Goal: Task Accomplishment & Management: Manage account settings

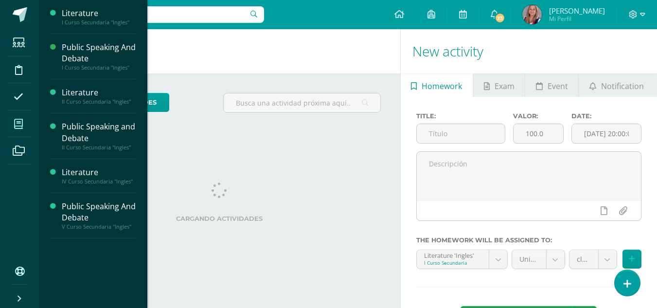
click at [26, 126] on span at bounding box center [19, 124] width 22 height 22
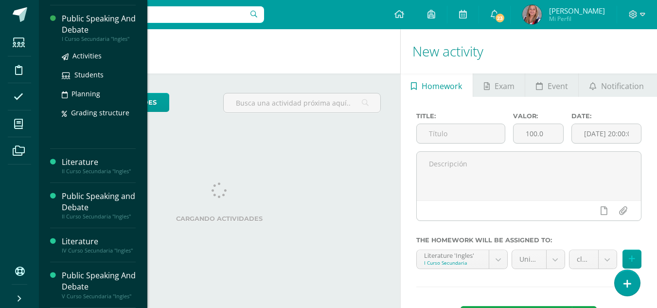
scroll to position [40, 0]
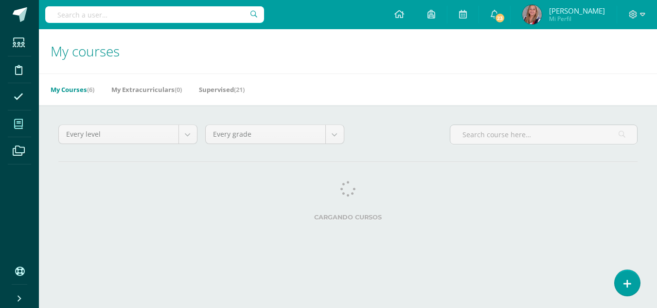
click at [81, 243] on div "Every level Every level [Template semestral] Nursery Tots Preprimaria [Template…" at bounding box center [348, 174] width 618 height 139
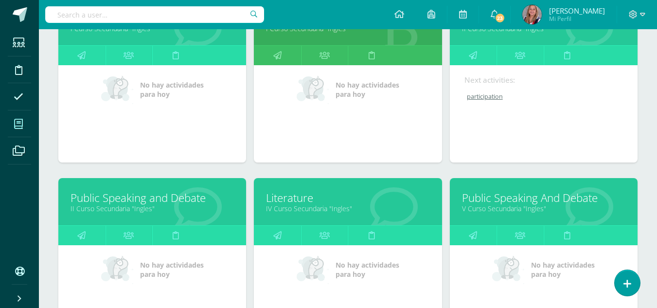
scroll to position [184, 0]
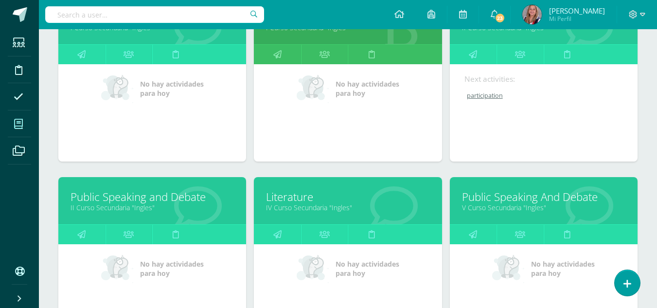
click at [355, 197] on link "Literature" at bounding box center [347, 196] width 163 height 15
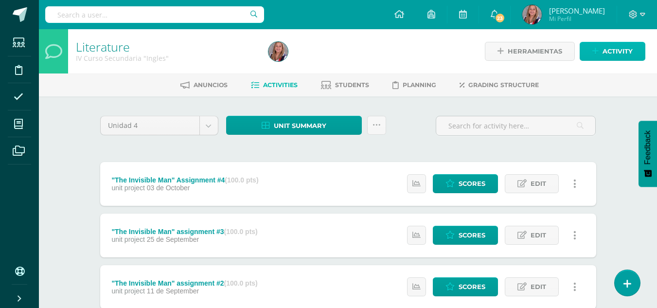
click at [612, 48] on span "Activity" at bounding box center [618, 51] width 30 height 18
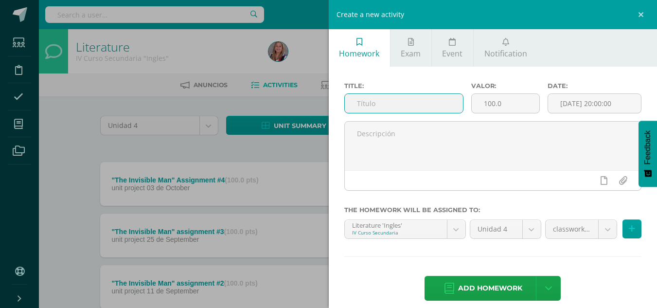
click at [368, 106] on input "text" at bounding box center [404, 103] width 118 height 19
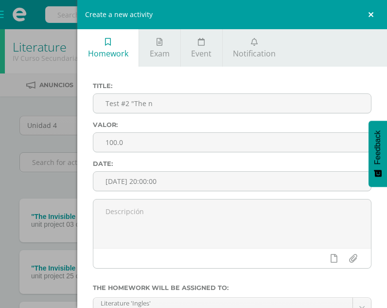
click at [368, 19] on link at bounding box center [372, 14] width 29 height 29
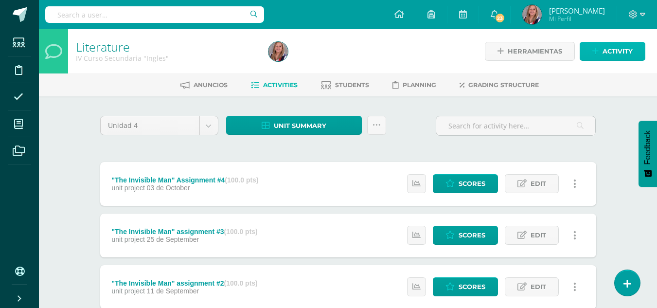
click at [603, 47] on span "Activity" at bounding box center [618, 51] width 30 height 18
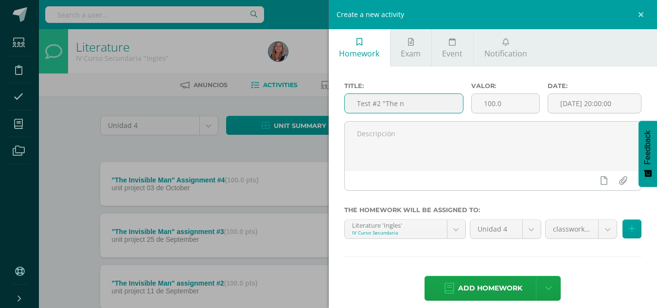
click at [402, 100] on input "Test #2 "The n" at bounding box center [404, 103] width 118 height 19
type input "Test #2 "The Invisible Man""
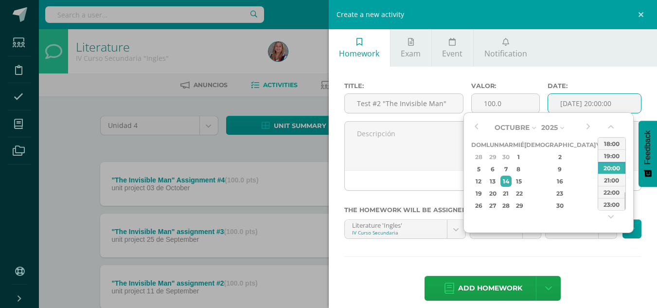
click at [559, 105] on input "[DATE] 20:00:00" at bounding box center [594, 103] width 93 height 19
click at [479, 125] on button "button" at bounding box center [476, 127] width 10 height 15
click at [608, 183] on div "20" at bounding box center [613, 181] width 10 height 11
type input "2025-09-20 20:00"
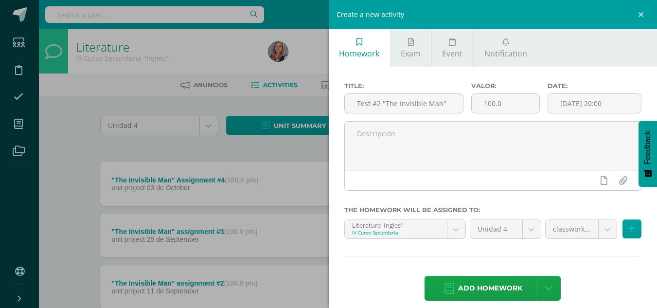
click at [587, 277] on div "Add homework Agregar tarea y ocultar" at bounding box center [493, 289] width 298 height 27
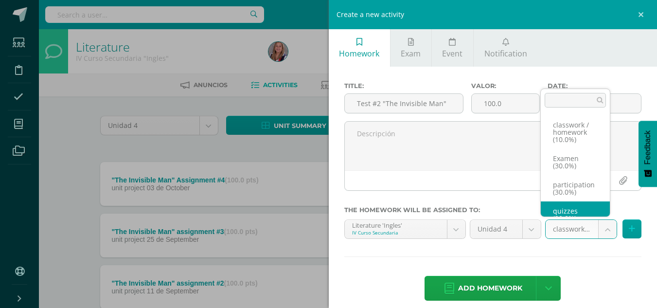
scroll to position [11, 0]
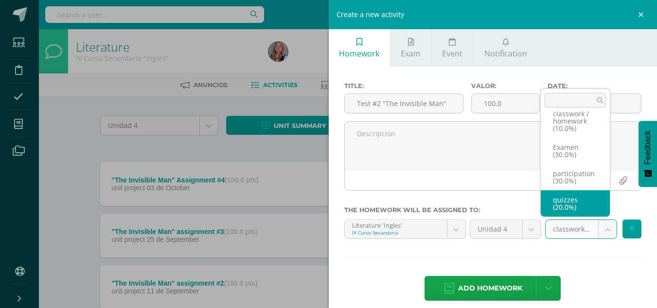
select select "232556"
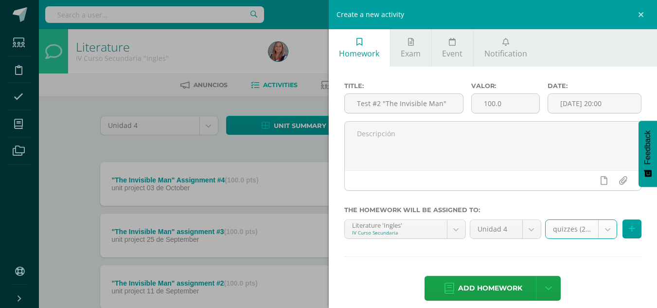
scroll to position [0, 0]
click at [492, 292] on span "Add homework" at bounding box center [490, 288] width 64 height 24
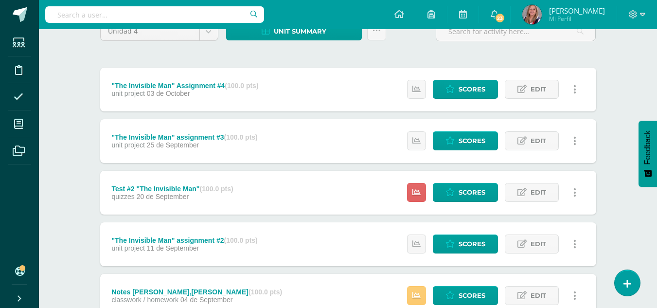
click at [330, 195] on div "Test #2 "The Invisible Man" (100.0 pts) quizzes 20 de September Estatus de Acti…" at bounding box center [348, 193] width 496 height 44
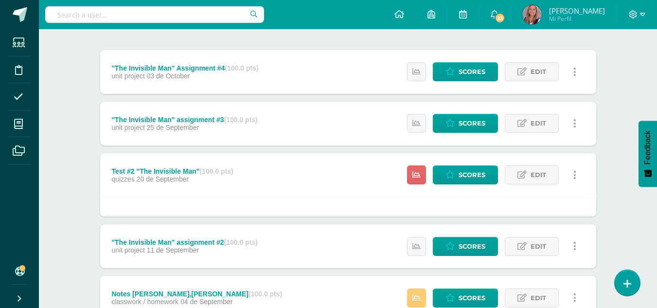
scroll to position [113, 0]
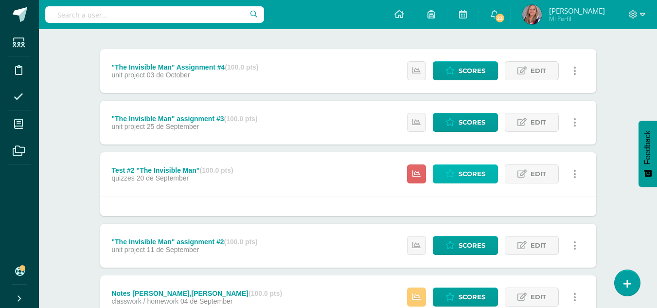
click at [461, 177] on span "Scores" at bounding box center [472, 174] width 27 height 18
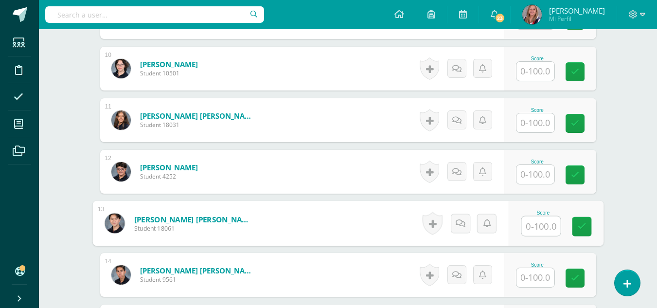
scroll to position [756, 0]
click at [537, 224] on input "text" at bounding box center [540, 225] width 39 height 19
type input "64"
click at [582, 229] on icon at bounding box center [581, 226] width 9 height 8
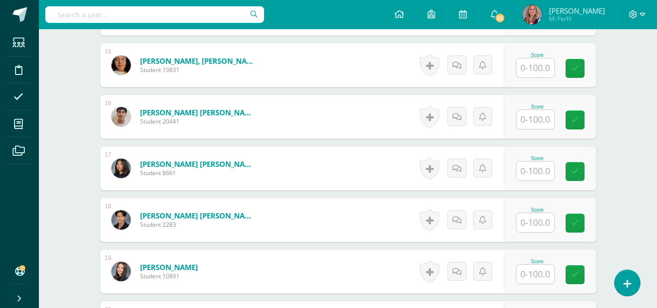
scroll to position [1017, 0]
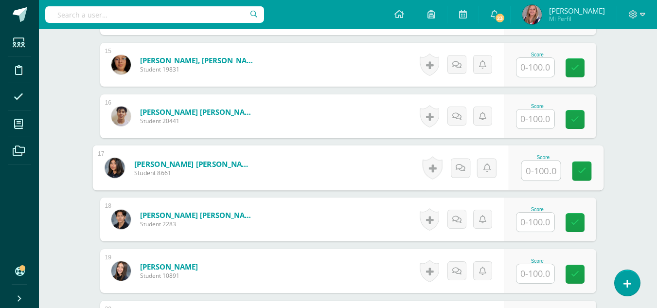
click at [535, 171] on input "text" at bounding box center [540, 170] width 39 height 19
type input "82"
click at [583, 170] on icon at bounding box center [581, 171] width 9 height 8
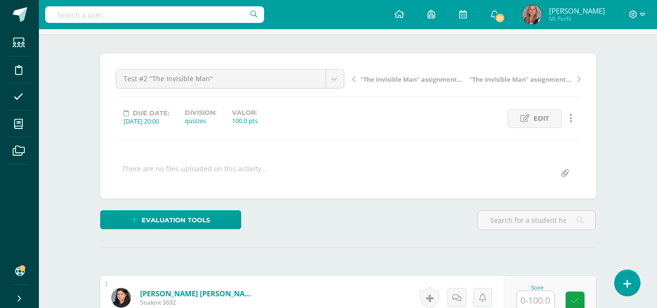
scroll to position [0, 0]
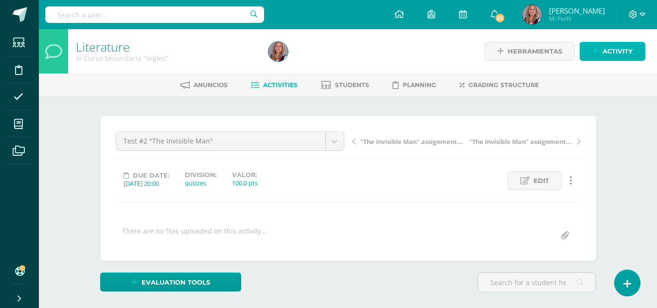
click at [602, 52] on link "Activity" at bounding box center [613, 51] width 66 height 19
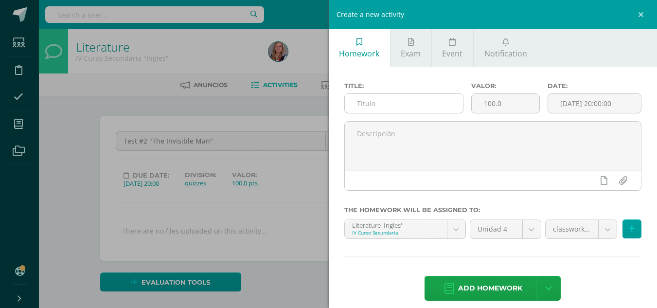
click at [398, 102] on input "text" at bounding box center [404, 103] width 118 height 19
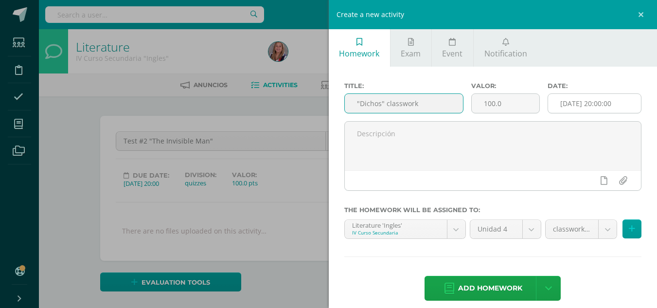
type input ""Dichos" classwork"
click at [571, 109] on input "[DATE] 20:00:00" at bounding box center [594, 103] width 93 height 19
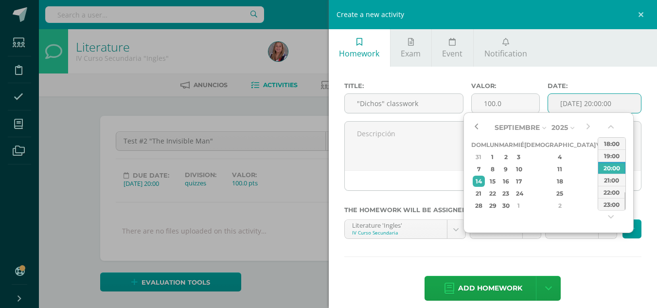
click at [478, 123] on button "button" at bounding box center [476, 127] width 10 height 15
click at [597, 191] on div "26" at bounding box center [601, 193] width 9 height 11
type input "2025-09-26 20:00"
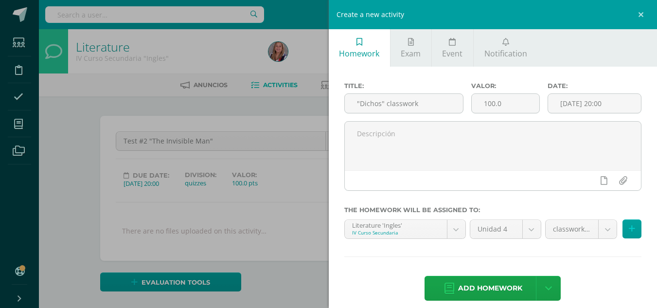
drag, startPoint x: 583, startPoint y: 264, endPoint x: 600, endPoint y: 255, distance: 18.7
click at [600, 255] on div "Title: "Dichos" classwork Valor: 100.0 Date: 2025-09-26 20:00 The homework will…" at bounding box center [493, 192] width 329 height 251
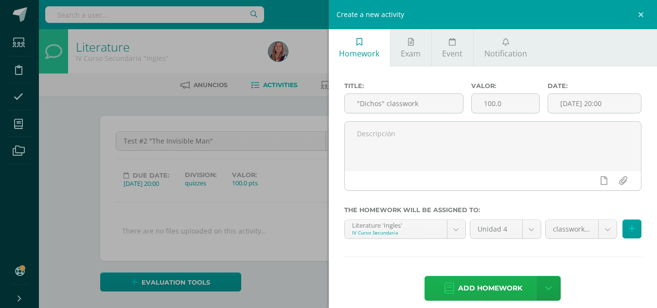
drag, startPoint x: 597, startPoint y: 249, endPoint x: 506, endPoint y: 290, distance: 100.3
click at [506, 290] on span "Add homework" at bounding box center [490, 288] width 64 height 24
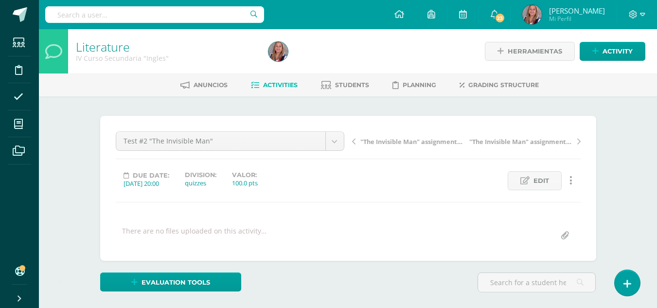
scroll to position [0, 0]
click at [286, 85] on span "Activities" at bounding box center [280, 84] width 35 height 7
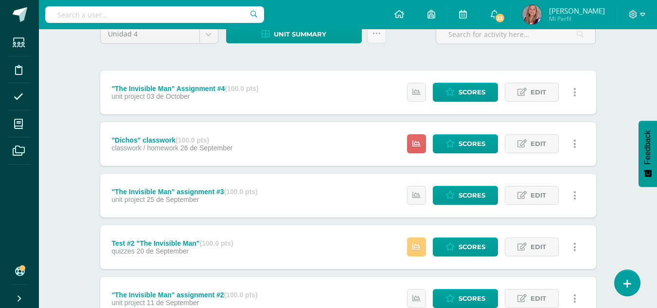
scroll to position [92, 0]
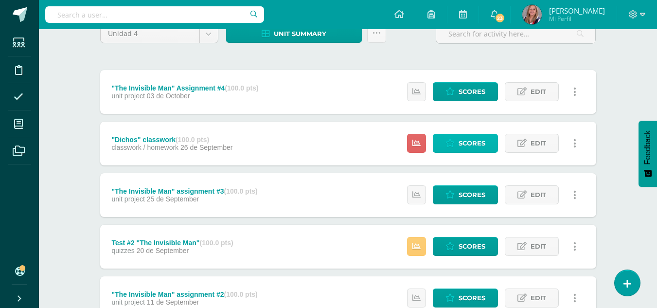
click at [478, 140] on span "Scores" at bounding box center [472, 143] width 27 height 18
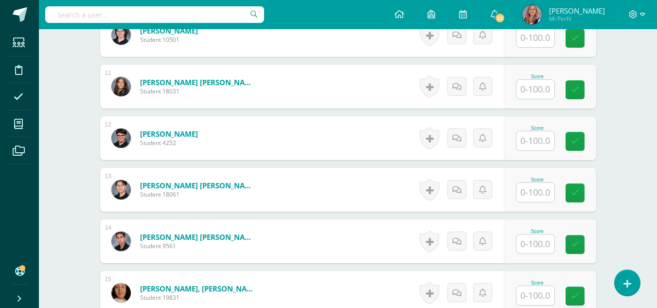
scroll to position [788, 0]
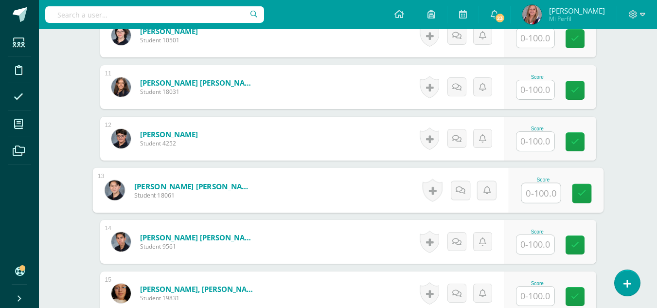
click at [537, 192] on input "text" at bounding box center [540, 192] width 39 height 19
type input "100"
click at [573, 197] on link at bounding box center [581, 193] width 19 height 19
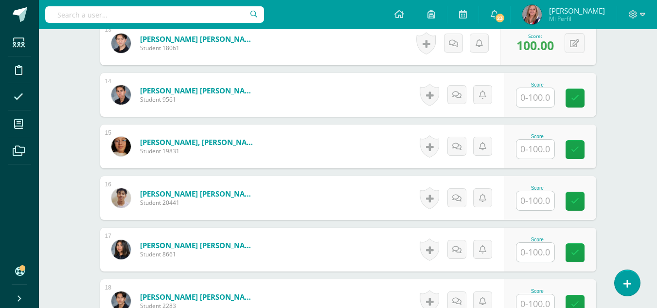
scroll to position [1015, 0]
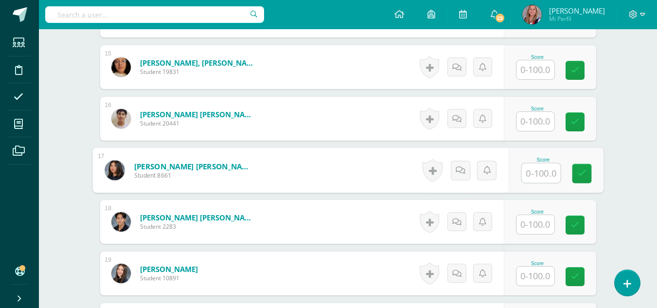
click at [538, 166] on input "text" at bounding box center [540, 172] width 39 height 19
type input "100"
click at [580, 169] on icon at bounding box center [581, 173] width 9 height 8
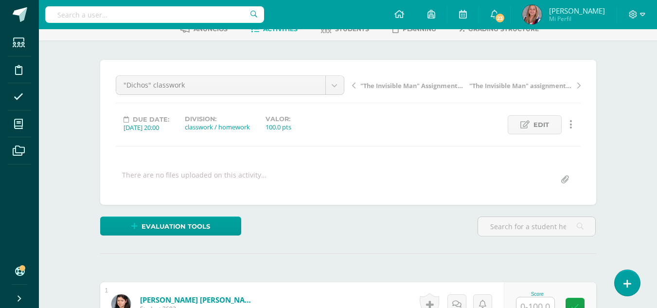
scroll to position [0, 0]
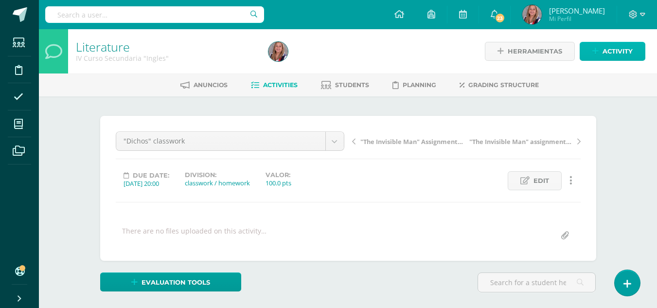
click at [608, 53] on span "Activity" at bounding box center [618, 51] width 30 height 18
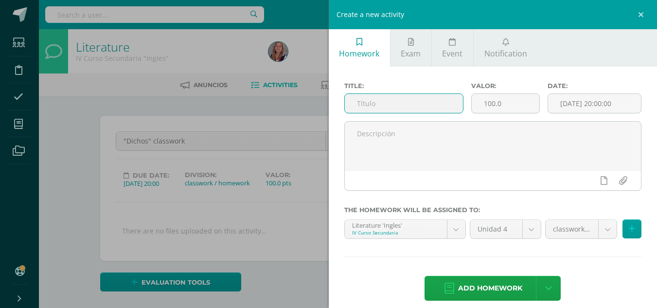
click at [401, 105] on input "text" at bounding box center [404, 103] width 118 height 19
type input "Participation"
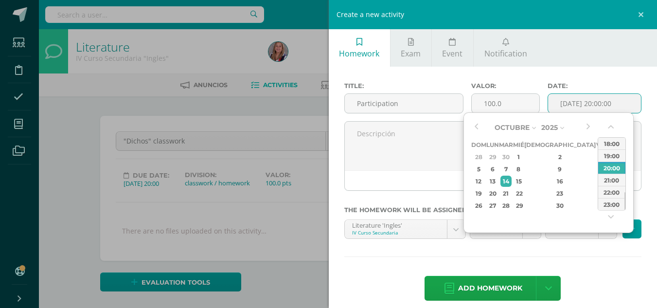
click at [572, 104] on input "[DATE] 20:00:00" at bounding box center [594, 103] width 93 height 19
click at [597, 168] on div "10" at bounding box center [601, 168] width 9 height 11
type input "2025-10-10 20:00"
click at [590, 257] on hr at bounding box center [493, 256] width 298 height 1
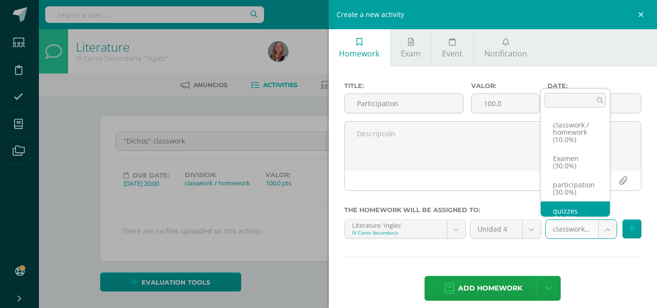
scroll to position [11, 0]
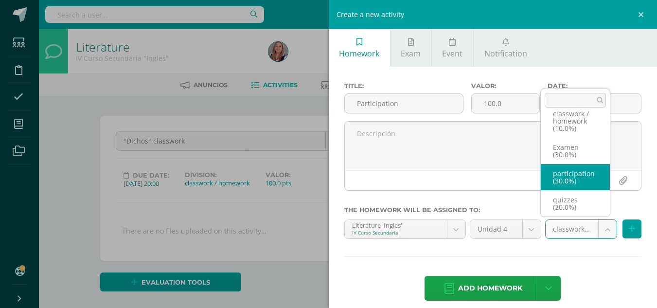
select select "232555"
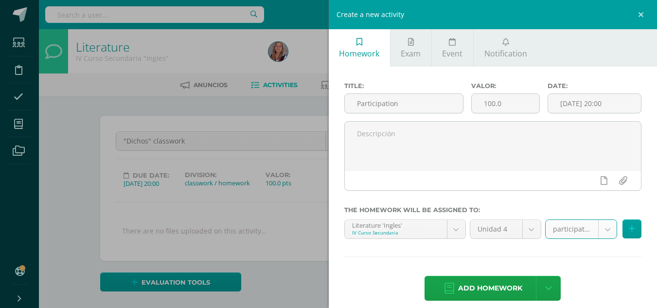
scroll to position [10, 0]
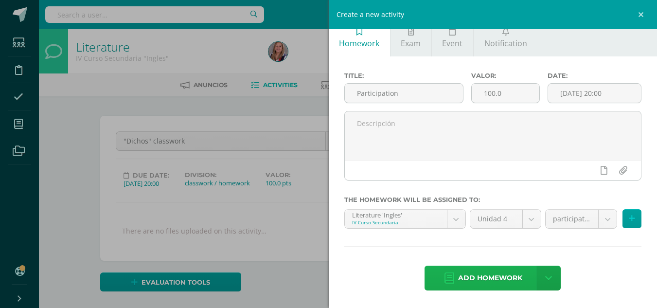
click at [498, 274] on span "Add homework" at bounding box center [490, 278] width 64 height 24
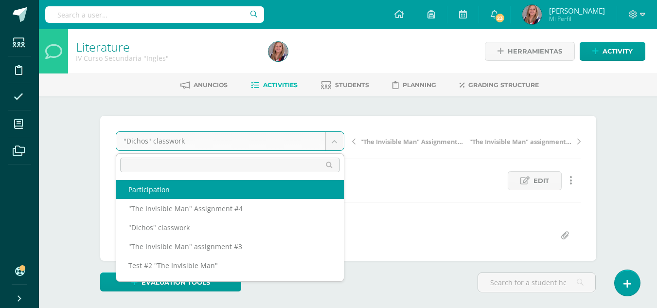
scroll to position [0, 0]
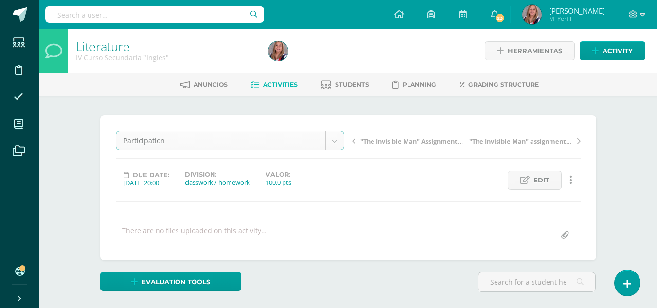
select select "/dashboard/teacher/grade-activity/238572/"
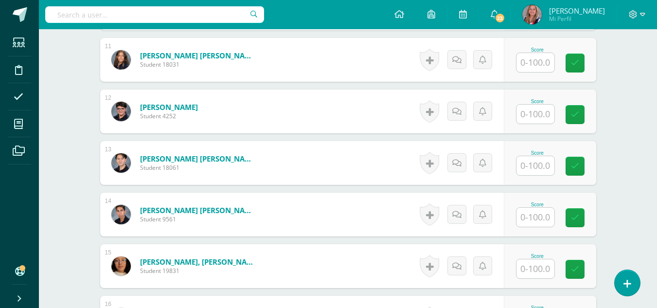
scroll to position [818, 0]
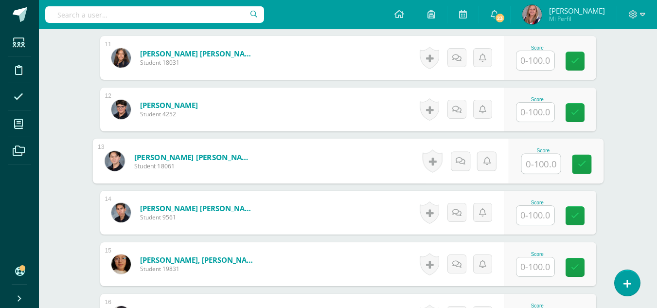
click at [540, 168] on input "text" at bounding box center [540, 163] width 39 height 19
type input "60"
click at [580, 163] on icon at bounding box center [581, 164] width 9 height 8
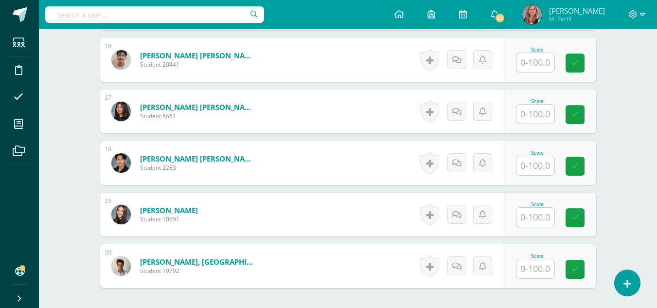
scroll to position [1074, 0]
click at [534, 113] on input "text" at bounding box center [535, 113] width 38 height 19
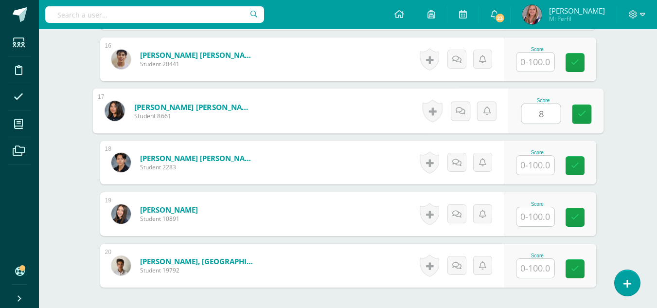
type input "80"
click at [580, 116] on icon at bounding box center [581, 114] width 9 height 8
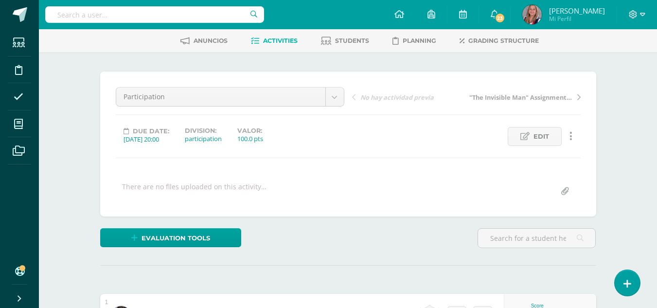
scroll to position [0, 0]
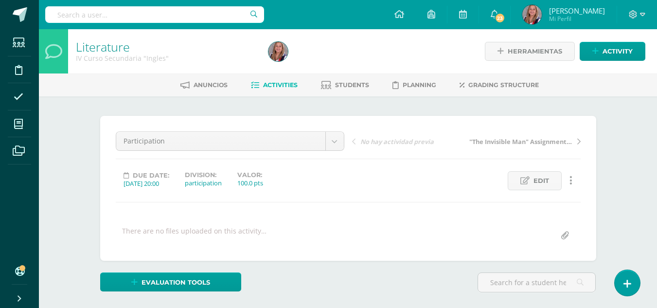
click at [287, 82] on span "Activities" at bounding box center [280, 84] width 35 height 7
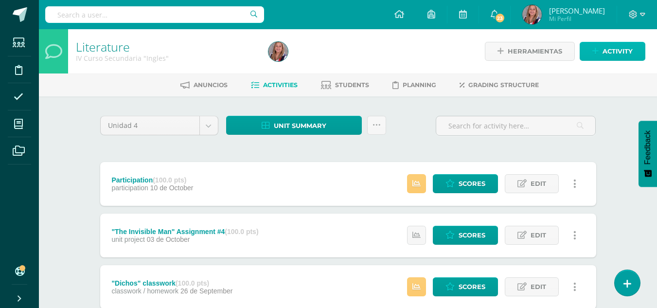
click at [605, 53] on span "Activity" at bounding box center [618, 51] width 30 height 18
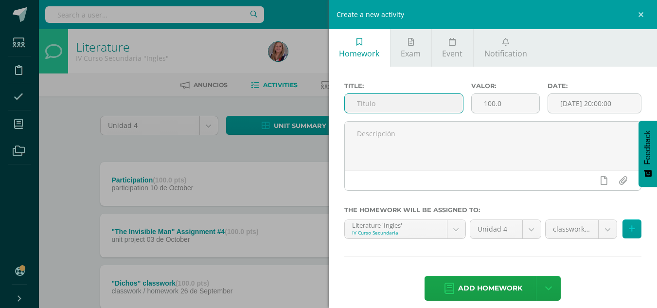
click at [373, 105] on input "text" at bounding box center [404, 103] width 118 height 19
type input "contemporary literature oral presentation"
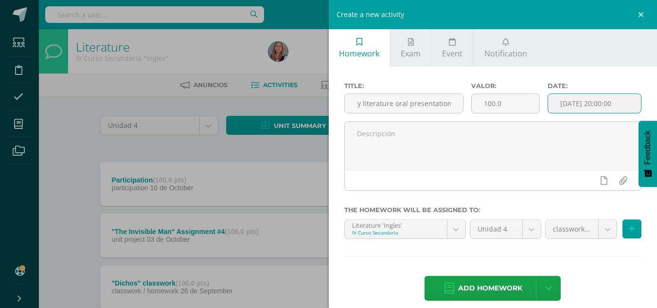
scroll to position [0, 0]
click at [580, 109] on input "[DATE] 20:00:00" at bounding box center [594, 103] width 93 height 19
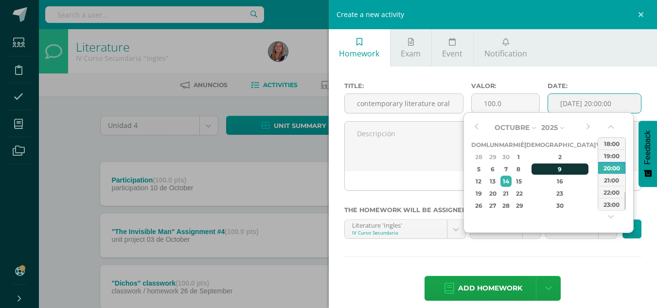
click at [547, 171] on div "9" at bounding box center [560, 168] width 57 height 11
type input "2025-10-09 20:00"
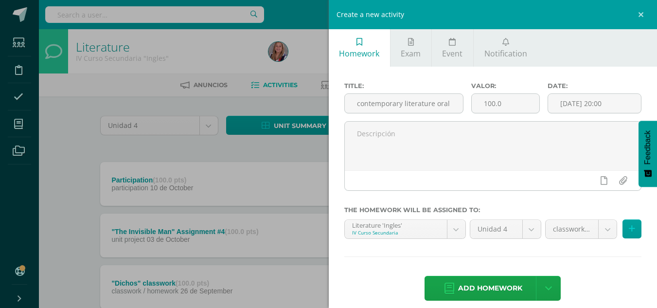
click at [582, 255] on div "Title: contemporary literature oral presentation Valor: 100.0 Date: 2025-10-09 …" at bounding box center [493, 192] width 329 height 251
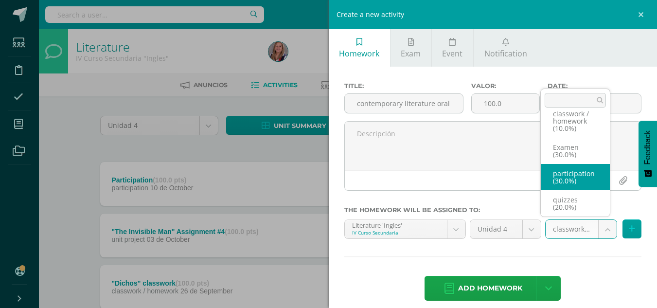
scroll to position [41, 0]
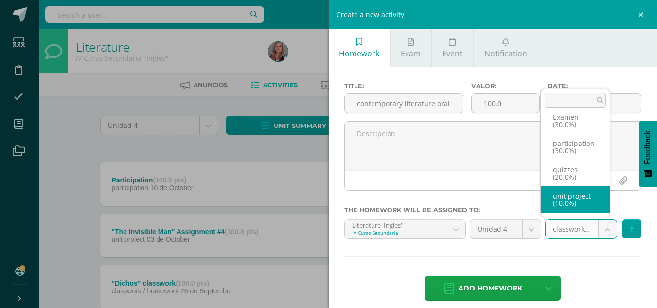
select select "232557"
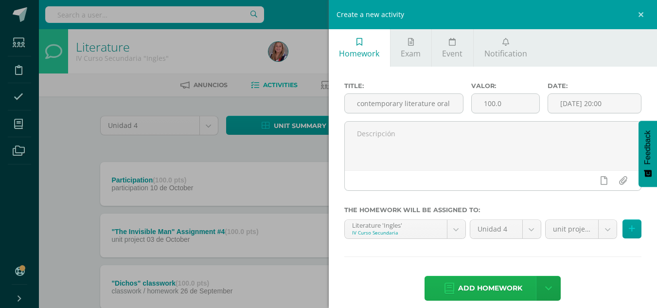
click at [486, 290] on span "Add homework" at bounding box center [490, 288] width 64 height 24
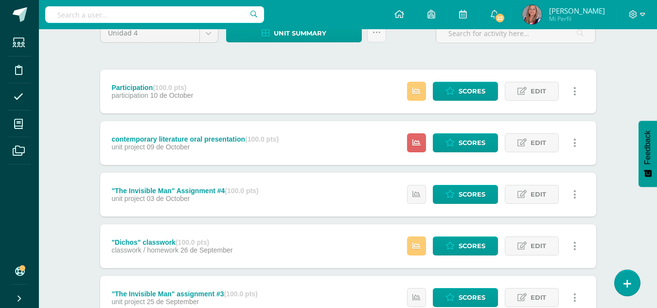
scroll to position [95, 0]
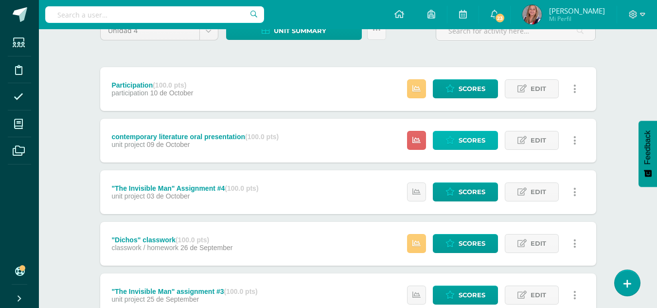
click at [463, 142] on span "Scores" at bounding box center [472, 140] width 27 height 18
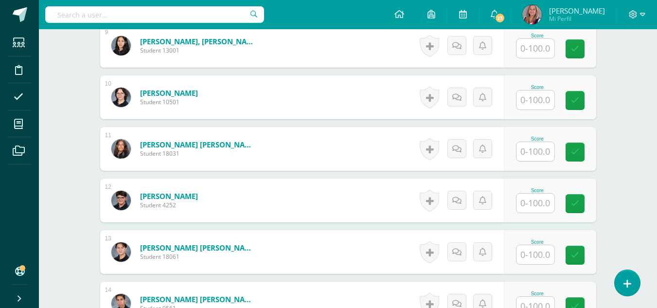
scroll to position [727, 0]
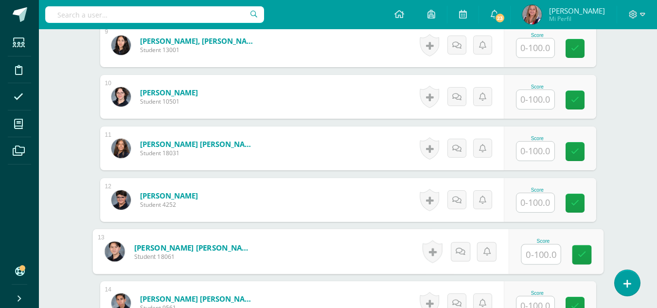
click at [535, 255] on input "text" at bounding box center [540, 254] width 39 height 19
type input "60"
click at [574, 259] on link at bounding box center [581, 254] width 19 height 19
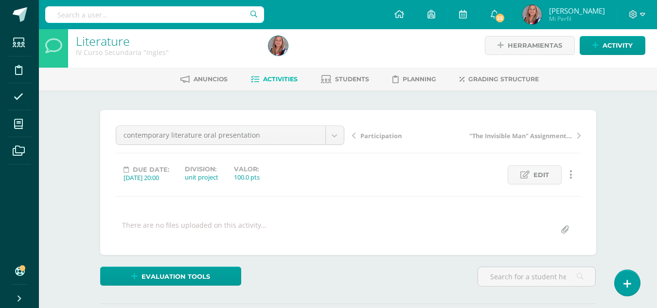
scroll to position [0, 0]
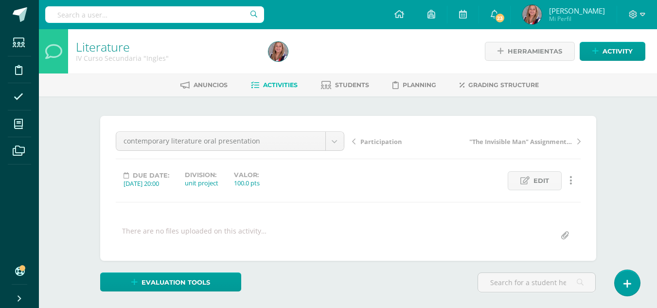
click at [263, 85] on span "Activities" at bounding box center [280, 84] width 35 height 7
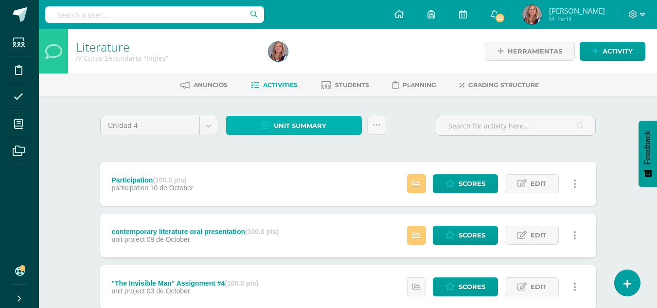
click at [324, 125] on span "Unit summary" at bounding box center [300, 126] width 53 height 18
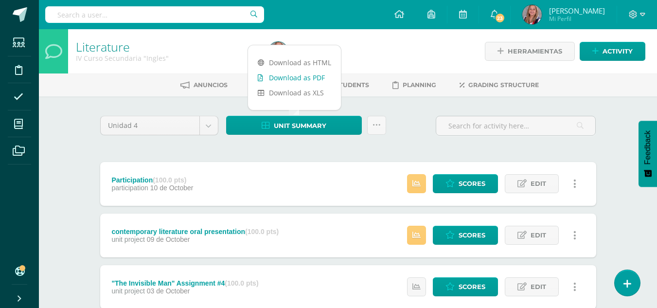
click at [303, 75] on link "Download as PDF" at bounding box center [294, 77] width 93 height 15
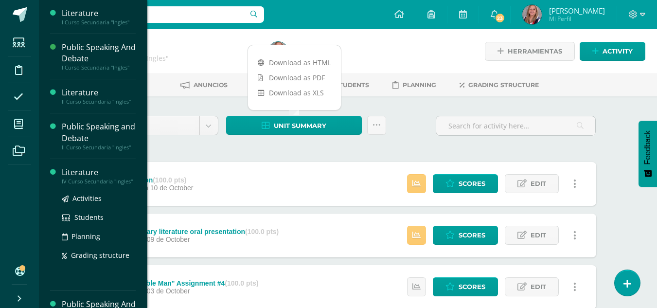
scroll to position [36, 0]
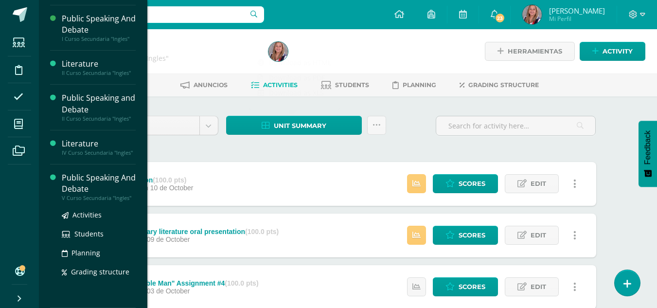
click at [91, 191] on div "Public Speaking And Debate" at bounding box center [99, 183] width 74 height 22
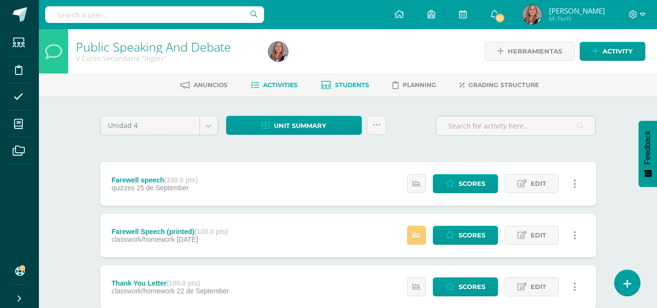
click at [348, 83] on span "Students" at bounding box center [352, 84] width 34 height 7
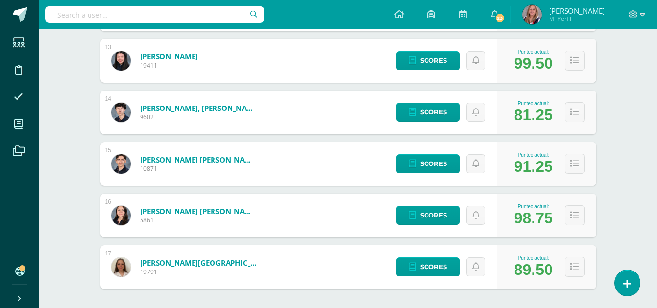
scroll to position [792, 0]
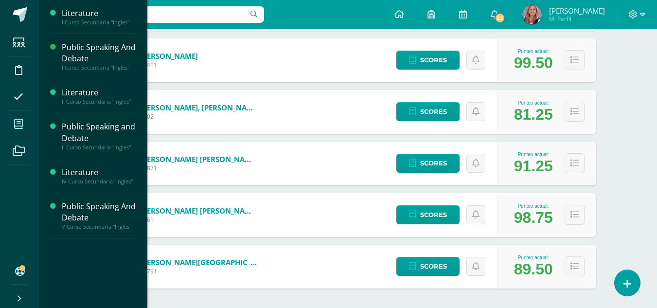
click at [21, 119] on icon at bounding box center [18, 124] width 9 height 10
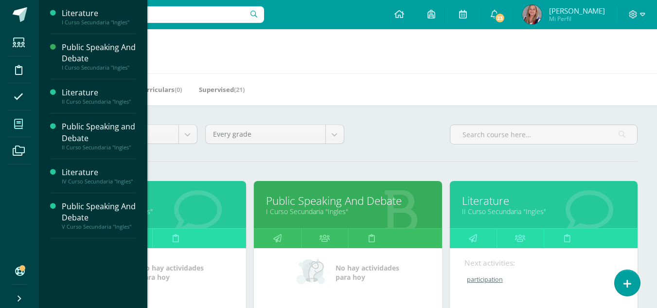
click at [497, 203] on link "Literature" at bounding box center [543, 200] width 163 height 15
click at [497, 205] on link "Literature" at bounding box center [543, 200] width 163 height 15
click at [510, 218] on div "Literature II Curso Secundaria "Ingles"" at bounding box center [544, 204] width 188 height 47
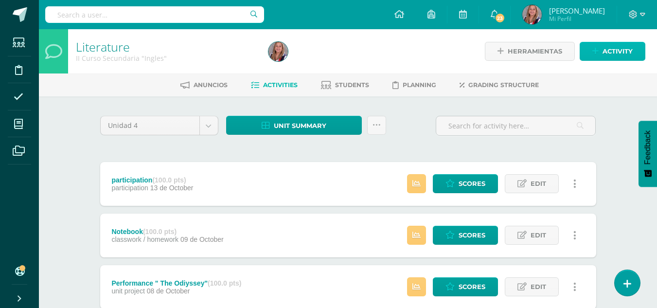
click at [597, 49] on icon at bounding box center [595, 51] width 6 height 8
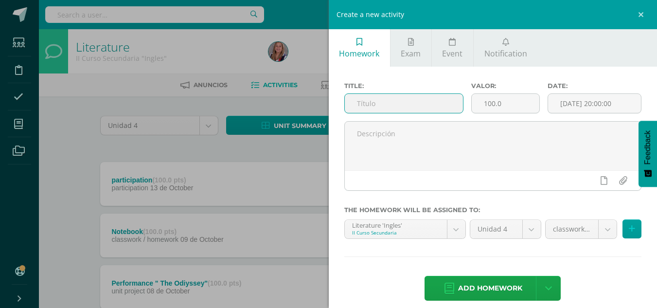
click at [396, 108] on input "text" at bounding box center [404, 103] width 118 height 19
type input ""The Odyssey" poster"
click at [606, 102] on input "[DATE] 20:00:00" at bounding box center [594, 103] width 93 height 19
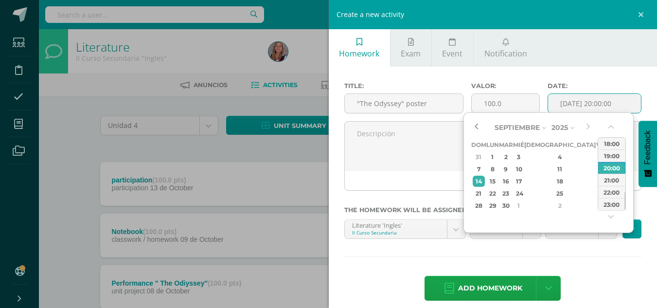
click at [474, 127] on button "button" at bounding box center [476, 127] width 10 height 15
click at [523, 169] on div "10" at bounding box center [518, 168] width 9 height 11
type input "2025-09-10 20:00"
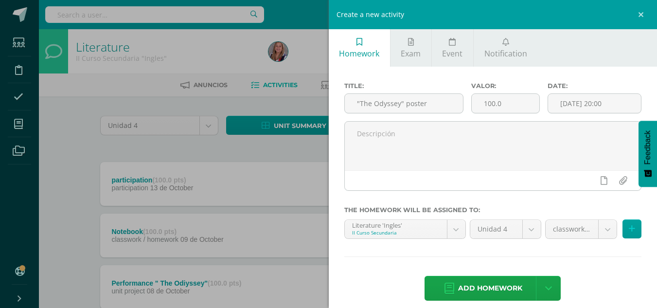
click at [528, 256] on div "Title: "The Odyssey" poster Valor: 100.0 Date: 2025-09-10 20:00 The homework wi…" at bounding box center [493, 192] width 329 height 251
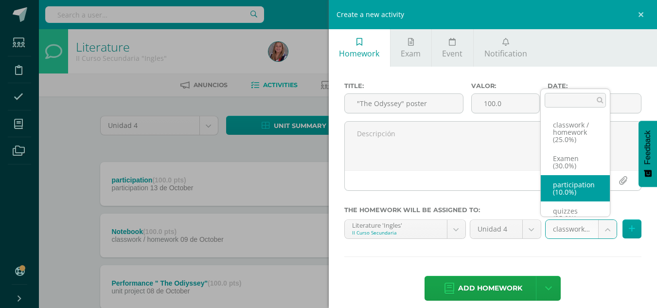
scroll to position [41, 0]
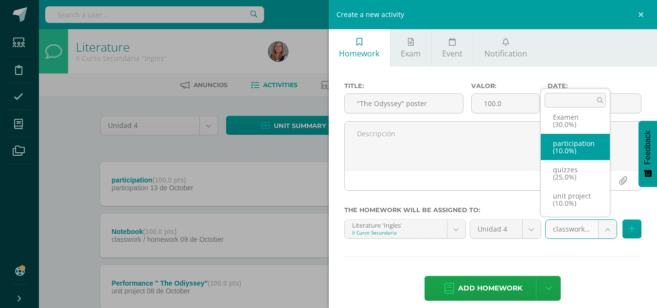
select select "233813"
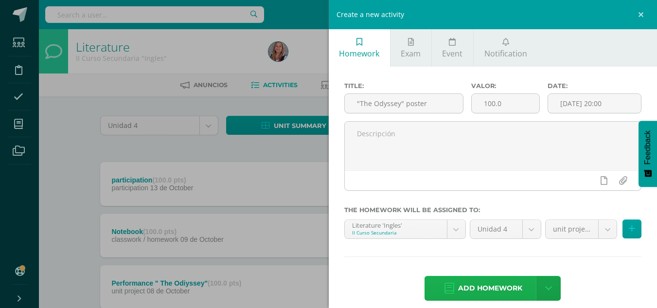
click at [493, 287] on span "Add homework" at bounding box center [490, 288] width 64 height 24
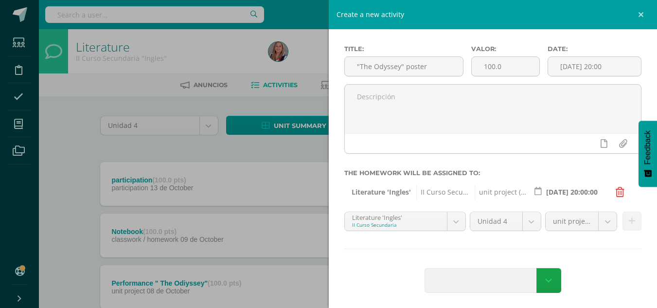
scroll to position [38, 0]
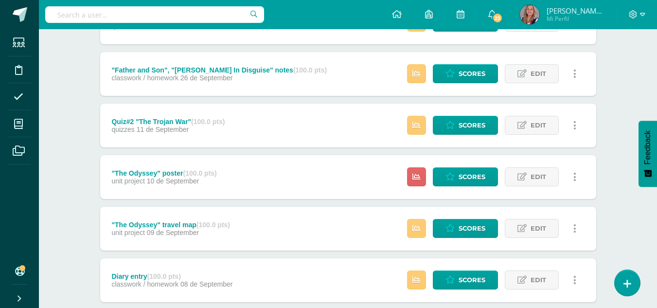
scroll to position [317, 0]
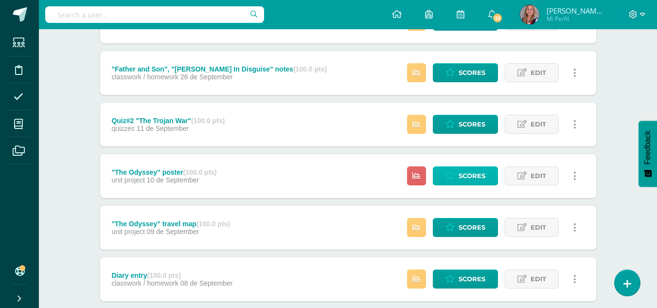
click at [453, 175] on icon at bounding box center [449, 176] width 9 height 8
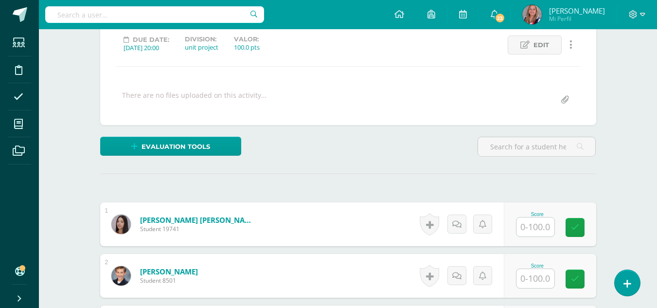
scroll to position [136, 0]
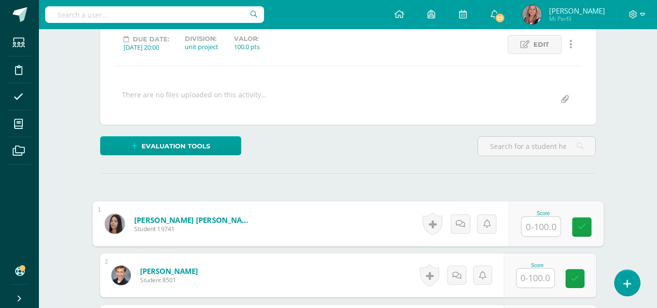
click at [536, 225] on input "text" at bounding box center [540, 226] width 39 height 19
type input "0"
click at [583, 232] on link at bounding box center [581, 226] width 19 height 19
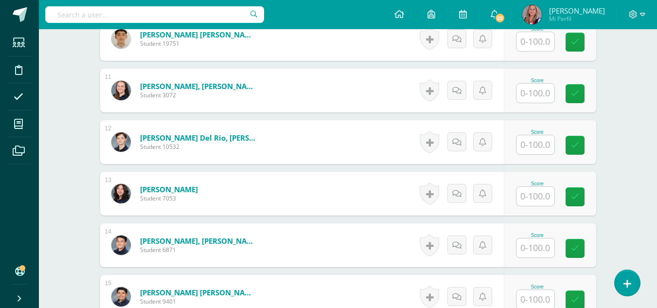
scroll to position [784, 0]
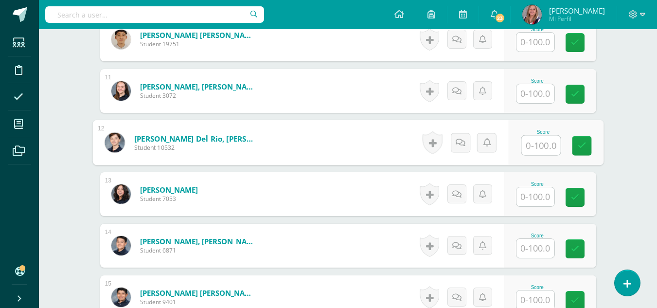
click at [538, 147] on input "text" at bounding box center [540, 145] width 39 height 19
type input "75"
click at [578, 147] on icon at bounding box center [581, 146] width 9 height 8
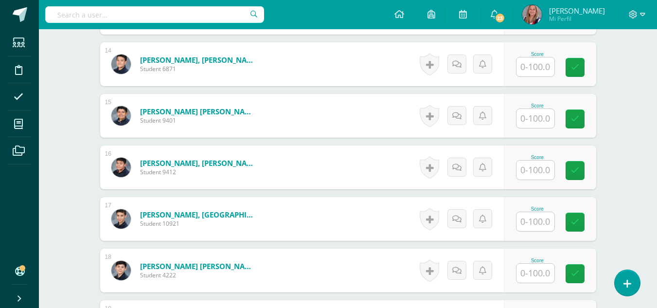
scroll to position [966, 0]
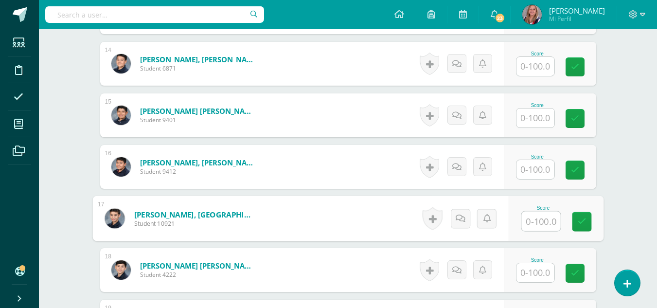
click at [540, 221] on input "text" at bounding box center [540, 221] width 39 height 19
type input "80"
click at [572, 221] on link at bounding box center [581, 221] width 19 height 19
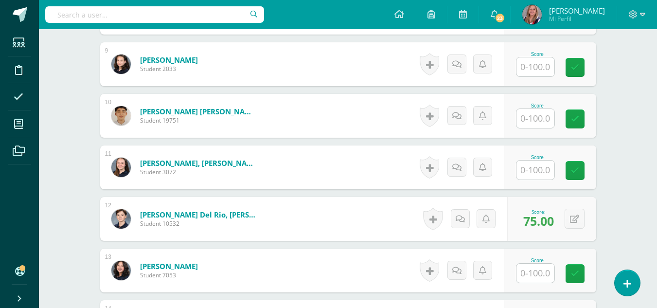
scroll to position [699, 0]
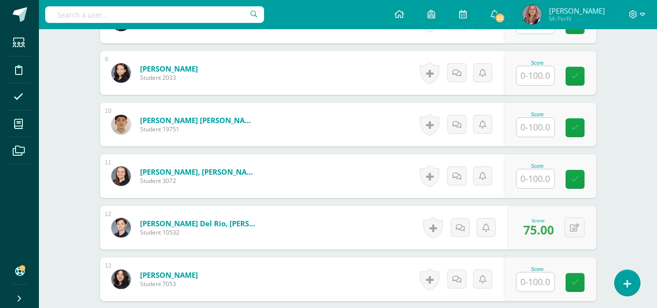
click at [542, 179] on input "text" at bounding box center [535, 178] width 38 height 19
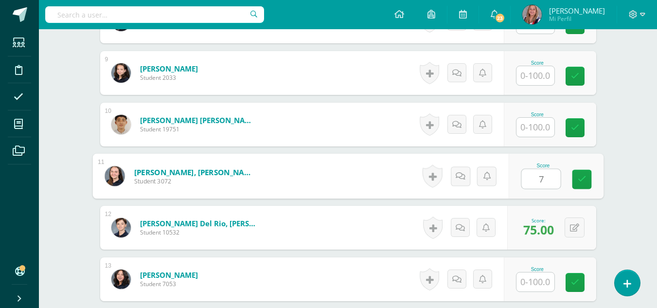
type input "75"
click at [580, 182] on icon at bounding box center [581, 179] width 9 height 8
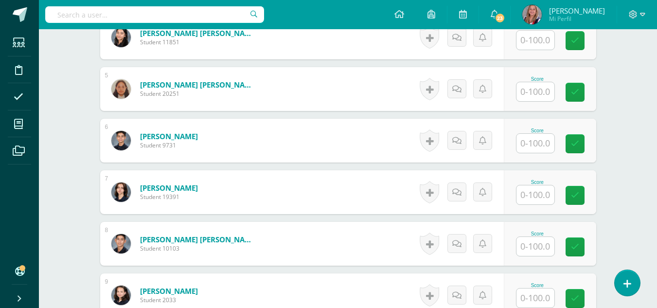
scroll to position [476, 0]
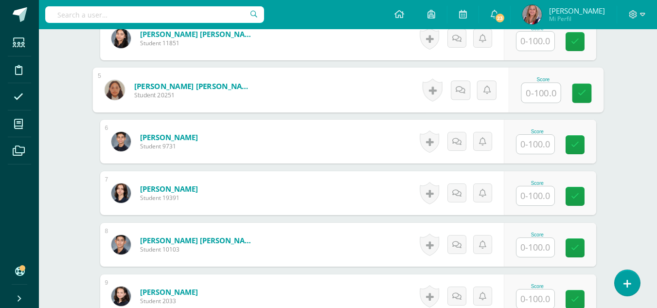
click at [535, 95] on input "text" at bounding box center [540, 92] width 39 height 19
type input "75"
click at [580, 94] on icon at bounding box center [581, 93] width 9 height 8
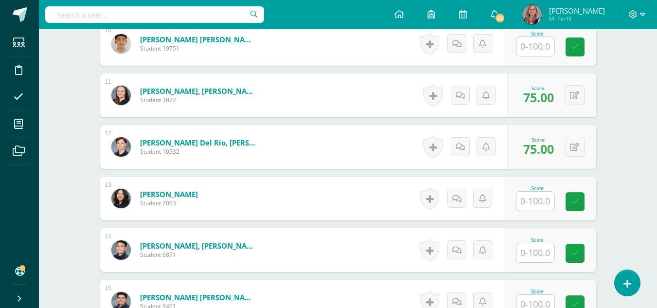
scroll to position [781, 0]
click at [533, 209] on input "text" at bounding box center [535, 200] width 38 height 19
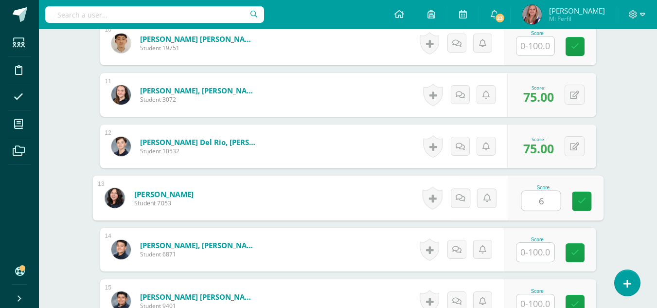
type input "60"
click at [574, 201] on link at bounding box center [581, 201] width 19 height 19
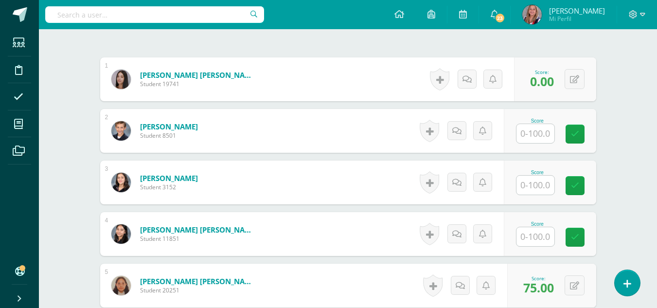
scroll to position [280, 0]
click at [537, 130] on input "text" at bounding box center [535, 134] width 38 height 19
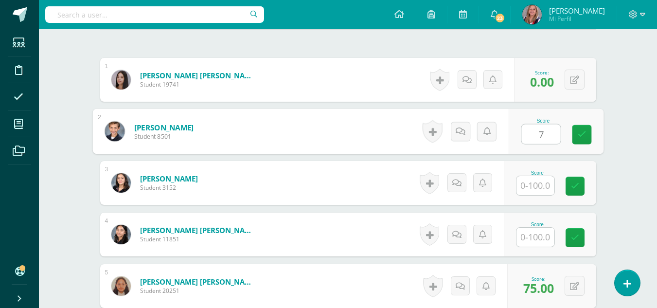
type input "75"
click at [575, 135] on link at bounding box center [581, 134] width 19 height 19
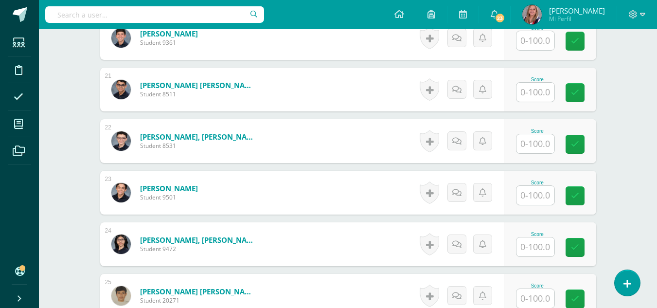
scroll to position [1302, 0]
click at [527, 245] on input "text" at bounding box center [535, 246] width 38 height 19
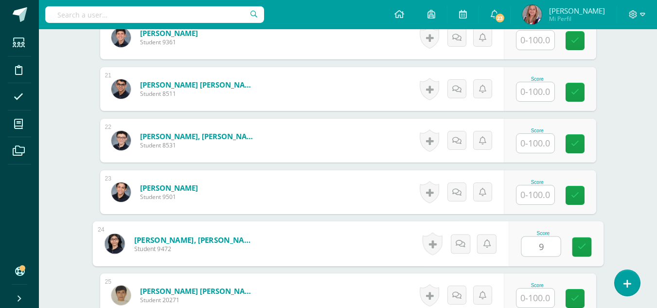
type input "90"
click at [582, 250] on icon at bounding box center [581, 247] width 9 height 8
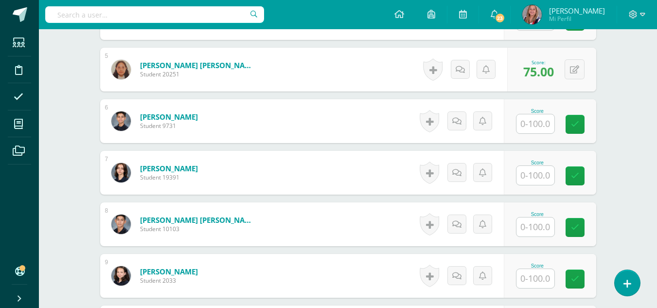
scroll to position [498, 0]
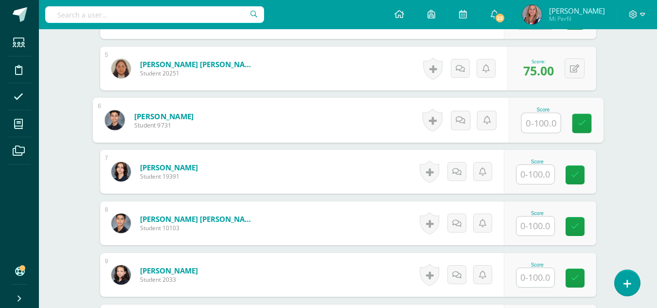
click at [533, 126] on input "text" at bounding box center [540, 122] width 39 height 19
type input "70"
click at [579, 124] on icon at bounding box center [581, 123] width 9 height 8
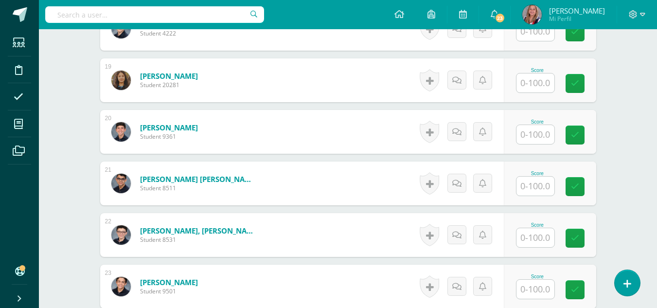
scroll to position [1208, 0]
click at [536, 133] on input "text" at bounding box center [535, 134] width 38 height 19
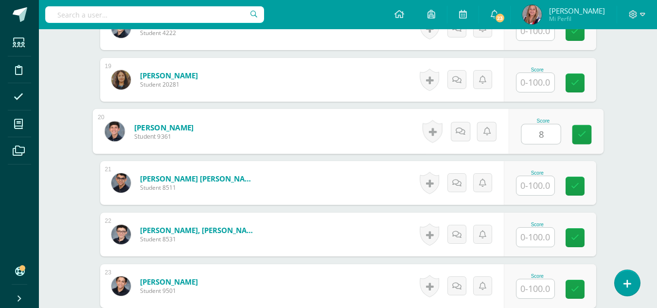
type input "80"
click at [576, 136] on link at bounding box center [581, 134] width 19 height 19
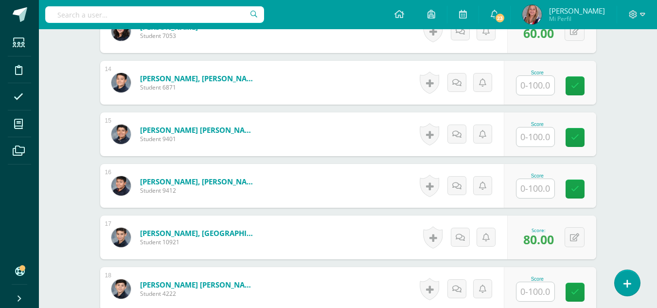
scroll to position [947, 0]
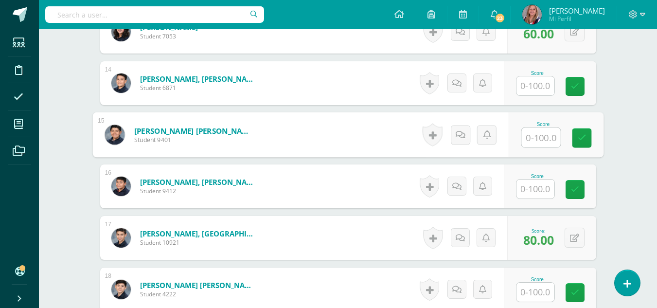
click at [542, 137] on input "text" at bounding box center [540, 137] width 39 height 19
type input "85"
click at [581, 138] on icon at bounding box center [581, 138] width 9 height 8
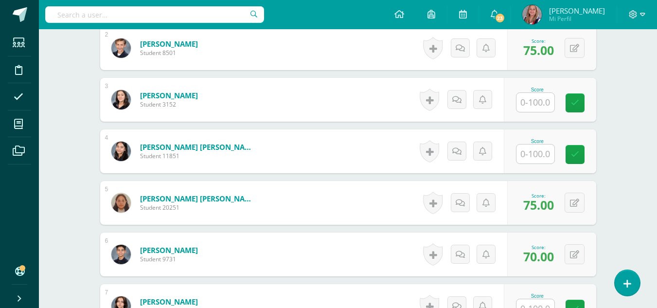
scroll to position [363, 0]
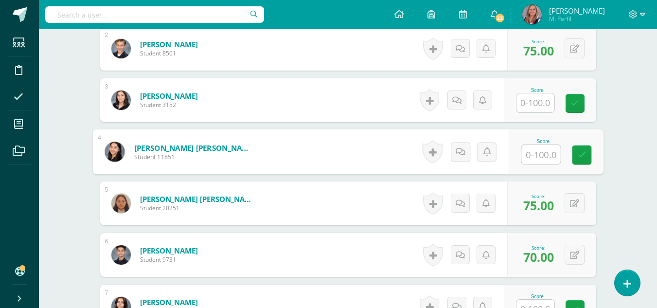
click at [535, 155] on input "text" at bounding box center [540, 154] width 39 height 19
type input "100"
click at [577, 159] on icon at bounding box center [581, 155] width 9 height 8
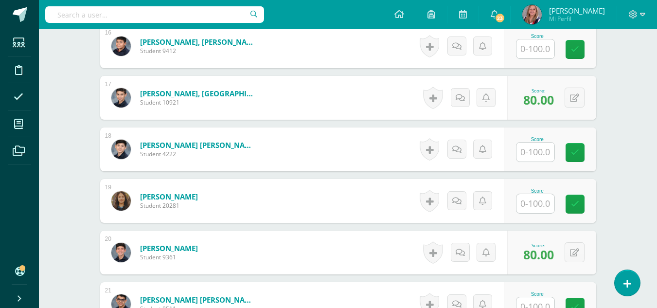
scroll to position [1089, 0]
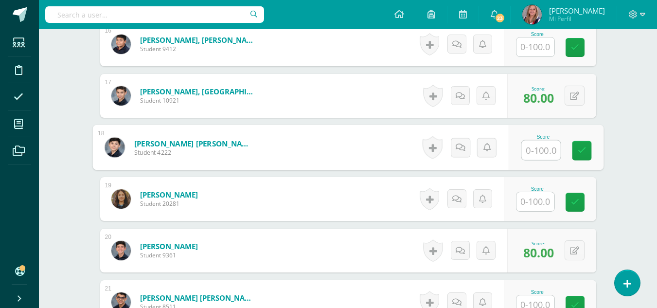
click at [542, 146] on input "text" at bounding box center [540, 150] width 39 height 19
type input "80"
click at [583, 156] on link at bounding box center [581, 150] width 19 height 19
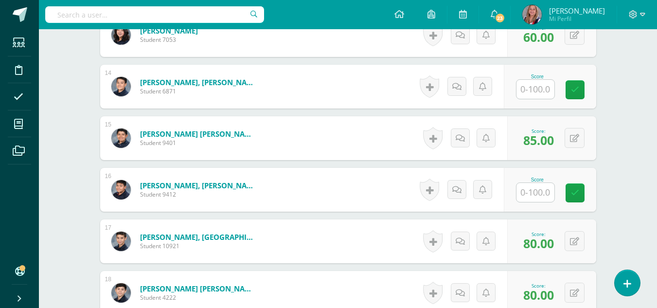
scroll to position [943, 0]
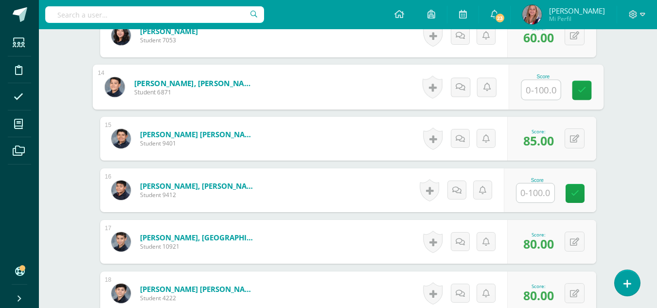
click at [539, 86] on input "text" at bounding box center [540, 89] width 39 height 19
type input "100"
click at [586, 95] on link at bounding box center [581, 90] width 19 height 19
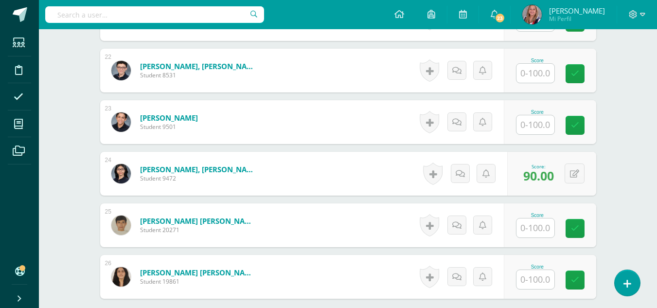
scroll to position [1372, 0]
click at [536, 124] on input "text" at bounding box center [535, 124] width 38 height 19
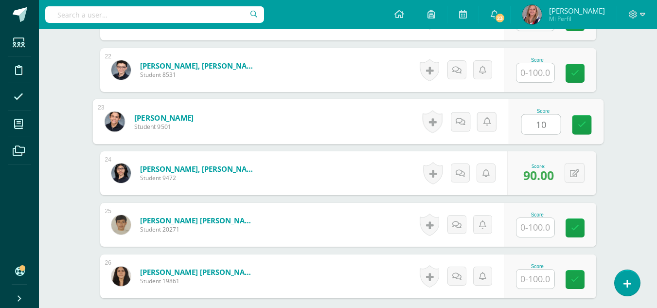
type input "100"
click at [587, 120] on link at bounding box center [581, 124] width 19 height 19
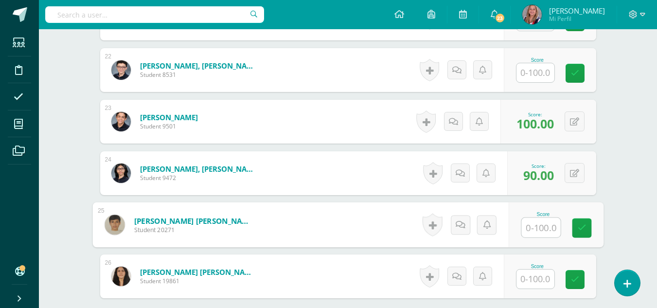
click at [531, 231] on input "text" at bounding box center [540, 227] width 39 height 19
type input "100"
click at [580, 230] on icon at bounding box center [581, 228] width 9 height 8
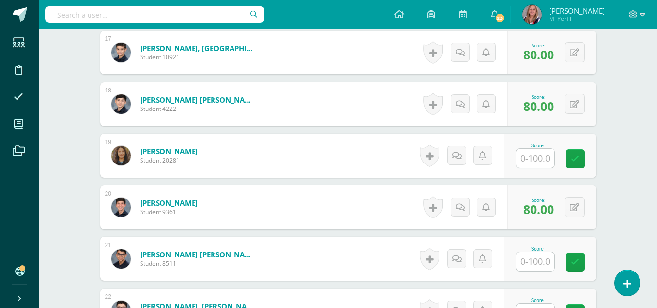
scroll to position [1033, 0]
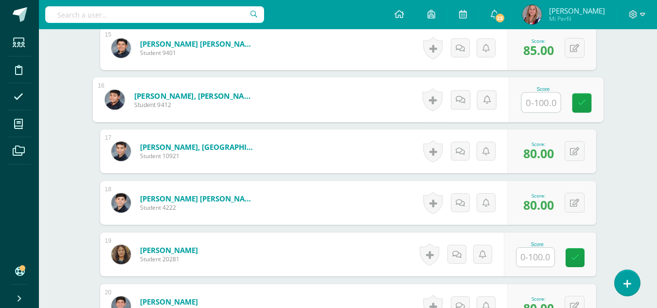
click at [541, 107] on input "text" at bounding box center [540, 102] width 39 height 19
type input "100"
click at [587, 104] on link at bounding box center [581, 102] width 19 height 19
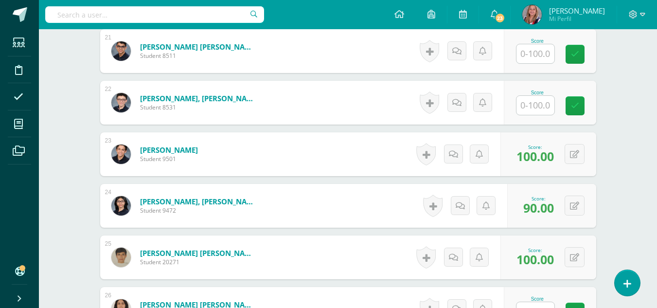
scroll to position [1474, 0]
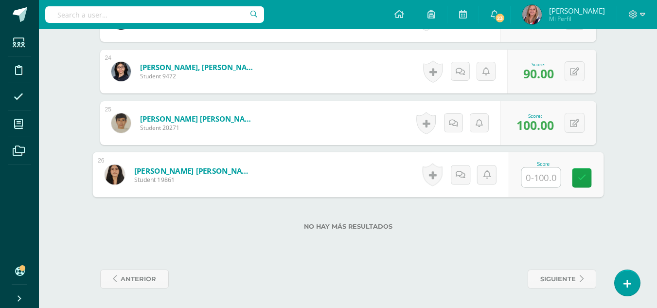
click at [538, 181] on input "text" at bounding box center [540, 177] width 39 height 19
type input "75"
click at [585, 172] on link at bounding box center [581, 177] width 19 height 19
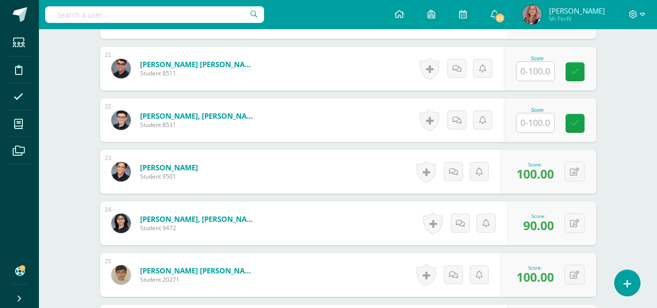
scroll to position [1322, 0]
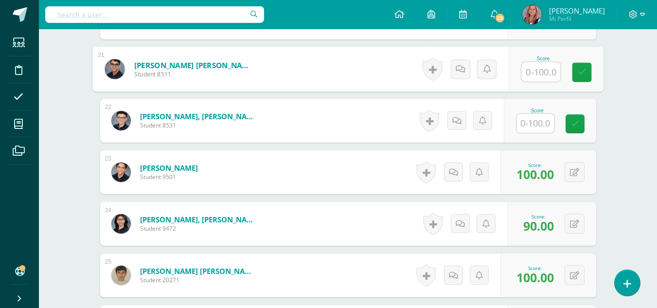
click at [541, 70] on input "text" at bounding box center [540, 71] width 39 height 19
type input "75"
click at [587, 72] on link at bounding box center [581, 72] width 19 height 19
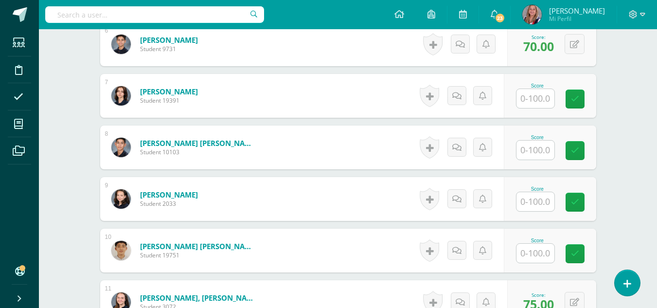
scroll to position [570, 0]
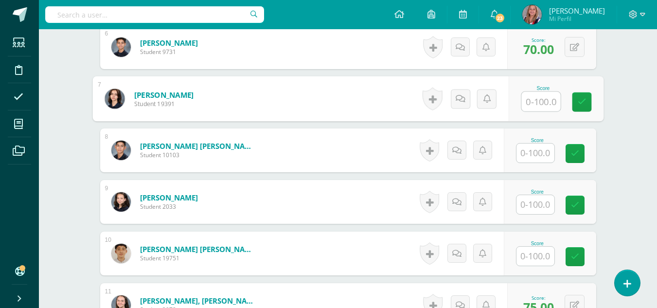
click at [538, 102] on input "text" at bounding box center [540, 101] width 39 height 19
type input "80"
click at [582, 105] on icon at bounding box center [581, 102] width 9 height 8
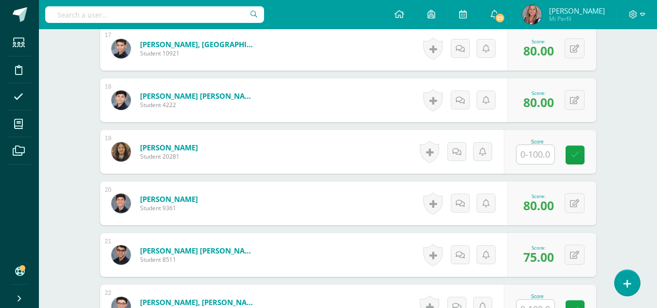
scroll to position [1137, 0]
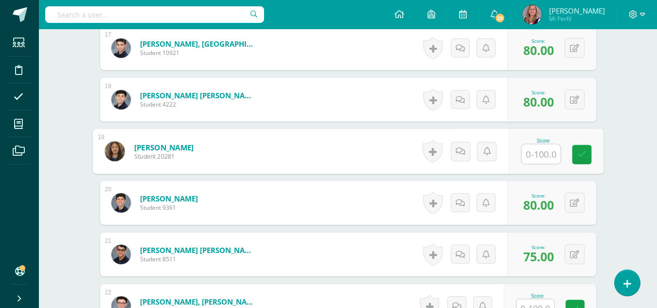
click at [541, 149] on input "text" at bounding box center [540, 153] width 39 height 19
type input "95"
click at [585, 150] on icon at bounding box center [581, 154] width 9 height 8
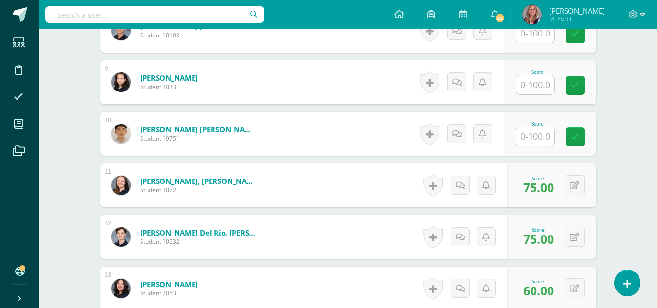
scroll to position [690, 0]
click at [534, 142] on input "text" at bounding box center [535, 136] width 38 height 19
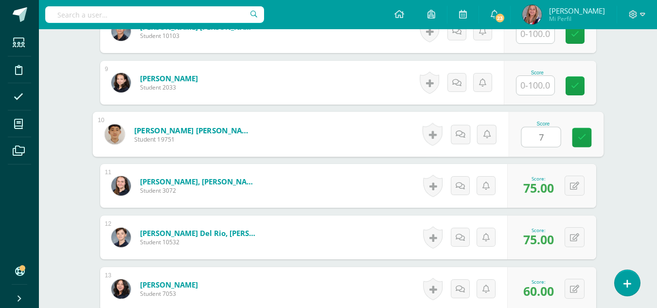
type input "75"
click at [587, 138] on link at bounding box center [581, 137] width 19 height 19
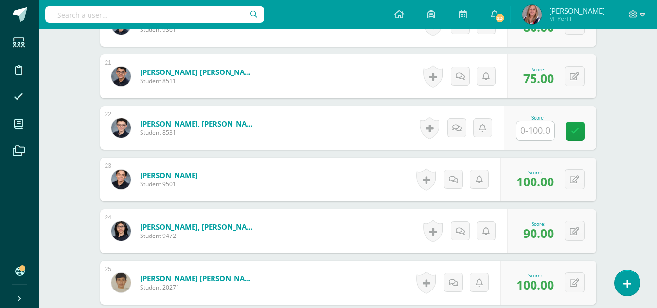
scroll to position [1315, 0]
click at [543, 128] on input "text" at bounding box center [535, 130] width 38 height 19
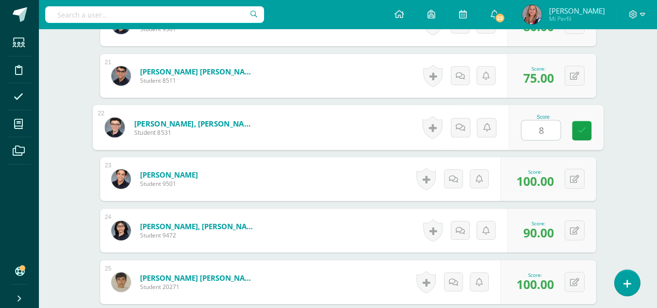
type input "80"
click at [579, 136] on link at bounding box center [581, 130] width 19 height 19
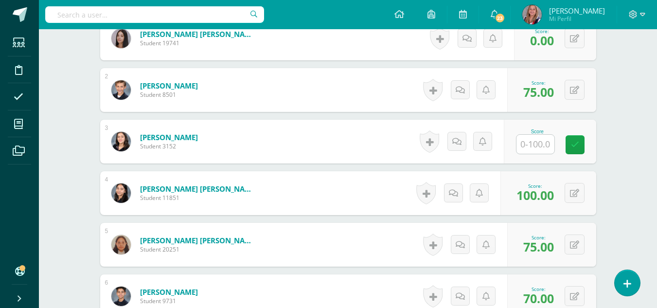
scroll to position [321, 0]
click at [534, 150] on input "text" at bounding box center [535, 144] width 38 height 19
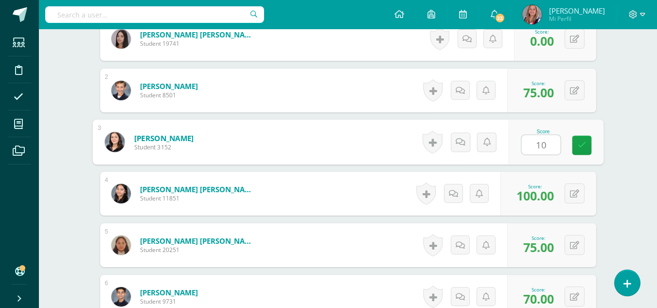
type input "100"
click at [579, 142] on icon at bounding box center [581, 145] width 9 height 8
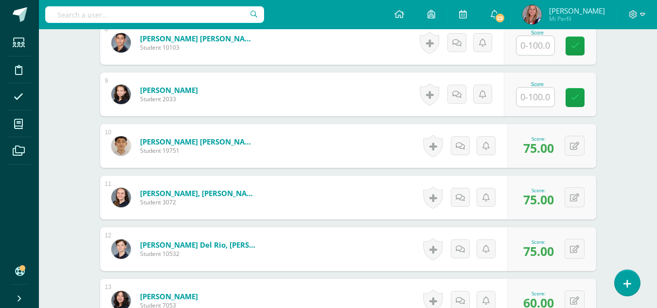
scroll to position [683, 0]
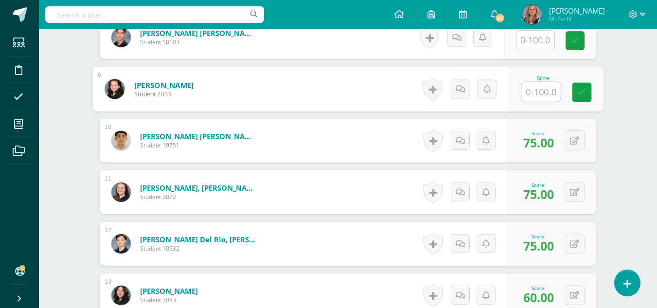
drag, startPoint x: 535, startPoint y: 91, endPoint x: 540, endPoint y: 45, distance: 46.4
click at [542, 41] on input "text" at bounding box center [535, 40] width 38 height 19
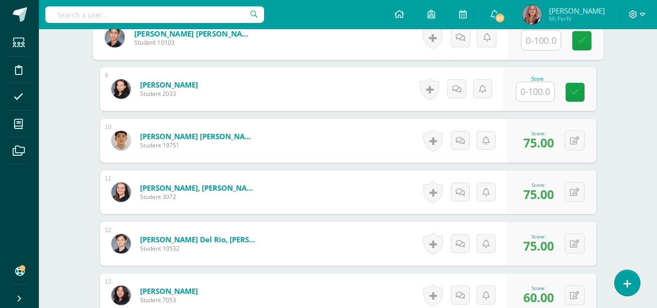
type input "0"
click at [585, 41] on icon at bounding box center [581, 40] width 9 height 8
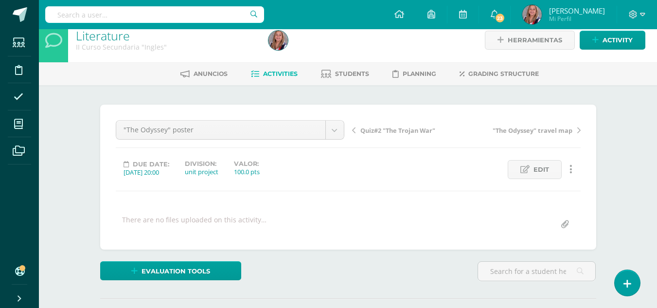
scroll to position [0, 0]
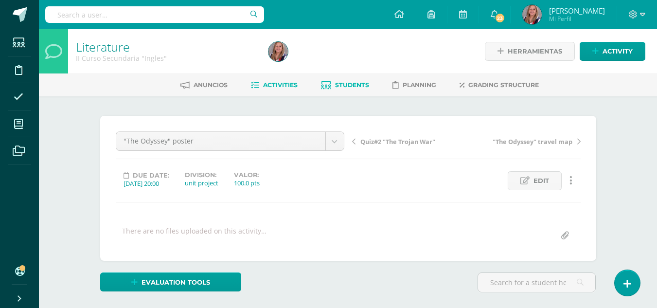
click at [356, 87] on span "Students" at bounding box center [352, 84] width 34 height 7
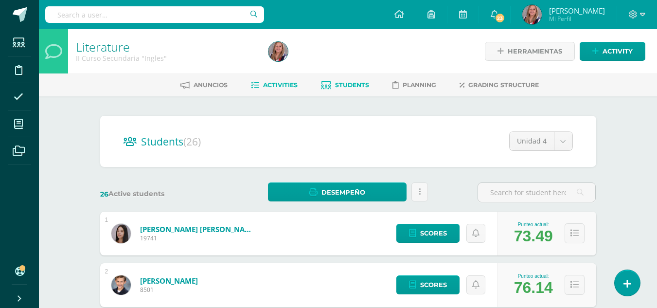
click at [278, 81] on link "Activities" at bounding box center [274, 85] width 47 height 16
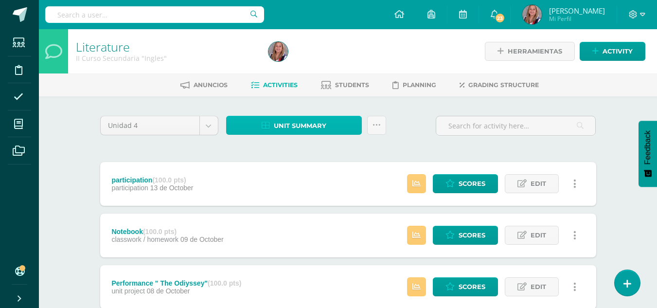
drag, startPoint x: 319, startPoint y: 121, endPoint x: 303, endPoint y: 129, distance: 17.6
click at [303, 129] on span "Unit summary" at bounding box center [300, 126] width 53 height 18
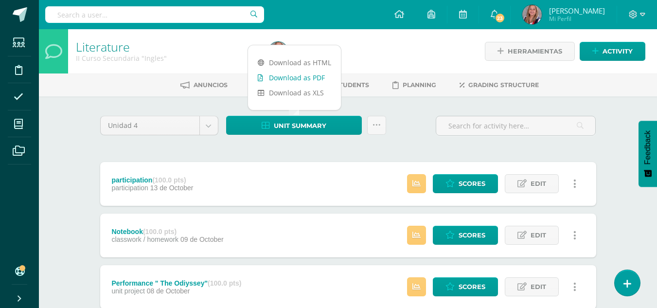
click at [311, 78] on link "Download as PDF" at bounding box center [294, 77] width 93 height 15
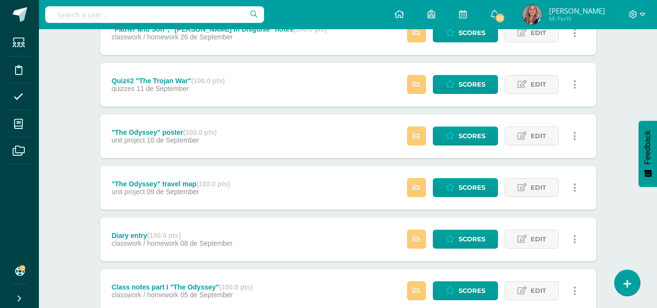
scroll to position [423, 0]
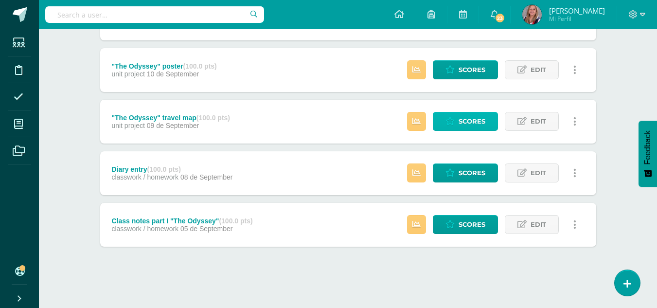
click at [465, 122] on span "Scores" at bounding box center [472, 121] width 27 height 18
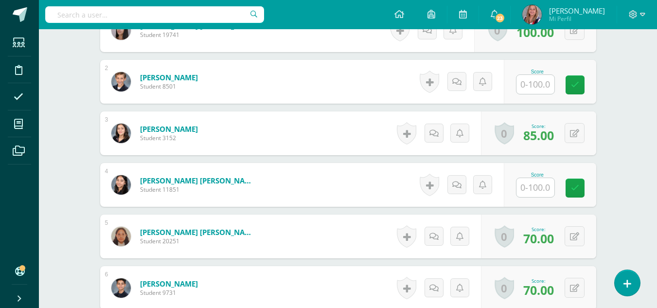
scroll to position [330, 0]
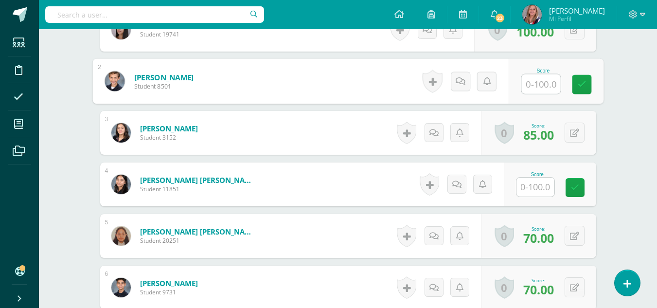
click at [552, 74] on input "text" at bounding box center [540, 83] width 39 height 19
type input "0"
click at [588, 84] on link at bounding box center [581, 84] width 19 height 19
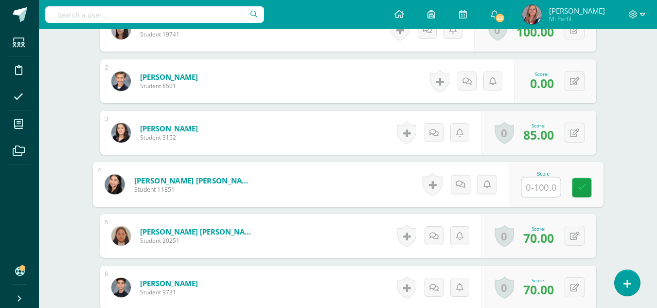
click at [541, 192] on input "text" at bounding box center [540, 187] width 39 height 19
type input "100"
click at [587, 184] on link at bounding box center [581, 187] width 19 height 19
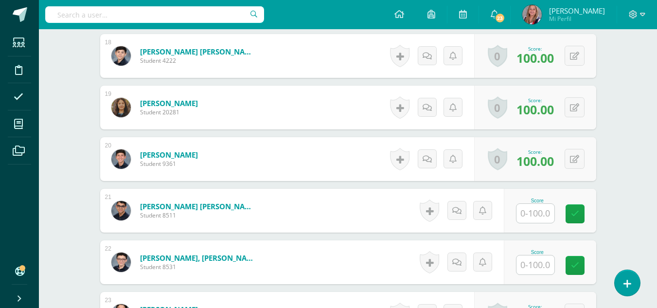
scroll to position [1272, 0]
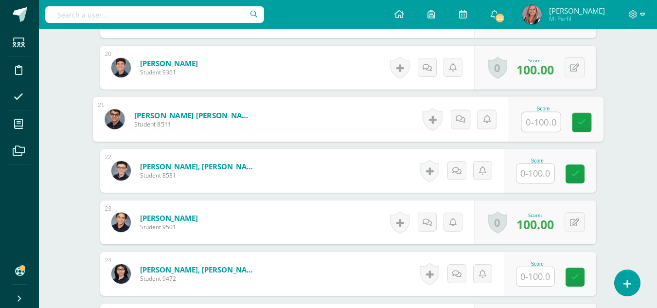
click at [543, 122] on input "text" at bounding box center [540, 121] width 39 height 19
type input "100"
click at [580, 124] on icon at bounding box center [581, 122] width 9 height 8
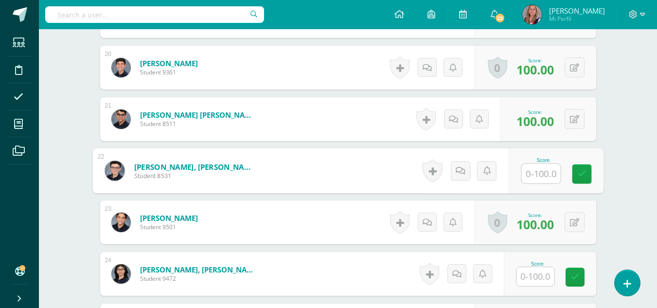
click at [540, 178] on input "text" at bounding box center [540, 173] width 39 height 19
type input "0"
click at [574, 174] on link at bounding box center [581, 173] width 19 height 19
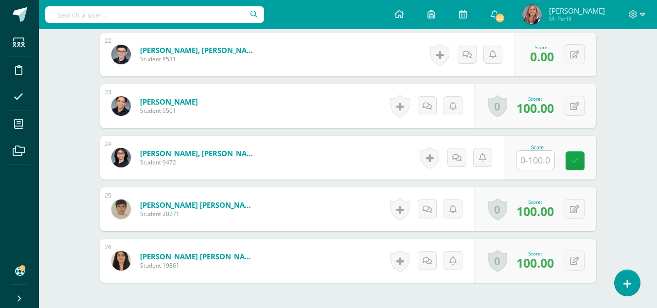
scroll to position [1389, 0]
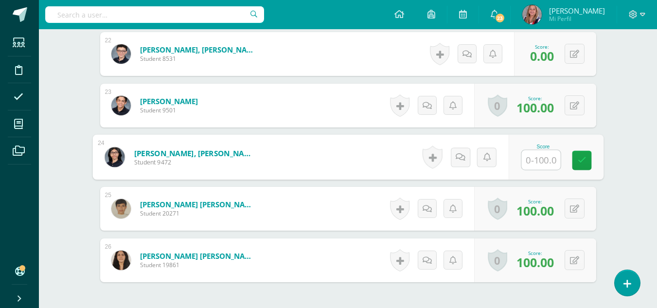
click at [536, 161] on input "text" at bounding box center [540, 159] width 39 height 19
type input "100"
click at [585, 156] on icon at bounding box center [581, 160] width 9 height 8
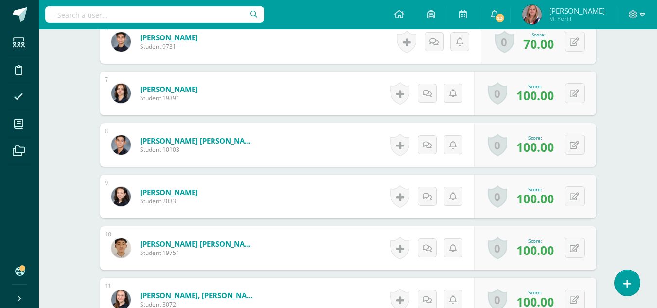
scroll to position [576, 0]
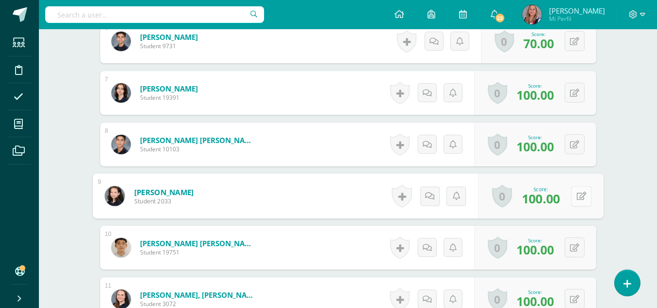
click at [578, 196] on icon at bounding box center [581, 196] width 10 height 8
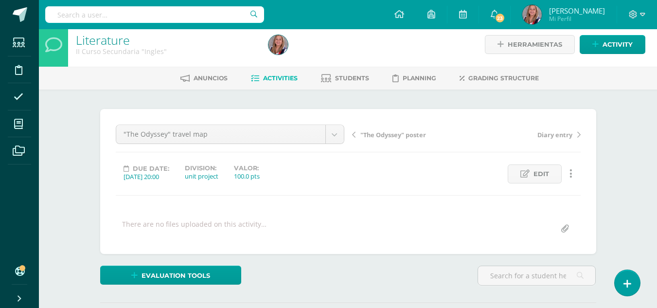
scroll to position [0, 0]
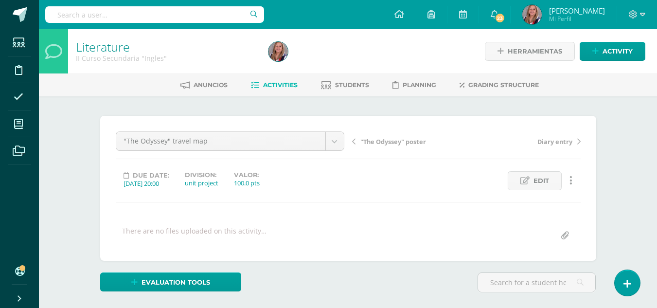
click at [280, 81] on link "Activities" at bounding box center [274, 85] width 47 height 16
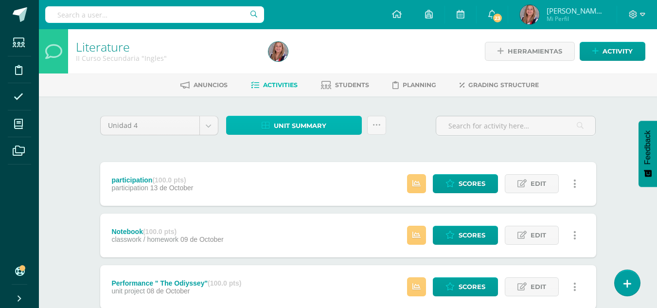
drag, startPoint x: 286, startPoint y: 121, endPoint x: 276, endPoint y: 128, distance: 11.9
click at [276, 128] on span "Unit summary" at bounding box center [300, 126] width 53 height 18
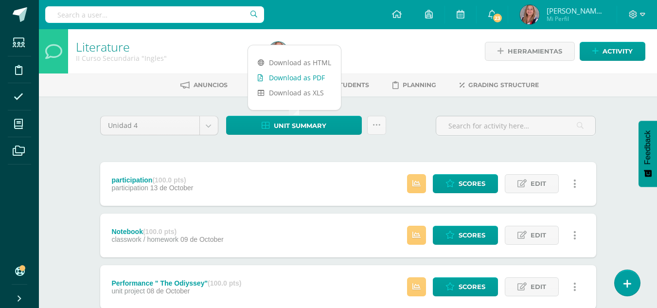
click at [285, 80] on link "Download as PDF" at bounding box center [294, 77] width 93 height 15
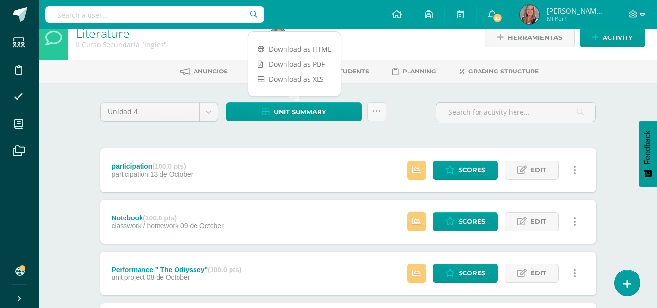
scroll to position [14, 0]
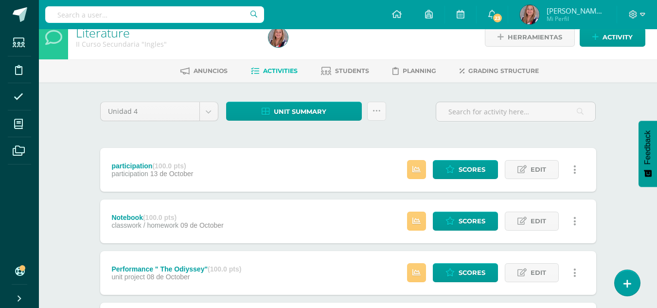
drag, startPoint x: 221, startPoint y: 133, endPoint x: 177, endPoint y: 129, distance: 43.9
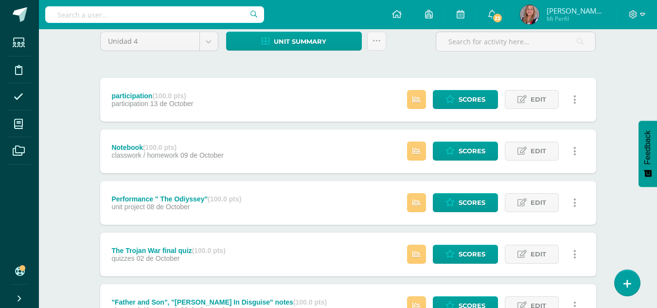
scroll to position [0, 0]
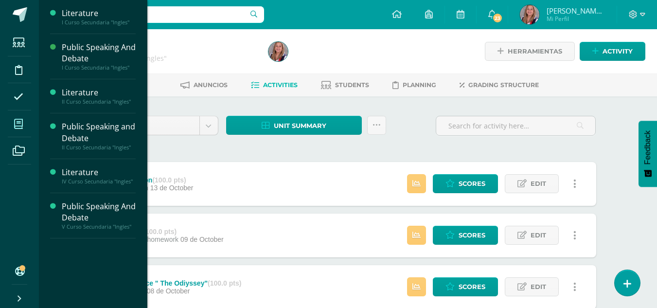
click at [18, 122] on icon at bounding box center [18, 124] width 9 height 10
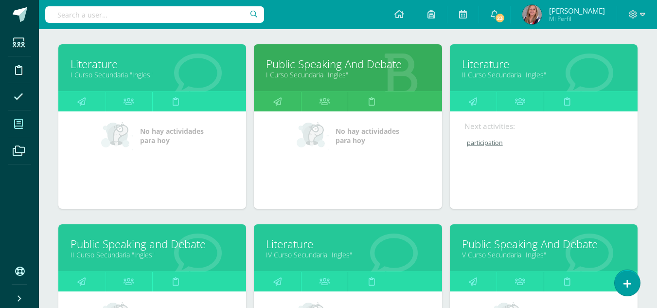
scroll to position [140, 0]
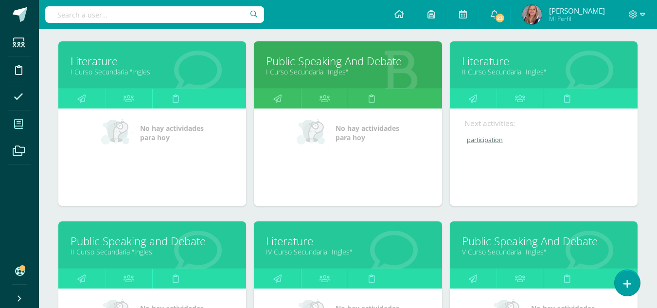
click at [135, 252] on link "II Curso Secundaria "Ingles"" at bounding box center [152, 251] width 163 height 9
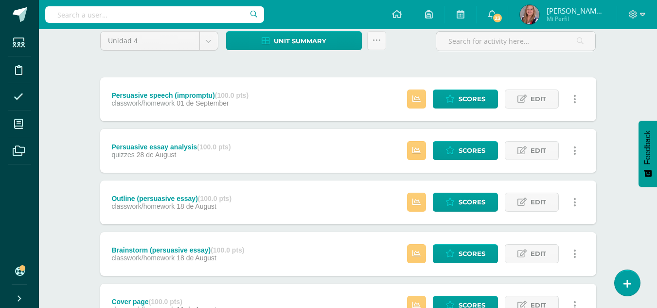
scroll to position [84, 0]
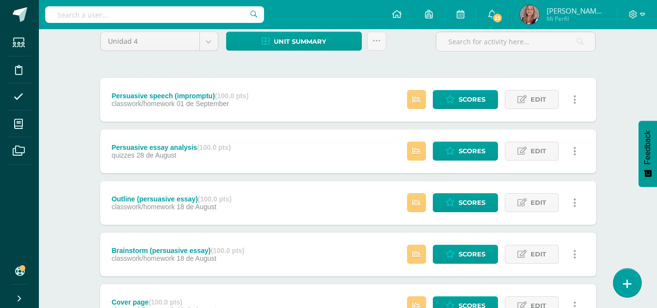
click at [628, 285] on icon at bounding box center [627, 283] width 9 height 11
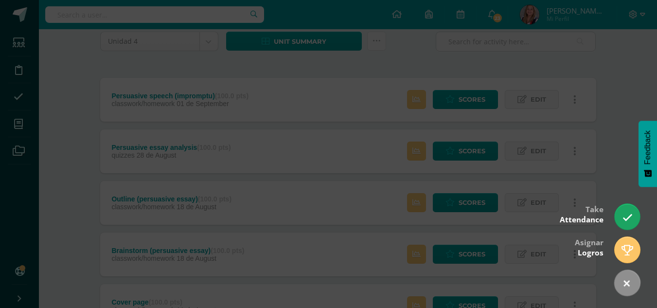
click at [622, 168] on div at bounding box center [328, 154] width 657 height 308
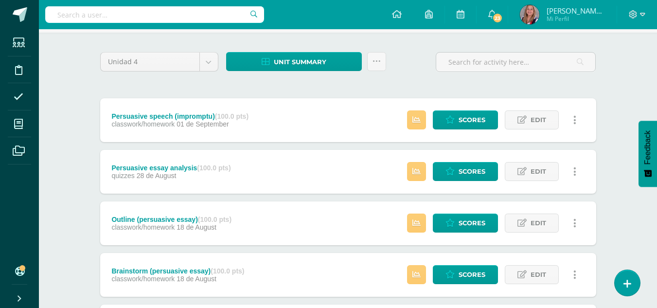
scroll to position [0, 0]
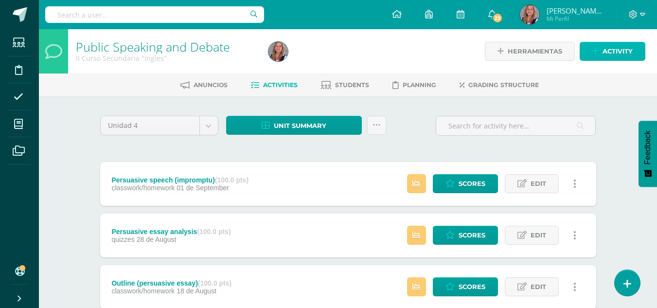
click at [620, 48] on span "Activity" at bounding box center [618, 51] width 30 height 18
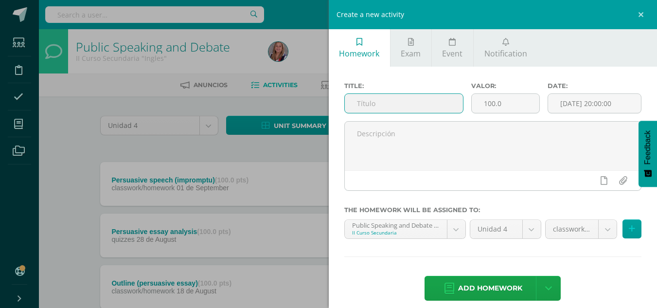
type input ":"
type input "Debate final presentation"
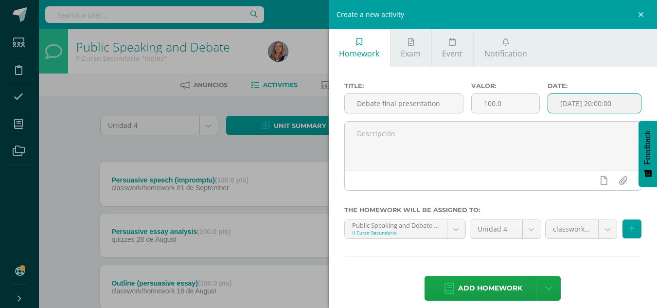
click at [571, 108] on input "[DATE] 20:00:00" at bounding box center [594, 103] width 93 height 19
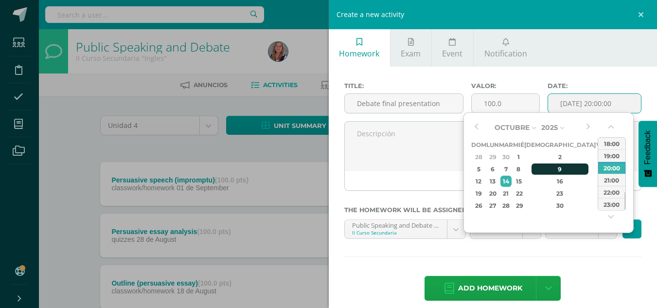
click at [550, 169] on div "9" at bounding box center [560, 168] width 57 height 11
type input "2025-10-09 20:00"
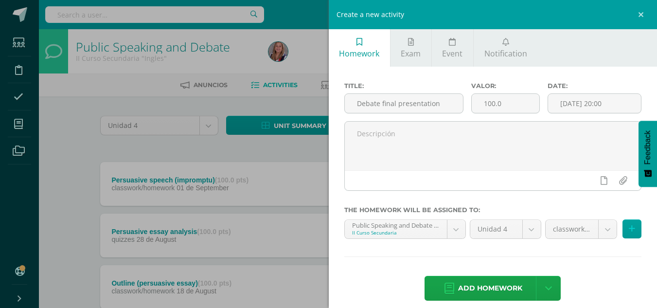
click at [580, 264] on div "Title: Debate final presentation Valor: 100.0 Date: 2025-10-09 20:00 The homewo…" at bounding box center [493, 192] width 329 height 251
click at [605, 233] on body "Students Discipline Attendance My courses Archivos Soporte Help Reportar un pro…" at bounding box center [328, 238] width 657 height 477
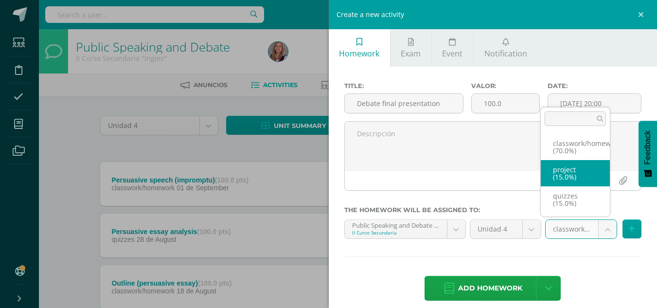
select select "237758"
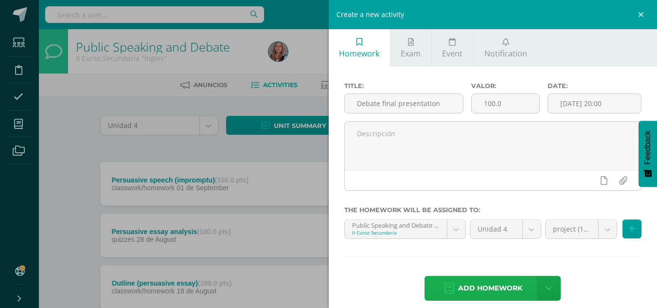
click at [485, 285] on span "Add homework" at bounding box center [490, 288] width 64 height 24
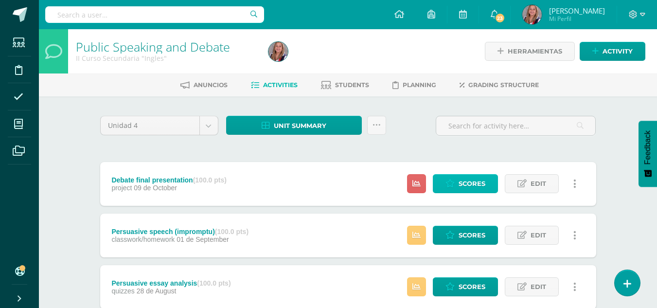
click at [469, 185] on span "Scores" at bounding box center [472, 184] width 27 height 18
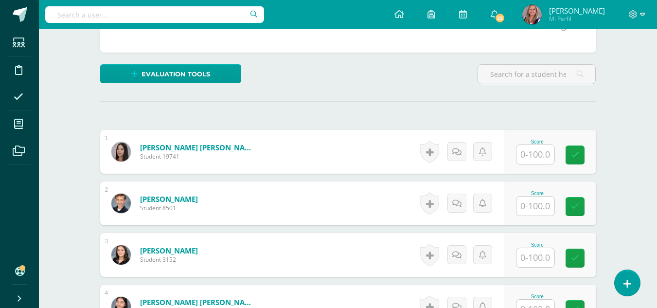
scroll to position [209, 0]
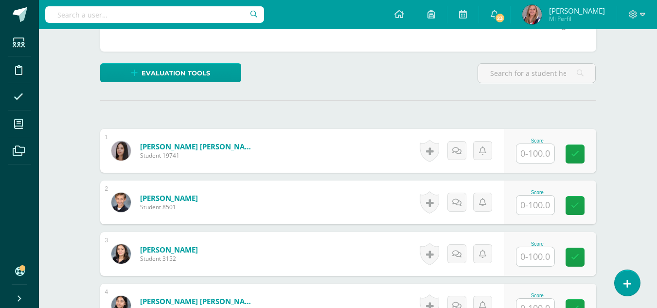
click at [535, 156] on input "text" at bounding box center [535, 153] width 38 height 19
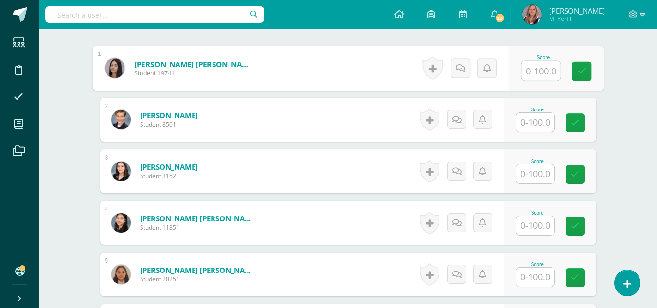
scroll to position [317, 0]
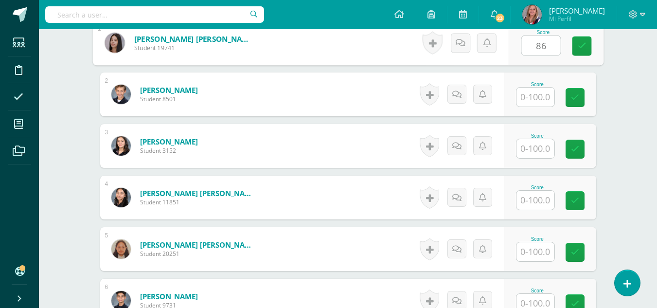
type input "86"
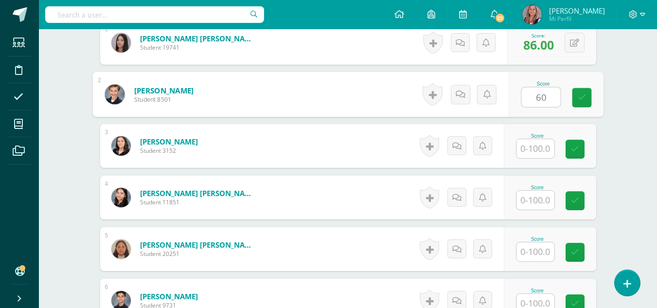
type input "60"
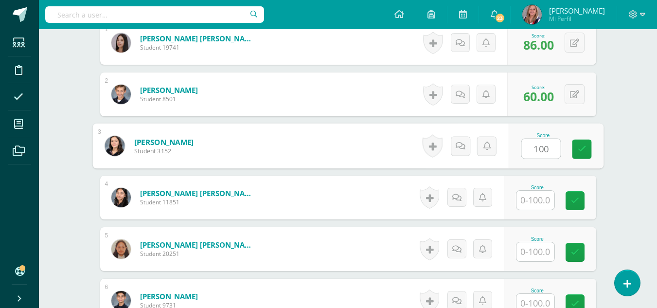
type input "100"
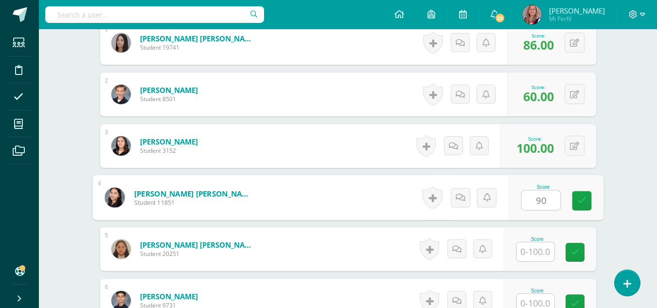
type input "90"
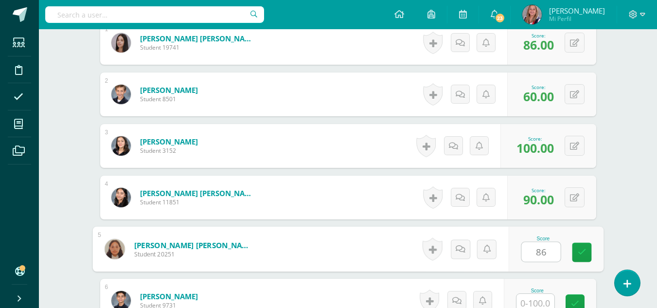
type input "86"
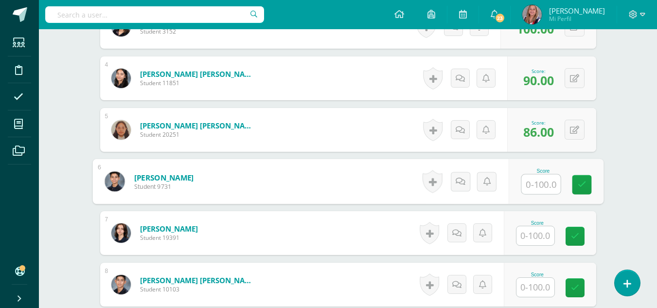
scroll to position [437, 0]
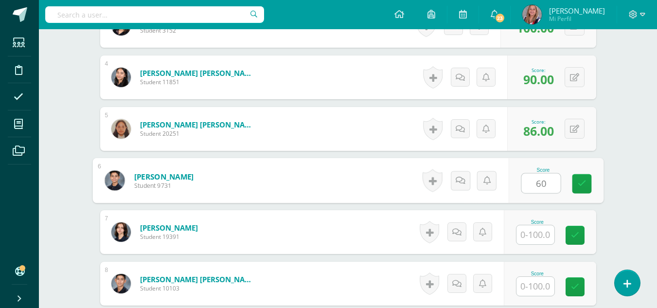
type input "60"
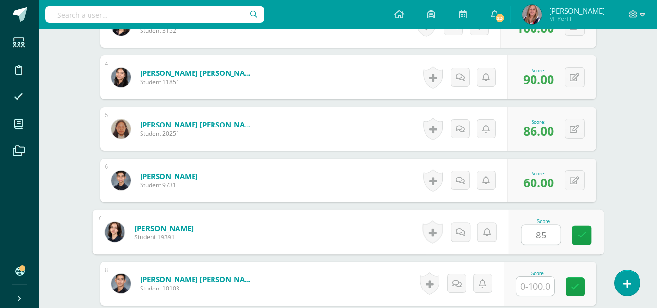
type input "85"
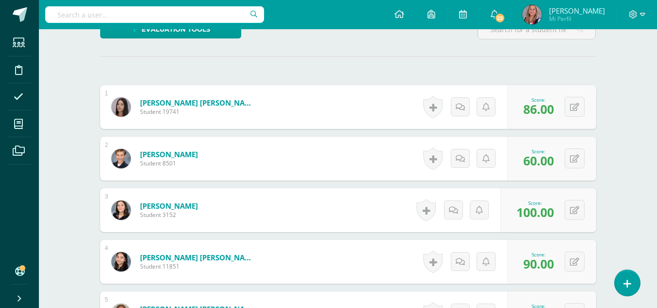
scroll to position [252, 0]
type input "85"
click at [565, 110] on div "0 Badges Badges obtained Aún no hay logros agregados Score: 86.00" at bounding box center [551, 108] width 89 height 44
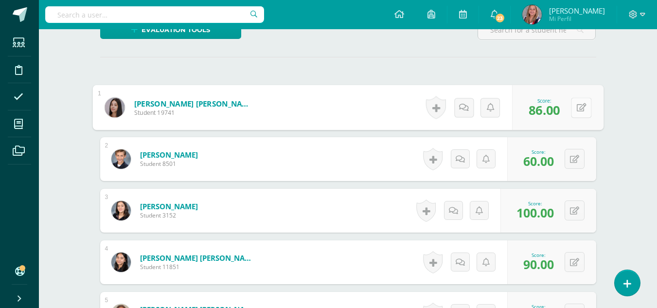
click at [581, 110] on icon at bounding box center [581, 107] width 10 height 8
type input "85"
click at [557, 113] on icon at bounding box center [555, 111] width 9 height 8
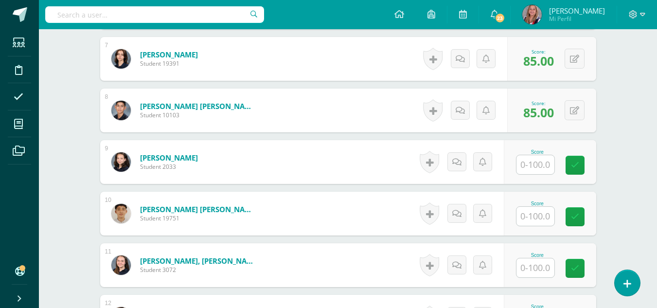
scroll to position [645, 0]
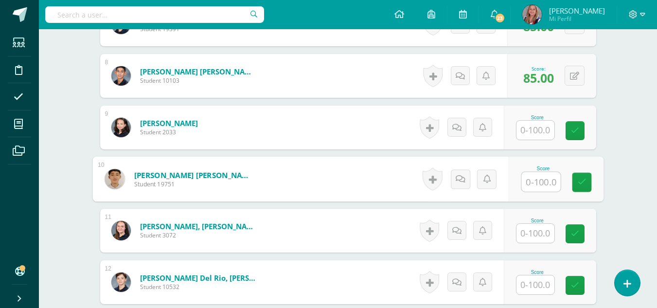
click at [532, 178] on input "text" at bounding box center [540, 181] width 39 height 19
type input "30"
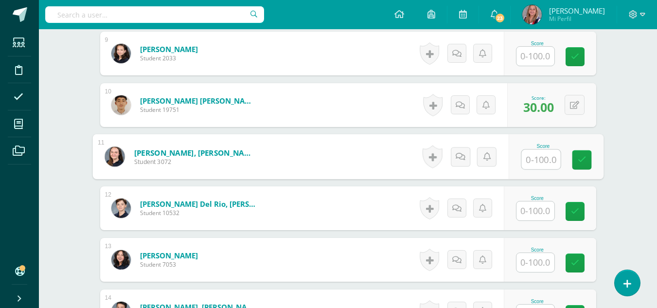
scroll to position [729, 0]
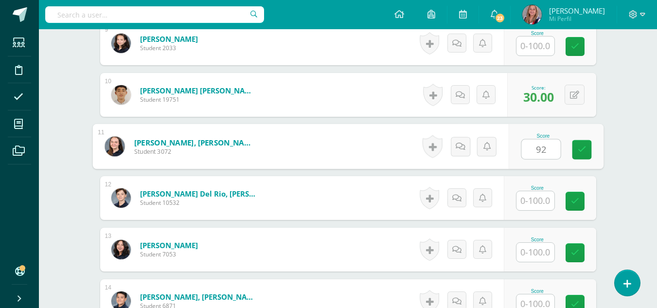
type input "92"
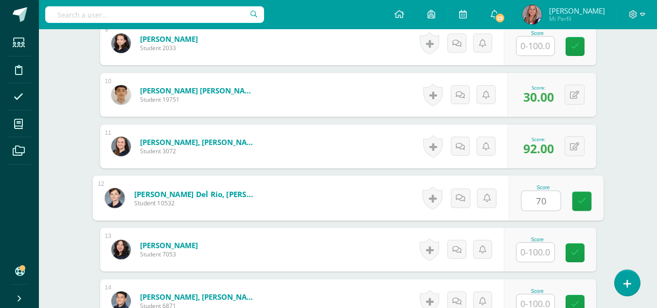
type input "70"
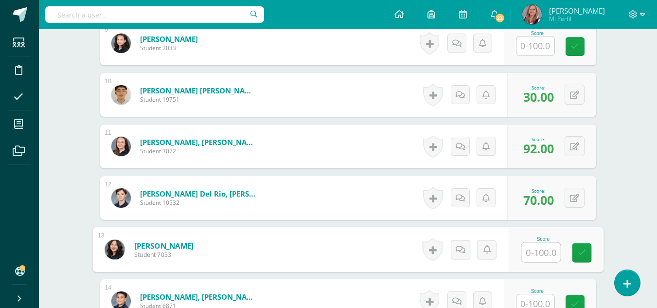
type input "6"
type input "56"
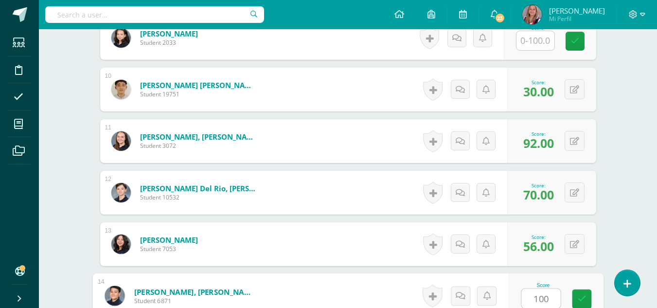
type input "100"
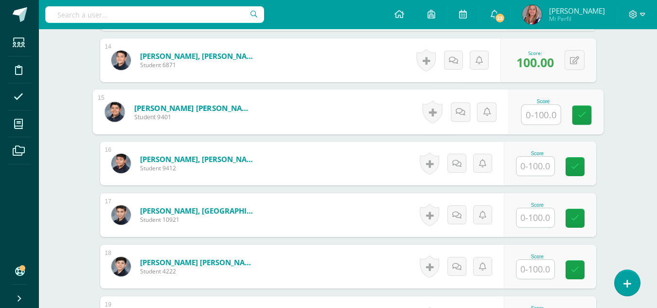
scroll to position [970, 0]
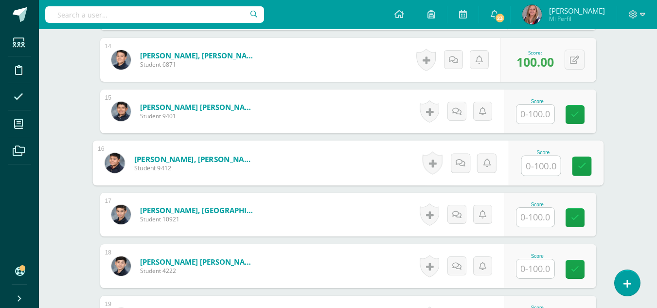
click at [539, 167] on input "text" at bounding box center [540, 165] width 39 height 19
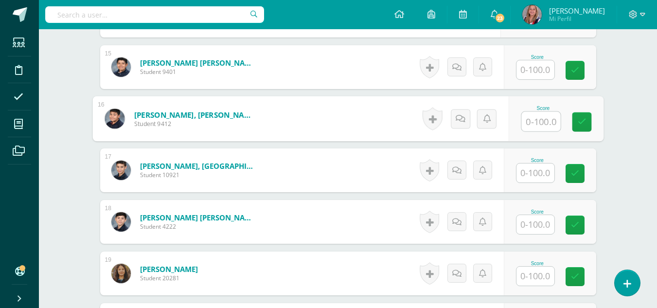
scroll to position [1025, 0]
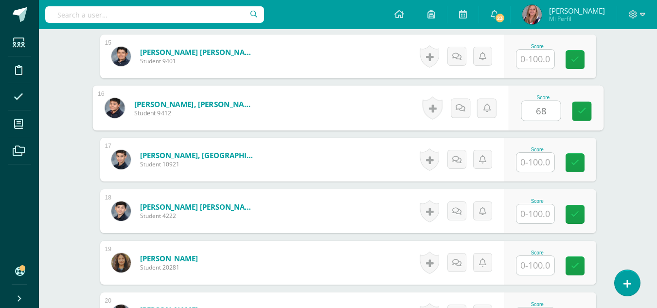
type input "68"
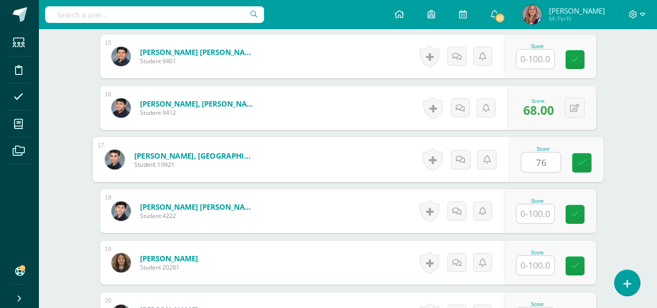
type input "76"
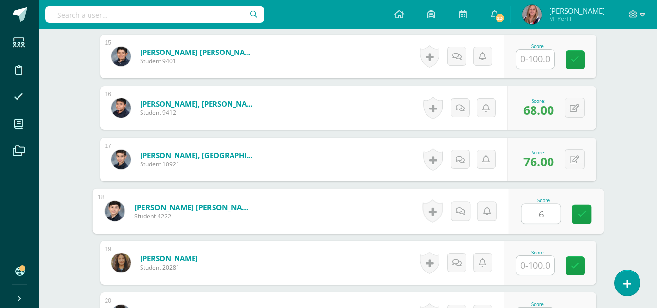
type input "68"
click at [586, 214] on icon at bounding box center [581, 214] width 9 height 8
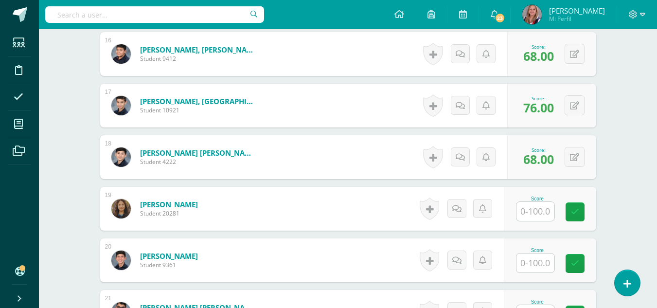
scroll to position [1080, 0]
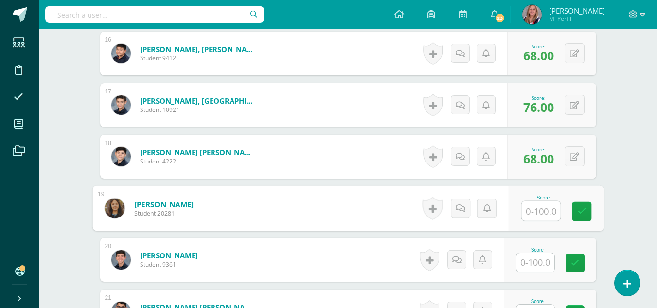
click at [547, 210] on input "text" at bounding box center [540, 210] width 39 height 19
type input "56"
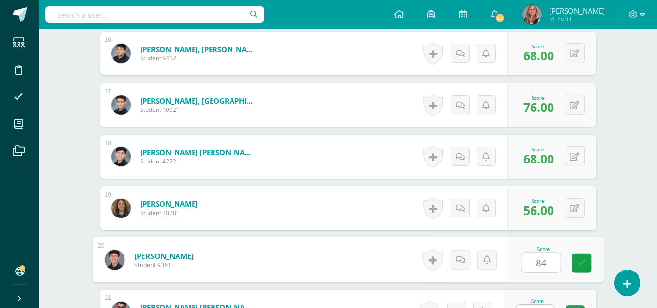
type input "84"
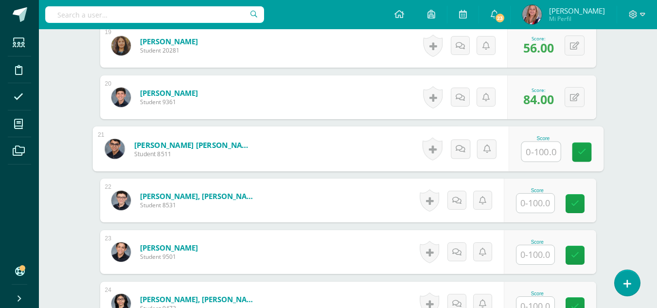
scroll to position [1243, 0]
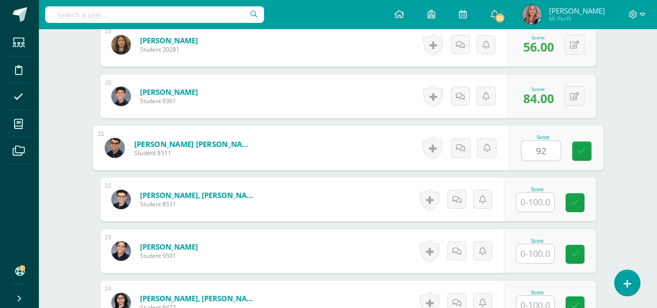
type input "92"
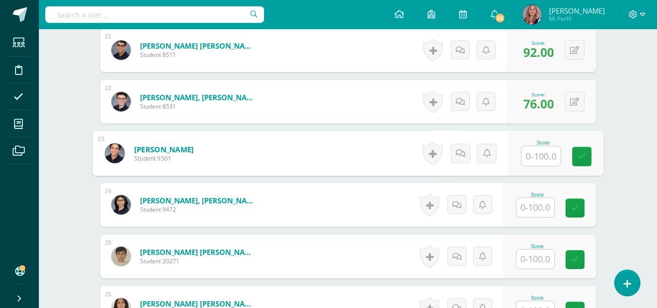
scroll to position [1341, 0]
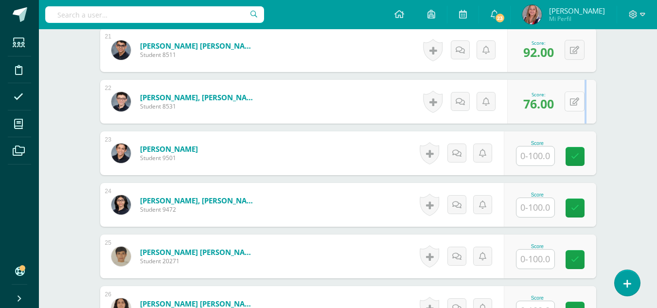
drag, startPoint x: 587, startPoint y: 102, endPoint x: 577, endPoint y: 101, distance: 9.8
click at [577, 101] on div "0 Badges Badges obtained Aún no hay logros agregados Score: 76.00" at bounding box center [551, 102] width 89 height 44
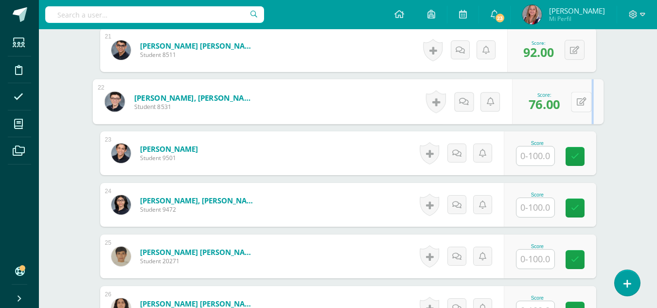
click at [573, 102] on button at bounding box center [581, 101] width 20 height 20
type input "84"
click at [554, 105] on icon at bounding box center [555, 105] width 9 height 8
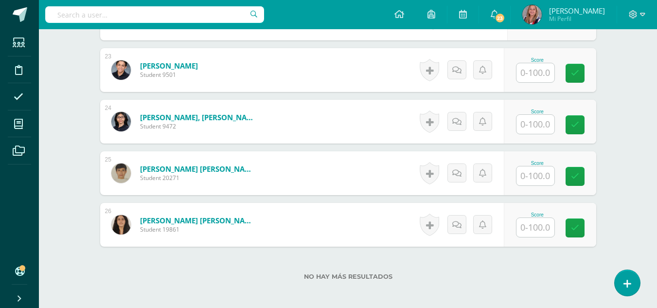
scroll to position [1439, 0]
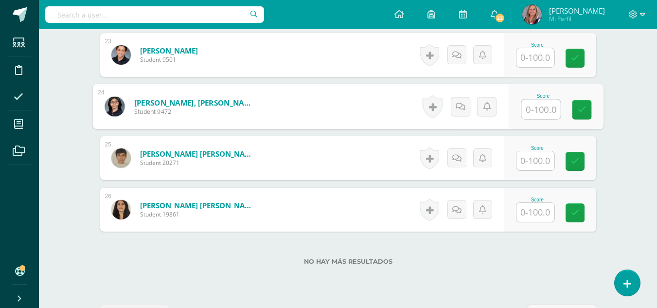
click at [544, 112] on input "text" at bounding box center [540, 109] width 39 height 19
type input "92"
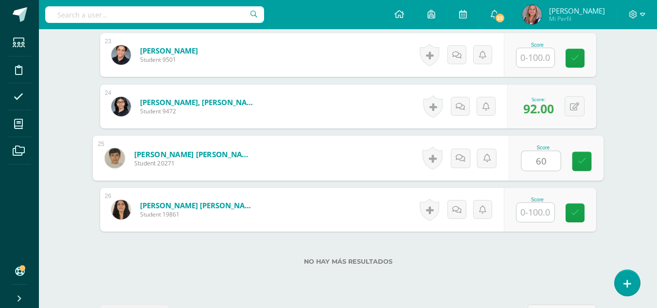
type input "60"
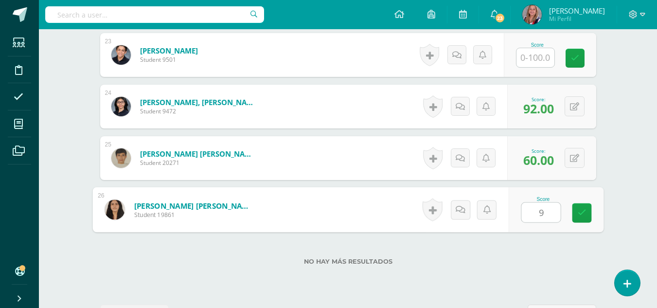
type input "92"
click at [581, 222] on link at bounding box center [581, 212] width 19 height 19
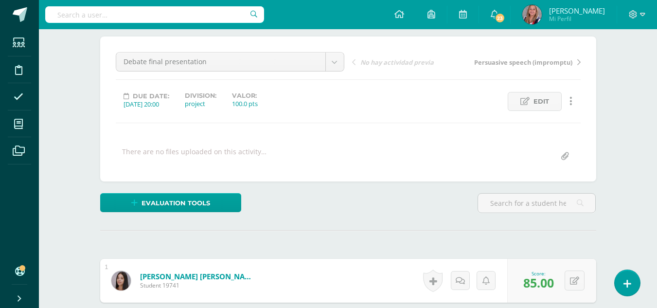
scroll to position [0, 0]
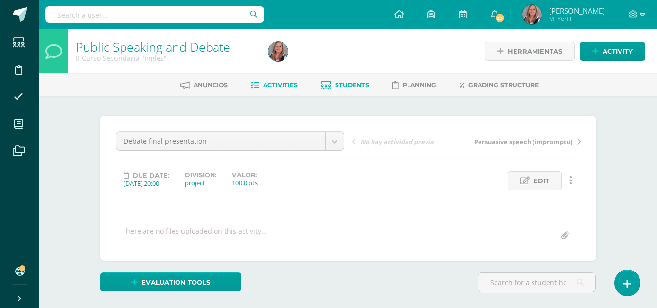
click at [344, 89] on link "Students" at bounding box center [345, 85] width 48 height 16
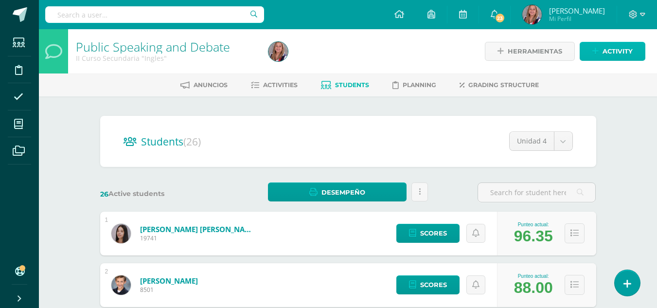
click at [613, 54] on span "Activity" at bounding box center [618, 51] width 30 height 18
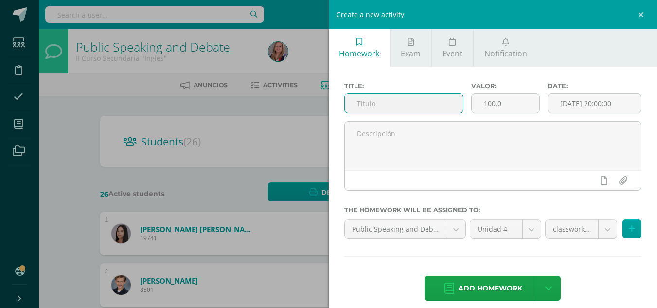
click at [374, 106] on input "text" at bounding box center [404, 103] width 118 height 19
type input "Oral presentation "The Odyssey""
click at [585, 102] on input "[DATE] 20:00:00" at bounding box center [594, 103] width 93 height 19
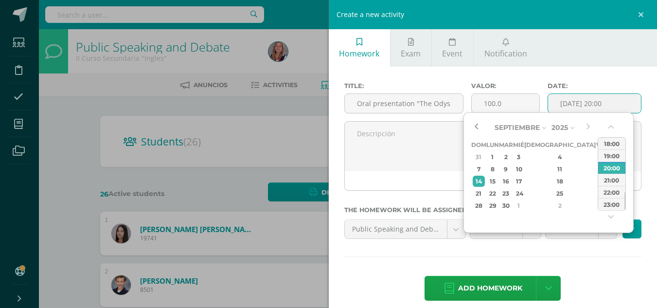
click at [479, 129] on button "button" at bounding box center [476, 127] width 10 height 15
click at [523, 190] on div "24" at bounding box center [518, 193] width 9 height 11
type input "[DATE] 20:00"
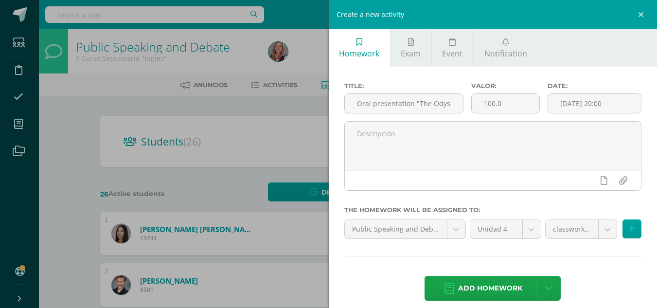
click at [581, 287] on div "Add homework Agregar tarea y ocultar" at bounding box center [493, 289] width 298 height 27
click at [503, 292] on span "Add homework" at bounding box center [490, 288] width 64 height 24
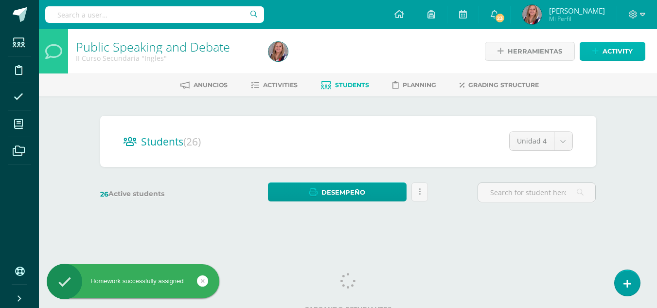
click at [607, 51] on span "Activity" at bounding box center [618, 51] width 30 height 18
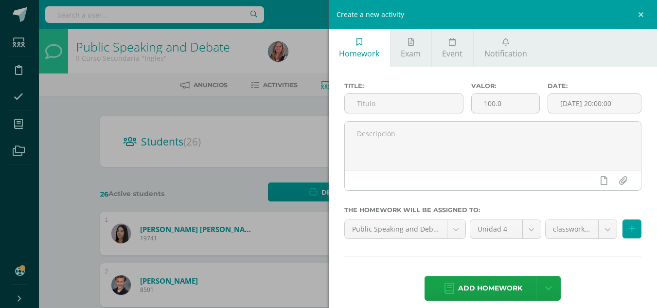
click at [269, 231] on div "Create a new activity Homework Exam Event Notification Title: Valor: 100.0 Date…" at bounding box center [328, 154] width 657 height 308
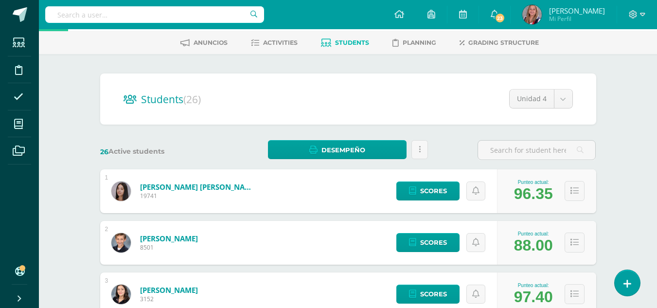
scroll to position [43, 0]
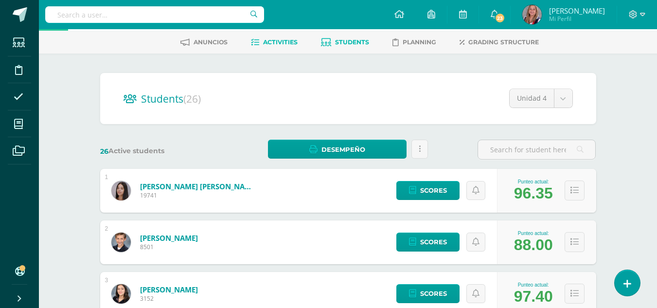
click at [285, 40] on span "Activities" at bounding box center [280, 41] width 35 height 7
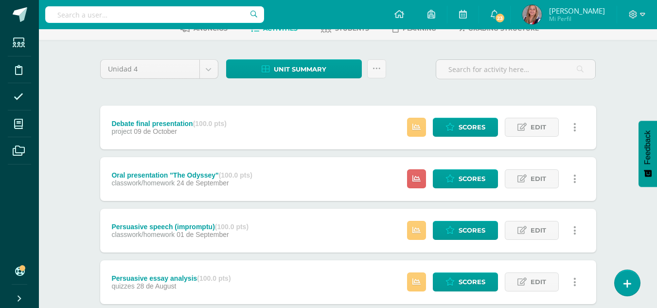
scroll to position [88, 0]
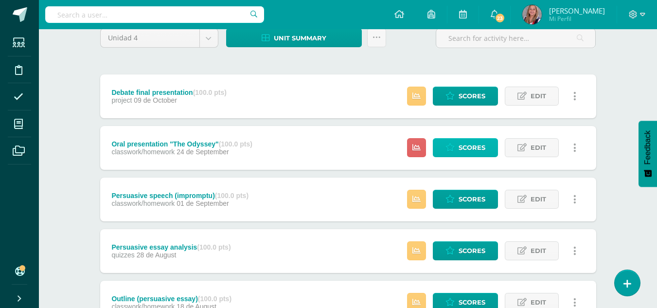
click at [466, 145] on span "Scores" at bounding box center [472, 148] width 27 height 18
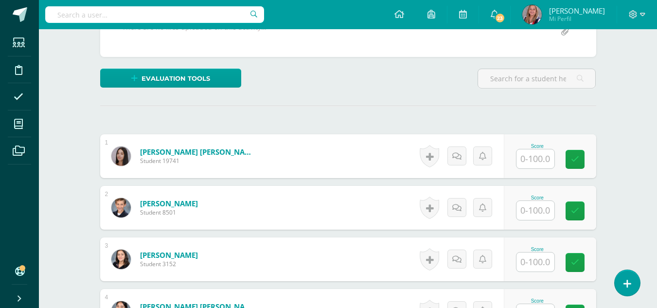
scroll to position [206, 0]
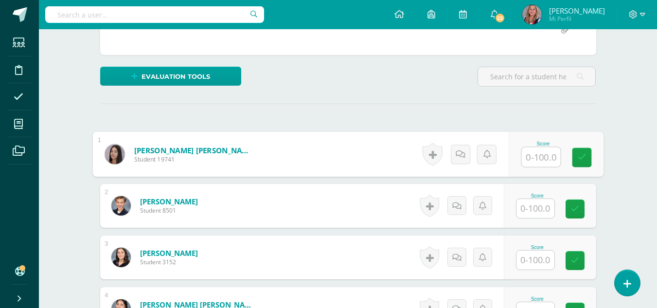
click at [537, 160] on input "text" at bounding box center [540, 156] width 39 height 19
type input "90"
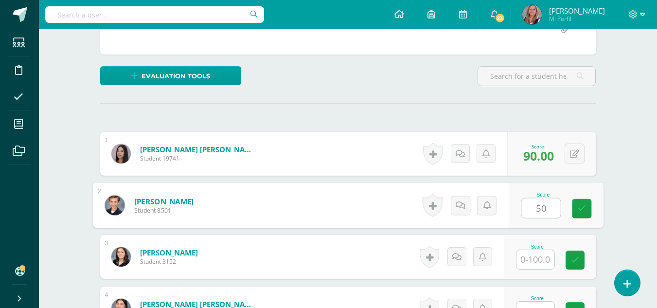
scroll to position [207, 0]
type input "50"
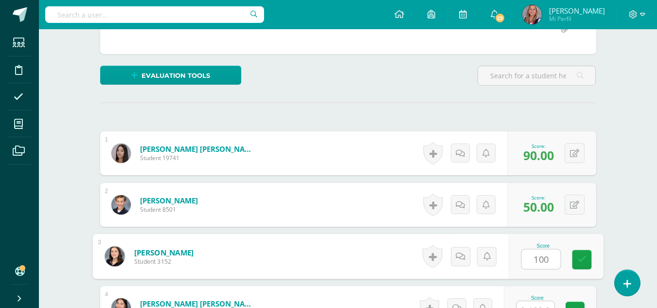
type input "100"
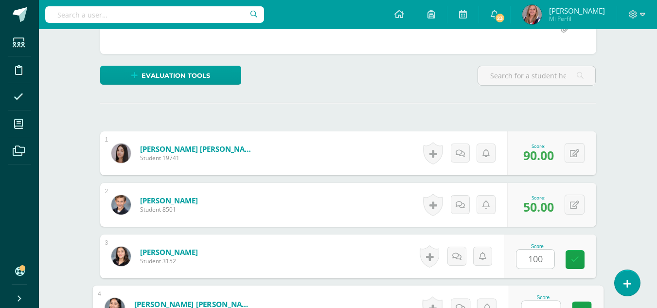
scroll to position [219, 0]
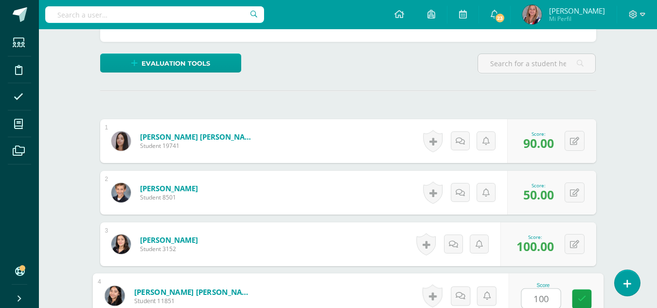
type input "100"
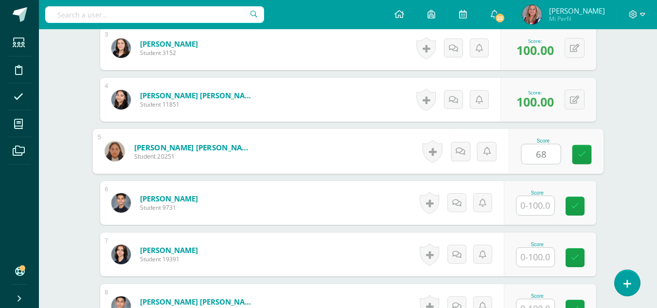
type input "68"
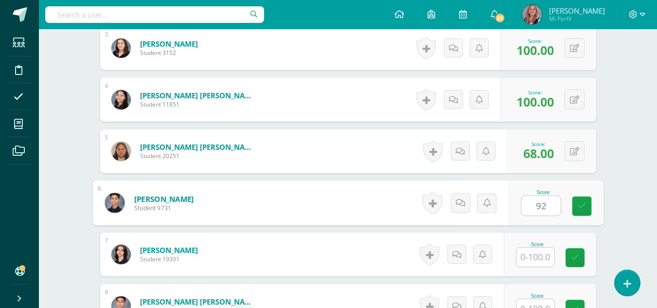
type input "92"
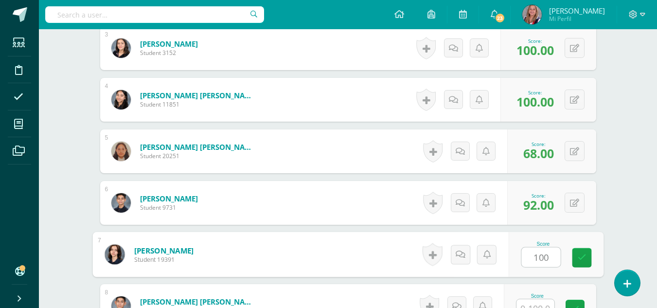
type input "100"
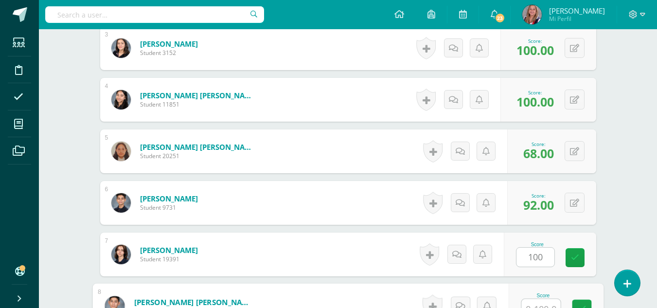
scroll to position [425, 0]
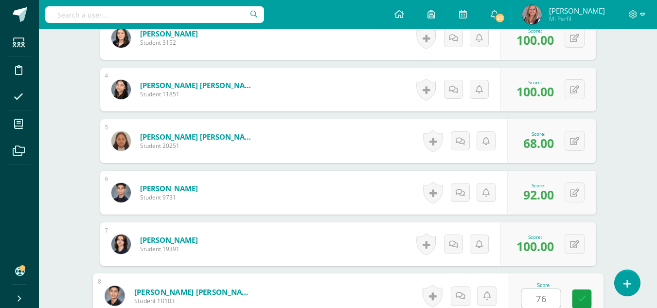
type input "76"
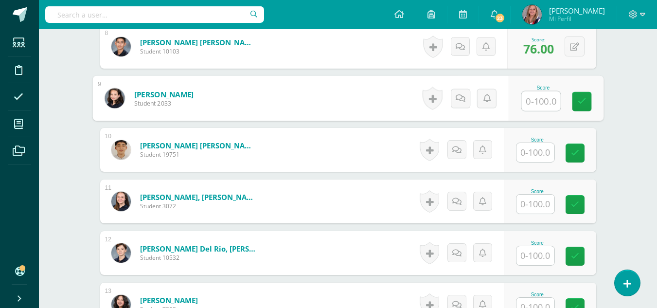
scroll to position [675, 0]
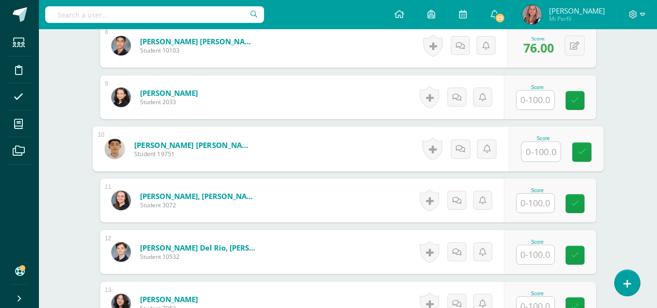
click at [536, 151] on input "text" at bounding box center [540, 151] width 39 height 19
type input "52"
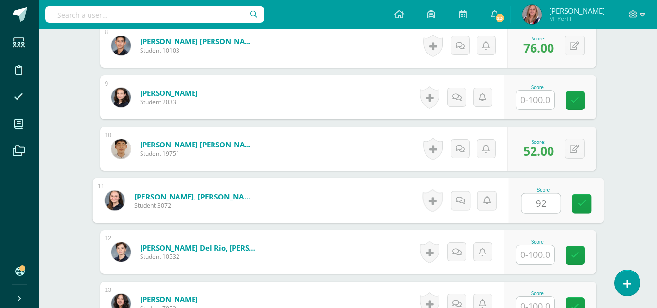
type input "92"
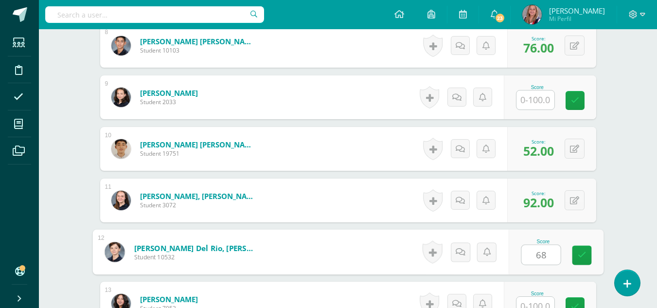
type input "68"
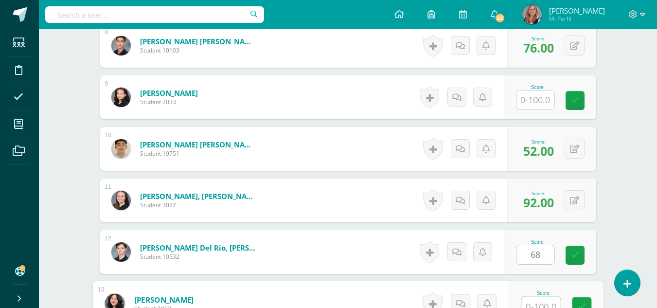
scroll to position [683, 0]
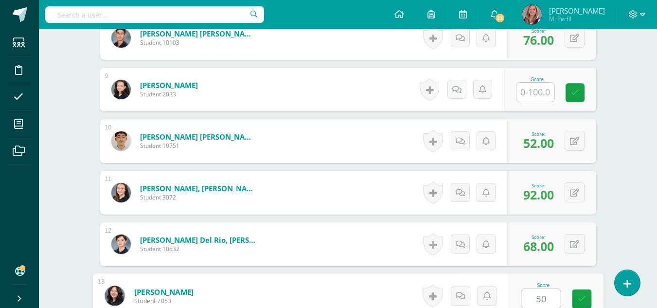
type input "50"
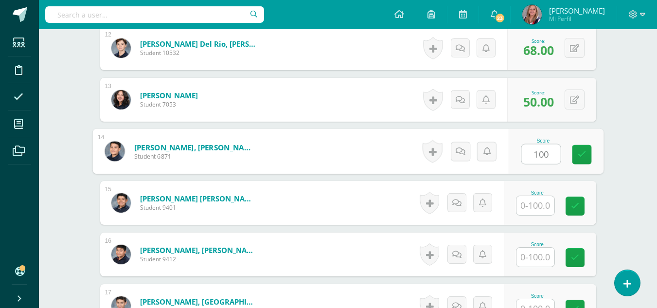
type input "100"
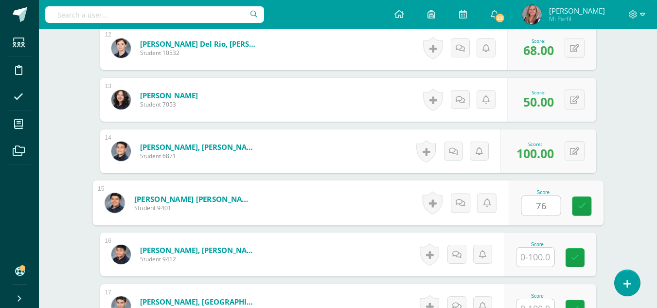
type input "76"
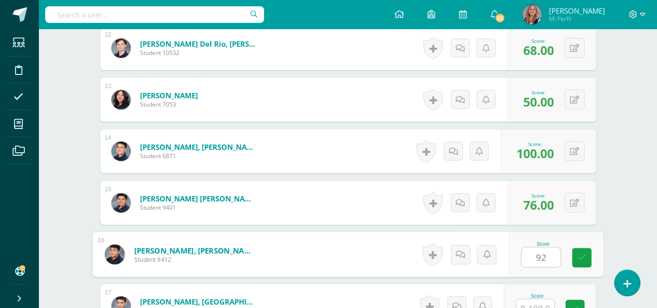
type input "92"
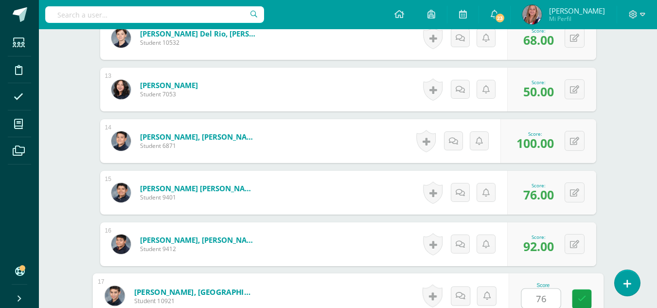
type input "76"
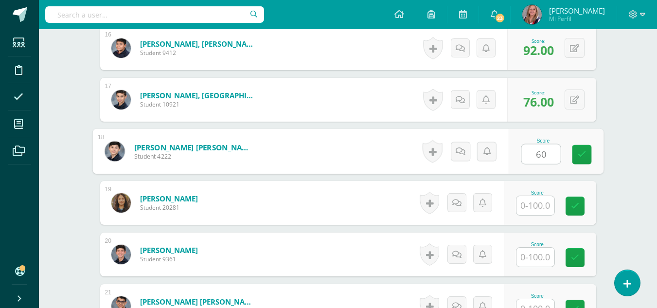
type input "60"
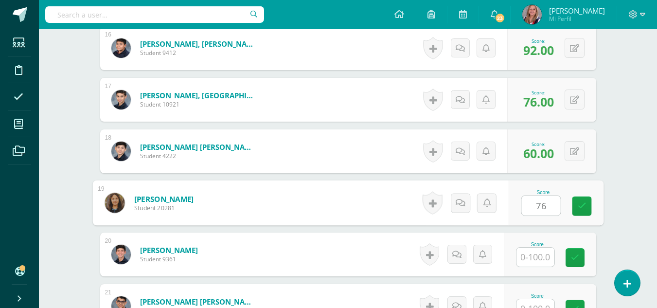
type input "76"
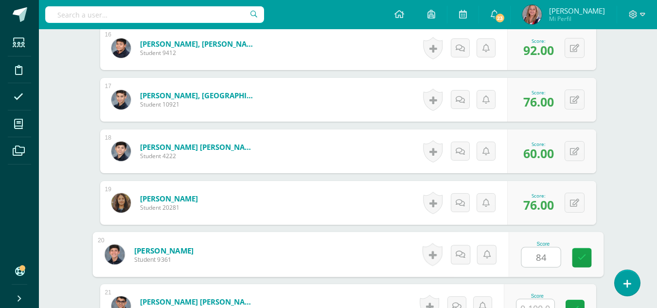
type input "84"
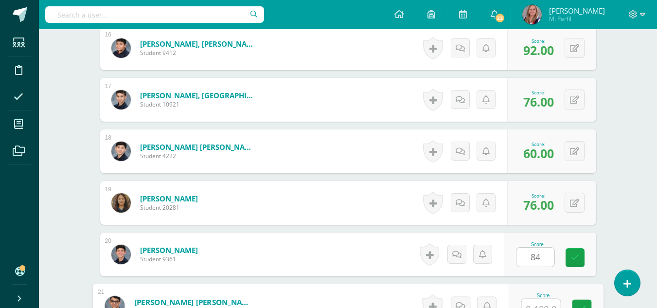
scroll to position [1095, 0]
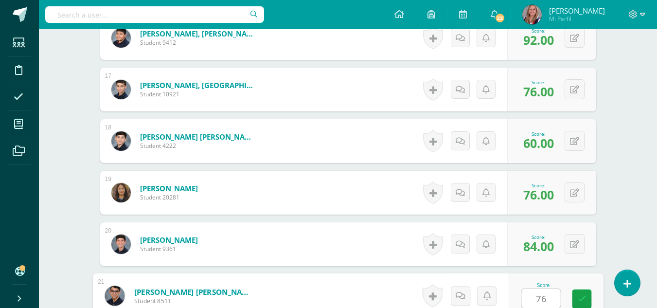
type input "76"
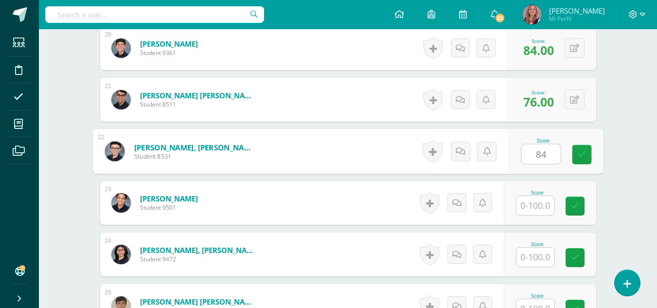
type input "84"
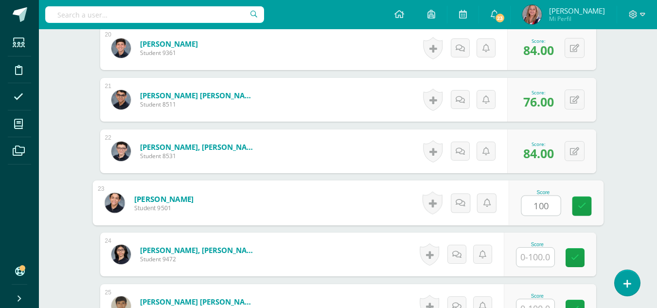
type input "100"
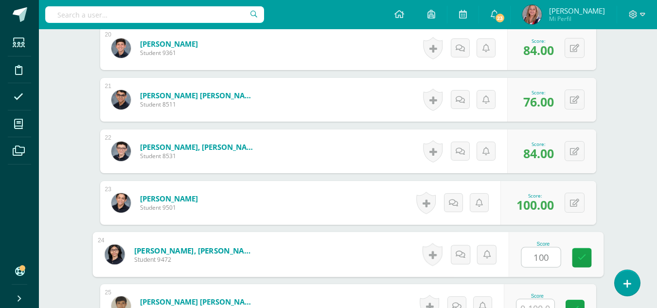
type input "100"
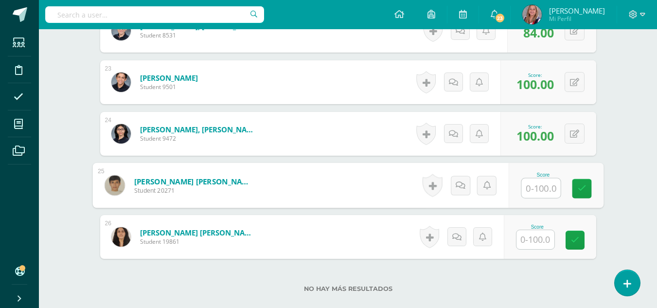
scroll to position [1413, 0]
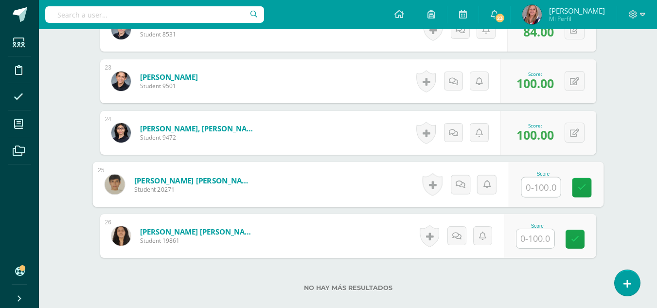
click at [542, 191] on input "text" at bounding box center [540, 187] width 39 height 19
type input "50"
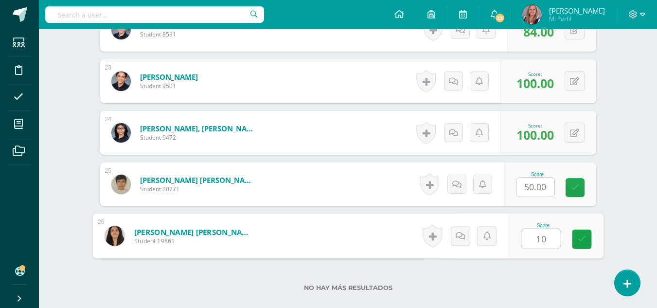
type input "100"
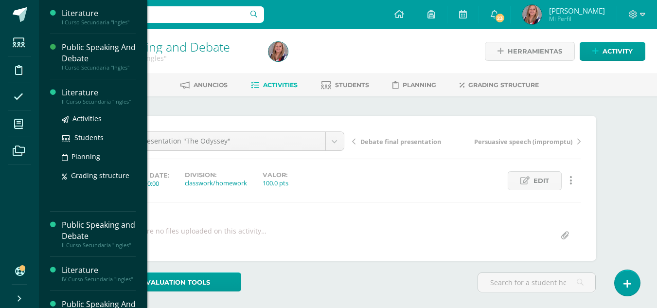
scroll to position [36, 0]
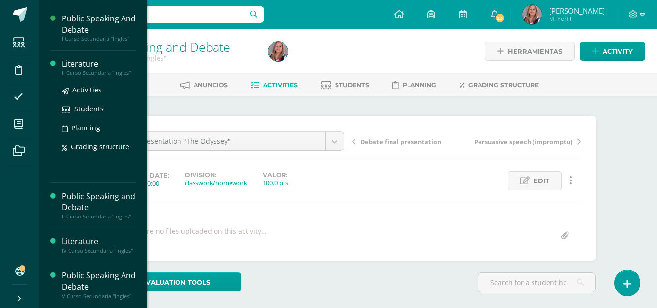
click at [84, 70] on div "II Curso Secundaria "Ingles"" at bounding box center [99, 73] width 74 height 7
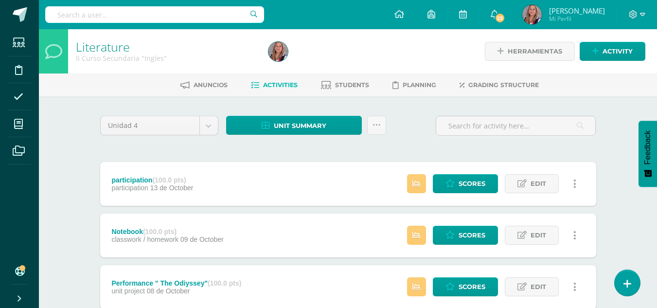
click at [278, 86] on span "Activities" at bounding box center [280, 84] width 35 height 7
click at [616, 51] on span "Activity" at bounding box center [618, 51] width 30 height 18
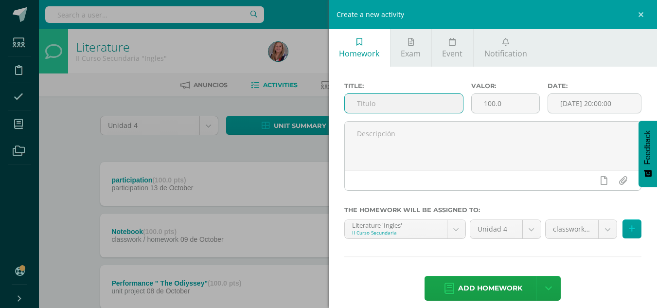
click at [393, 103] on input "text" at bounding box center [404, 103] width 118 height 19
type input "20 question review for test"
click at [593, 102] on input "[DATE] 20:00:00" at bounding box center [594, 103] width 93 height 19
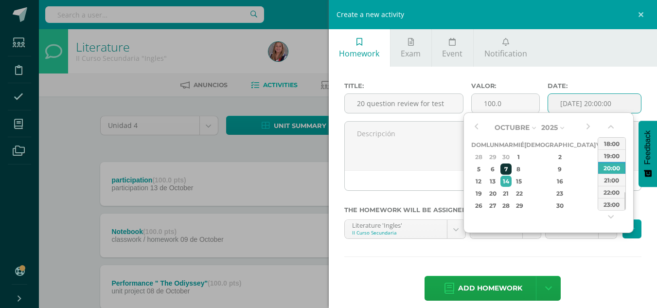
click at [512, 170] on div "7" at bounding box center [505, 168] width 11 height 11
type input "2025-10-07 20:00"
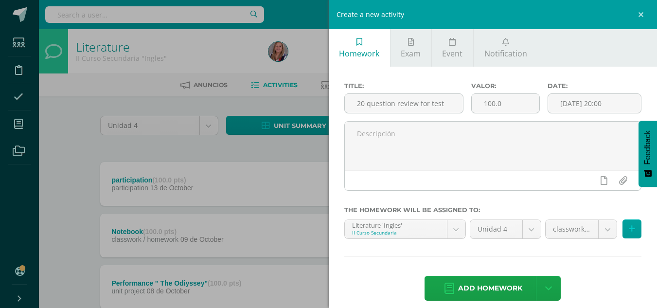
click at [586, 263] on div "Title: 20 question review for test Valor: 100.0 Date: 2025-10-07 20:00 The home…" at bounding box center [493, 192] width 329 height 251
click at [481, 287] on span "Add homework" at bounding box center [490, 288] width 64 height 24
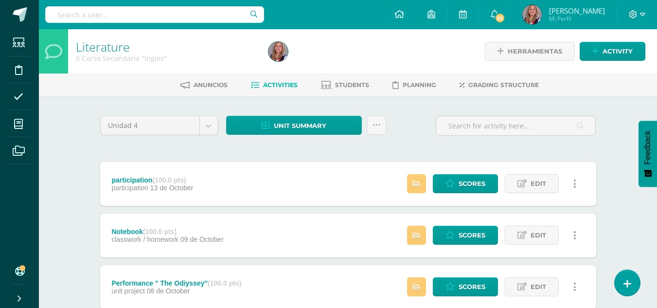
scroll to position [102, 0]
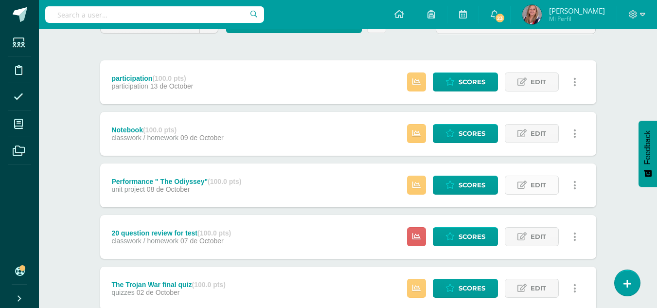
click at [537, 189] on span "Edit" at bounding box center [539, 185] width 16 height 18
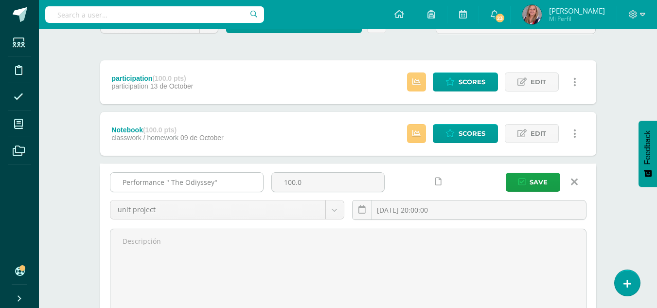
click at [197, 182] on input "Performance " The Odiyssey"" at bounding box center [186, 182] width 153 height 19
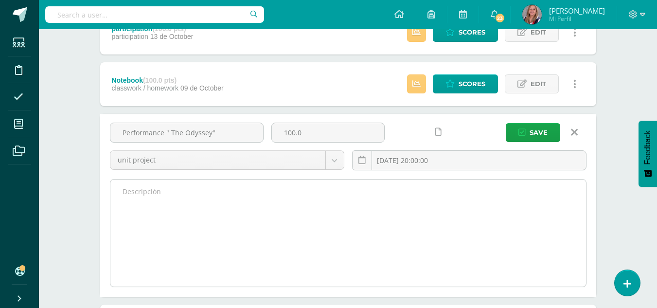
scroll to position [152, 0]
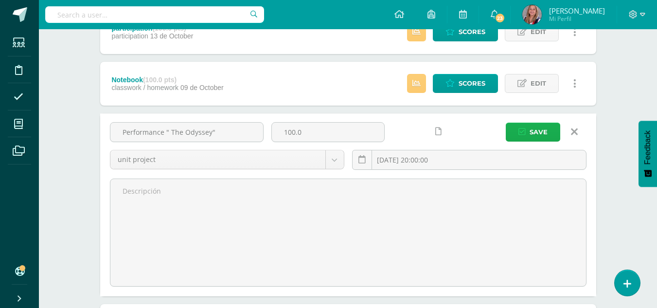
type input "Performance " The Odyssey""
click at [536, 137] on span "Save" at bounding box center [539, 132] width 18 height 18
click at [536, 138] on span "Save" at bounding box center [539, 132] width 18 height 18
click at [543, 136] on span "Save" at bounding box center [539, 132] width 18 height 18
click at [542, 131] on span "Save" at bounding box center [539, 132] width 18 height 18
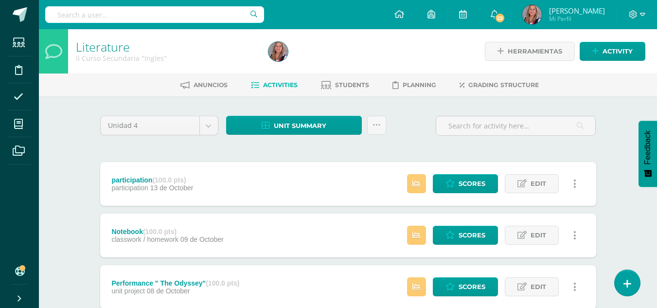
click at [160, 90] on ul "Anuncios Activities Students Planning Grading structure" at bounding box center [360, 85] width 618 height 16
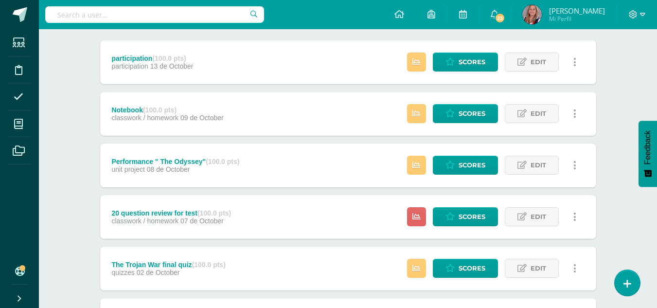
scroll to position [122, 0]
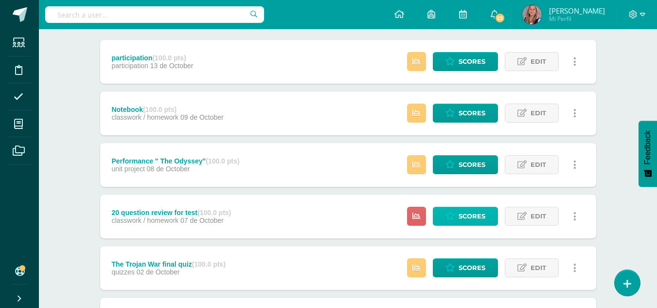
click at [462, 219] on span "Scores" at bounding box center [472, 216] width 27 height 18
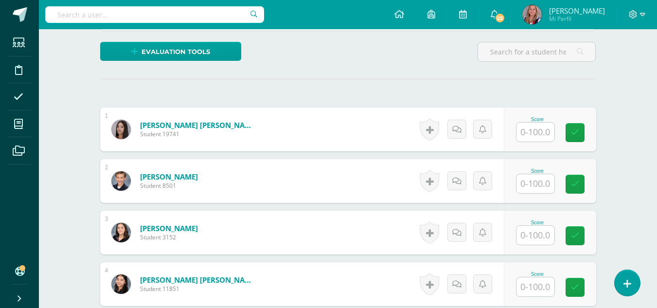
scroll to position [232, 0]
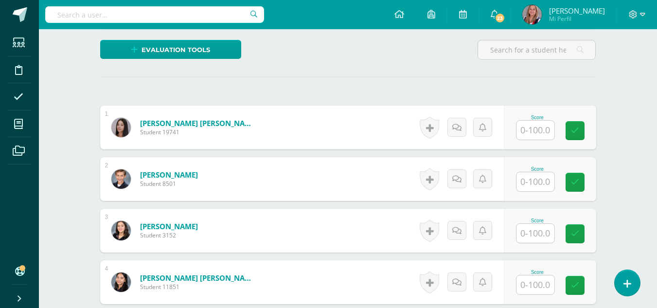
click at [536, 132] on input "text" at bounding box center [535, 130] width 38 height 19
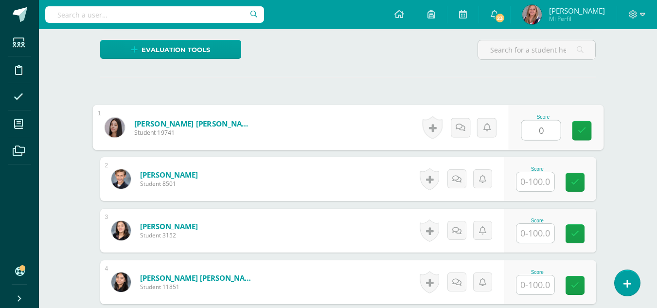
click at [536, 132] on input "0" at bounding box center [540, 130] width 39 height 19
type input "0"
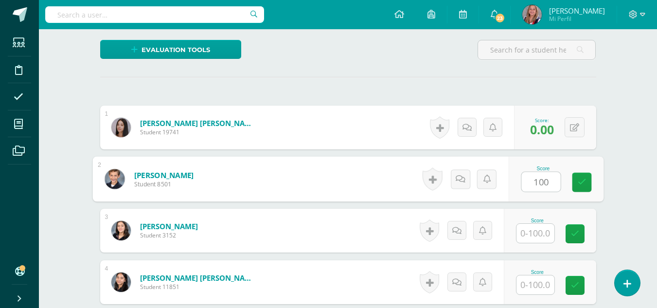
type input "100"
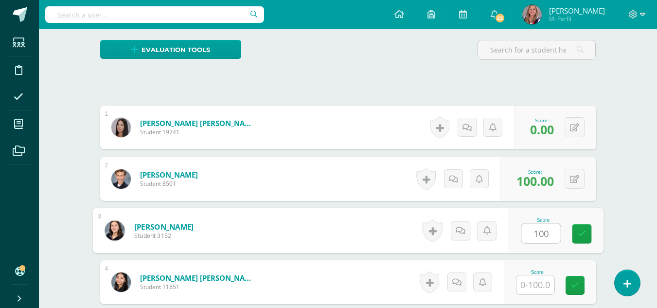
type input "100"
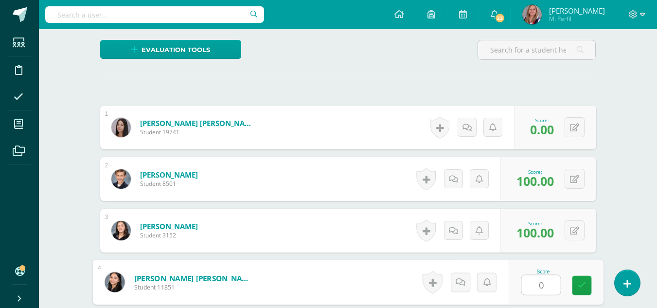
type input "0"
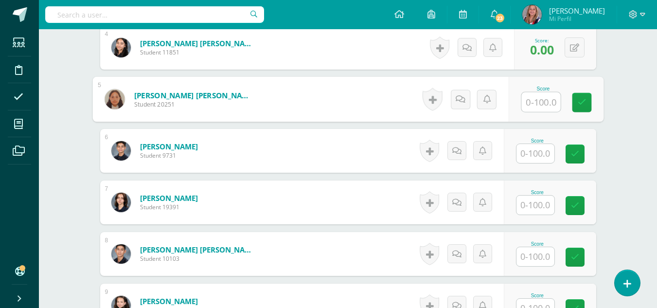
scroll to position [467, 0]
type input "90"
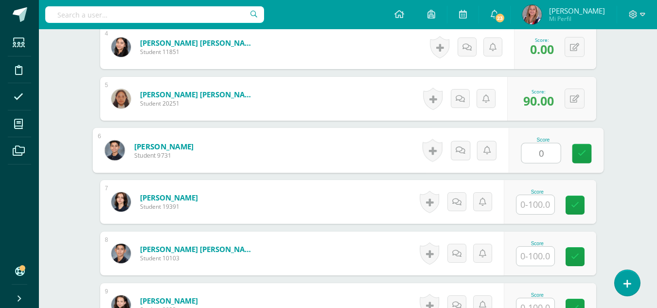
type input "0"
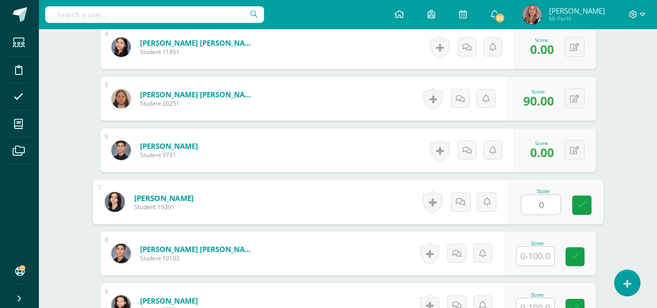
type input "0"
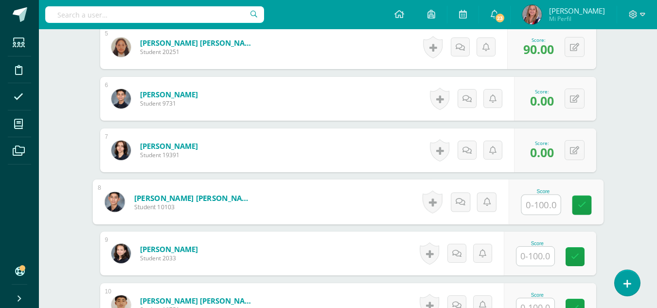
scroll to position [525, 0]
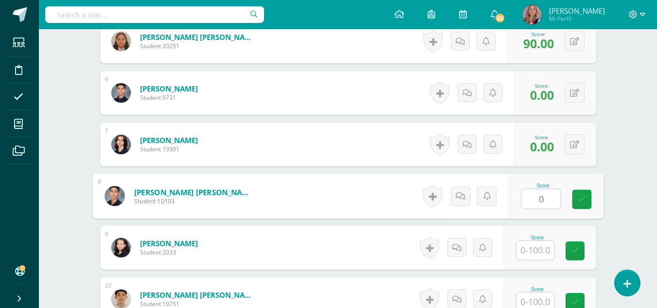
type input "0"
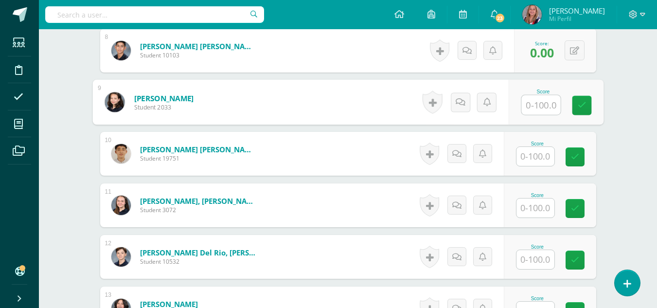
scroll to position [672, 0]
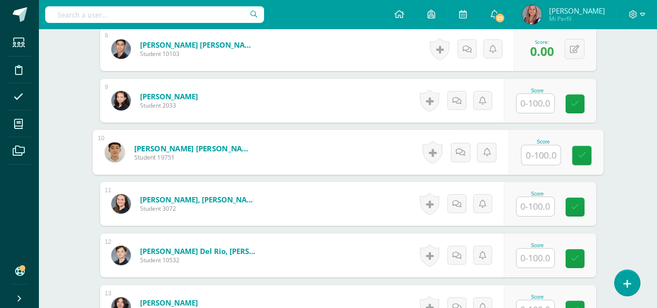
click at [535, 160] on input "text" at bounding box center [540, 154] width 39 height 19
type input "0"
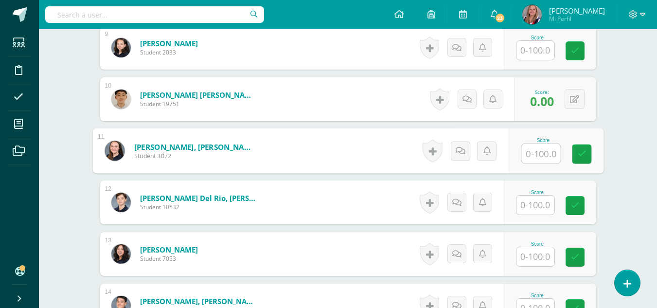
scroll to position [726, 0]
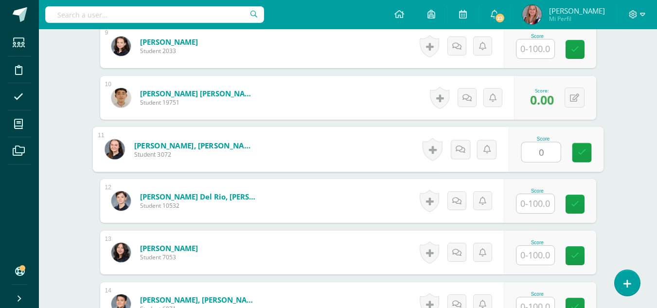
type input "0"
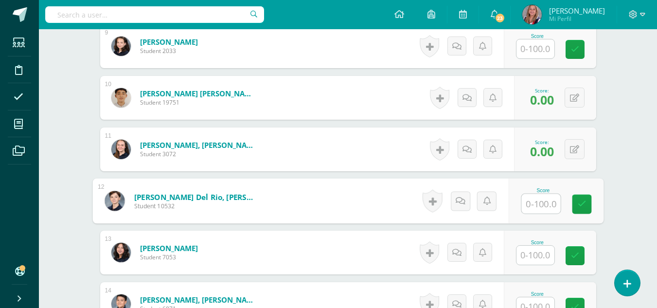
scroll to position [786, 0]
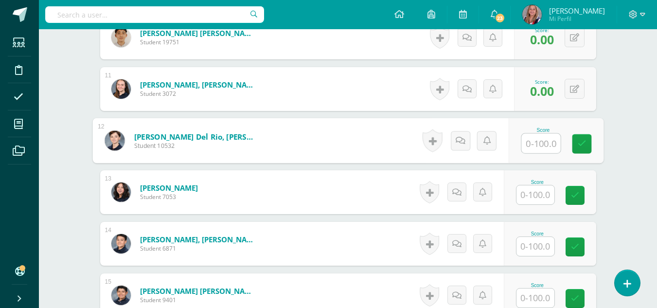
type input "1"
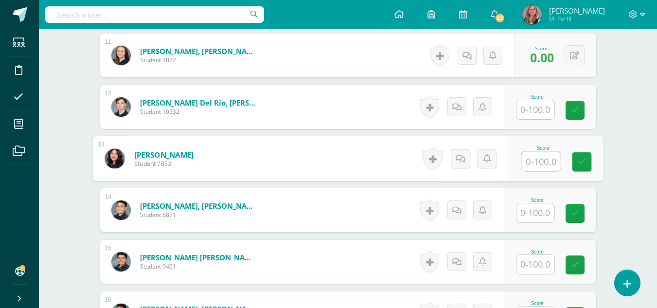
click at [537, 163] on input "text" at bounding box center [540, 161] width 39 height 19
type input "0"
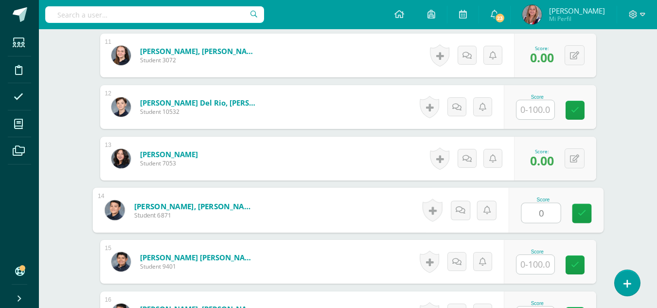
type input "0"
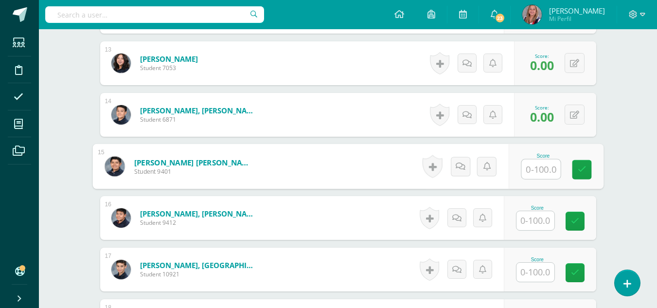
scroll to position [916, 0]
click at [534, 172] on input "text" at bounding box center [540, 168] width 39 height 19
type input "50"
click at [576, 172] on link at bounding box center [581, 169] width 19 height 19
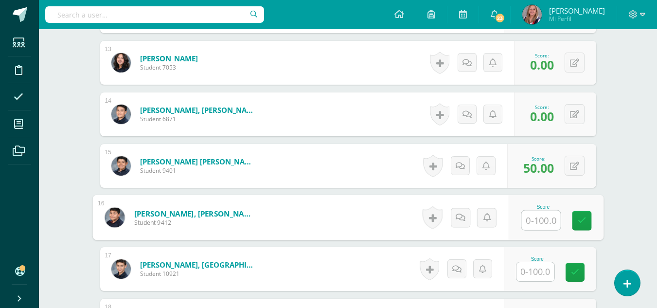
click at [535, 221] on input "text" at bounding box center [540, 220] width 39 height 19
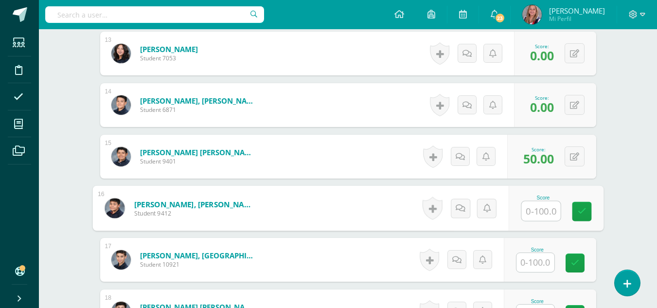
scroll to position [926, 0]
type input "1"
type input "0"
click at [584, 211] on icon at bounding box center [581, 211] width 9 height 8
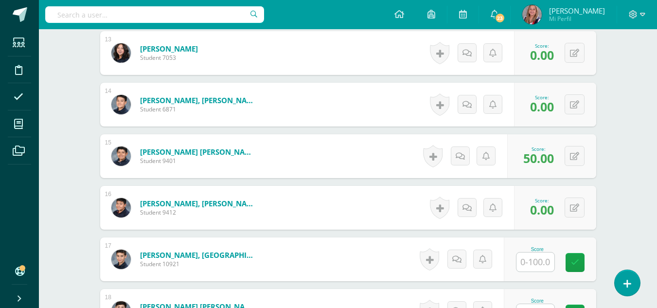
click at [530, 262] on input "text" at bounding box center [535, 261] width 38 height 19
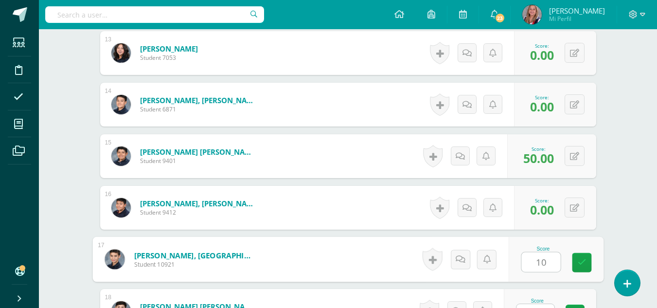
type input "100"
click at [582, 264] on icon at bounding box center [581, 262] width 9 height 8
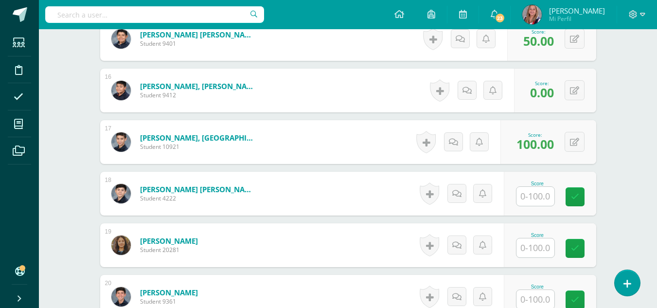
scroll to position [1043, 0]
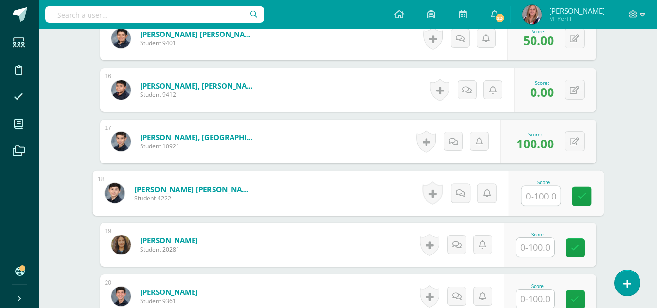
click at [533, 198] on input "text" at bounding box center [540, 195] width 39 height 19
type input "0"
click at [590, 200] on link at bounding box center [581, 196] width 19 height 19
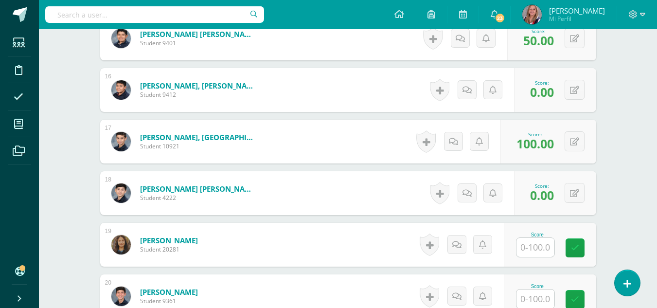
click at [535, 246] on input "text" at bounding box center [535, 247] width 38 height 19
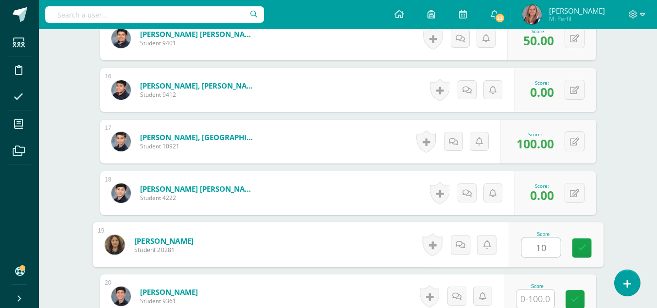
type input "100"
click at [587, 248] on link at bounding box center [581, 247] width 19 height 19
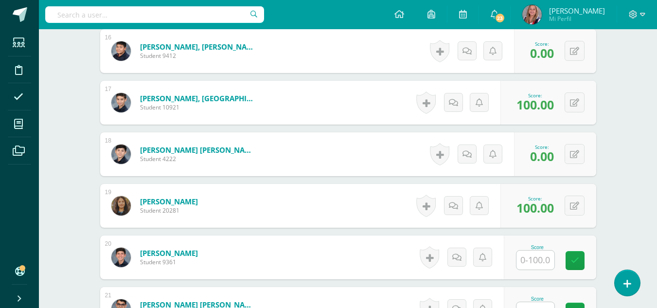
scroll to position [1084, 0]
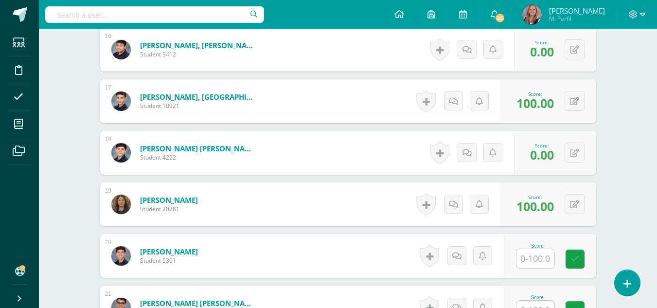
click at [539, 257] on input "text" at bounding box center [535, 258] width 38 height 19
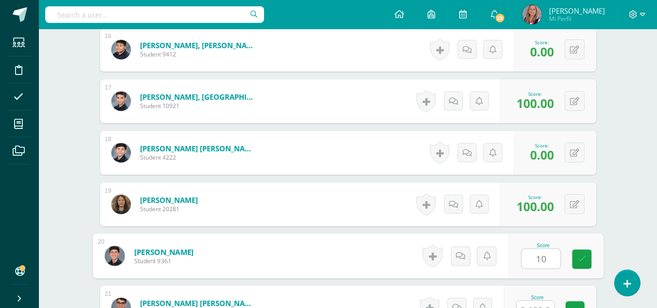
type input "100"
click at [580, 262] on icon at bounding box center [581, 259] width 9 height 8
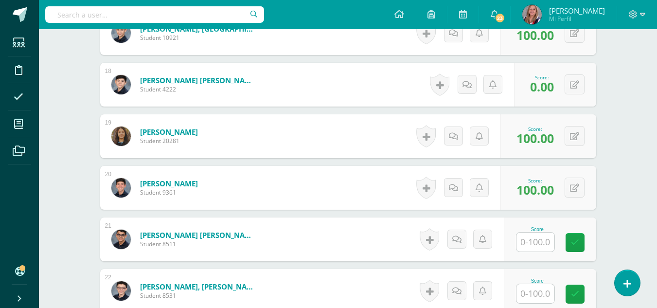
scroll to position [1159, 0]
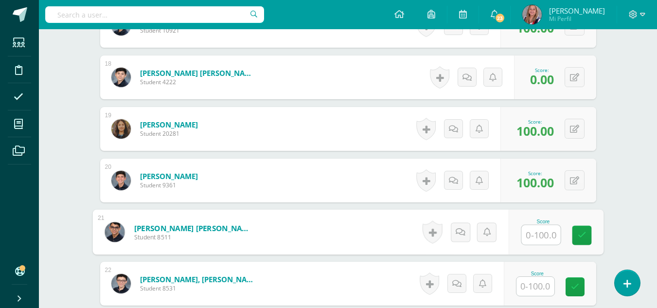
click at [534, 237] on input "text" at bounding box center [540, 234] width 39 height 19
type input "100"
click at [580, 236] on icon at bounding box center [581, 235] width 9 height 8
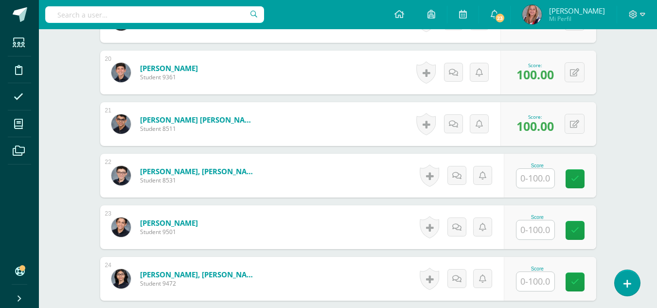
scroll to position [1267, 0]
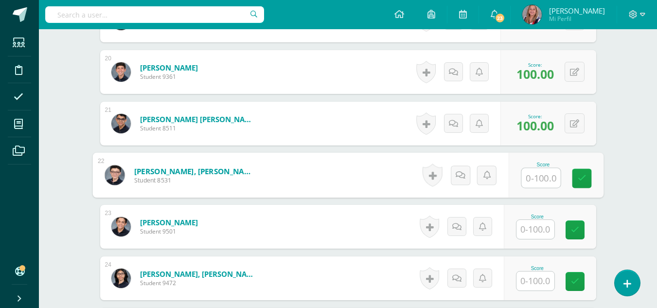
click at [541, 179] on input "text" at bounding box center [540, 177] width 39 height 19
type input "0"
click at [587, 179] on link at bounding box center [581, 178] width 19 height 19
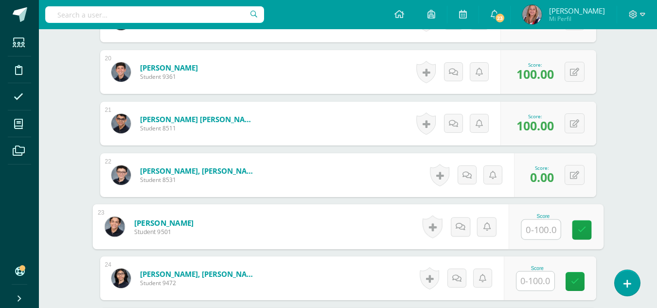
click at [536, 230] on input "text" at bounding box center [540, 229] width 39 height 19
type input "0"
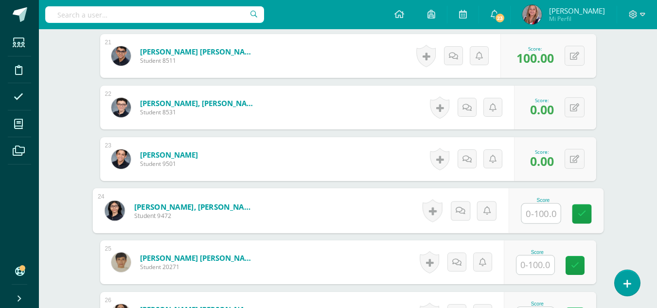
scroll to position [1335, 0]
type input "0"
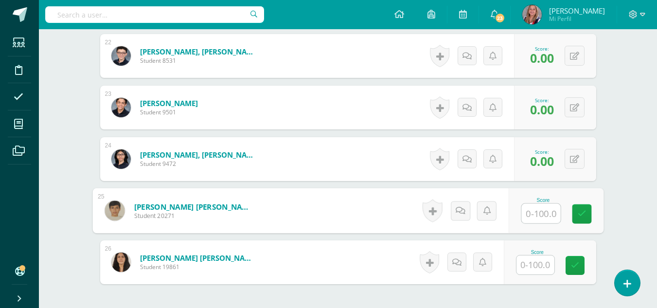
scroll to position [1398, 0]
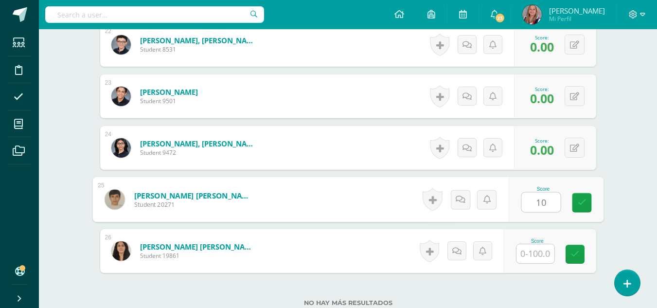
type input "100"
click at [580, 207] on icon at bounding box center [581, 202] width 9 height 8
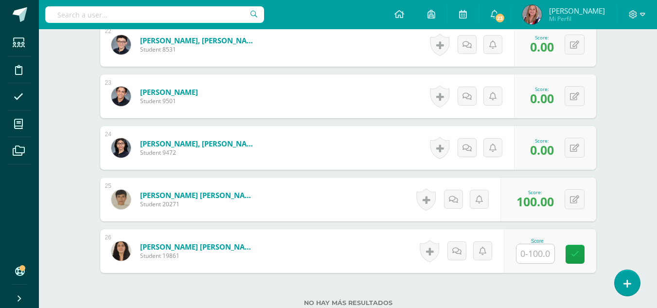
click at [527, 264] on div "Score" at bounding box center [550, 251] width 92 height 44
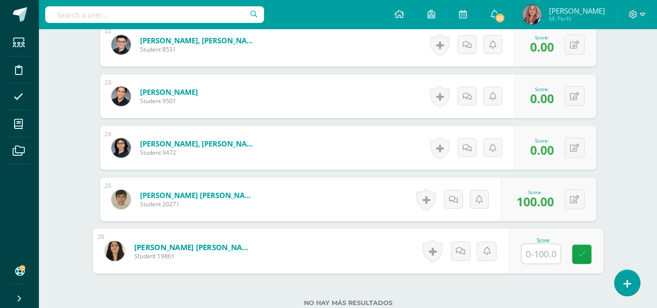
click at [530, 257] on input "text" at bounding box center [540, 253] width 39 height 19
type input "0"
click at [577, 256] on icon at bounding box center [581, 254] width 9 height 8
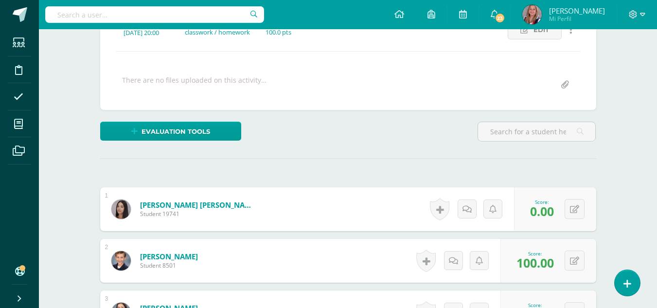
scroll to position [0, 0]
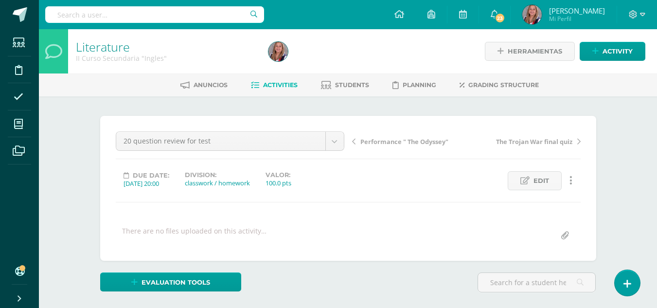
click at [290, 87] on span "Activities" at bounding box center [280, 84] width 35 height 7
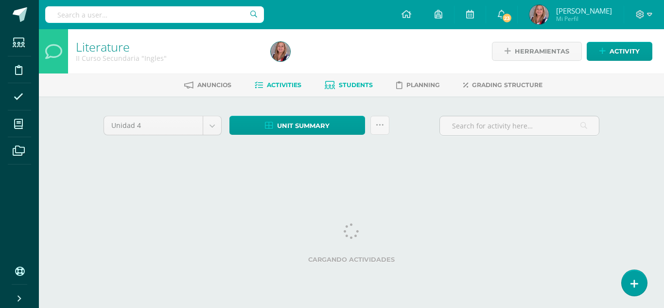
click at [347, 85] on span "Students" at bounding box center [356, 84] width 34 height 7
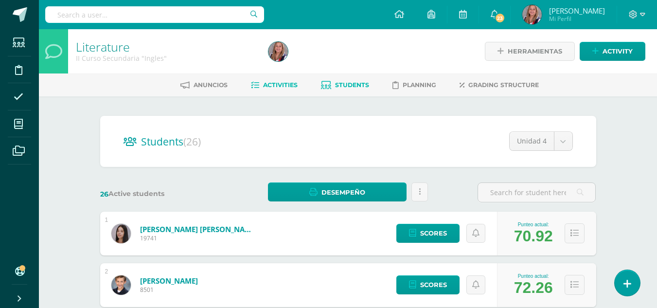
click at [273, 85] on span "Activities" at bounding box center [280, 84] width 35 height 7
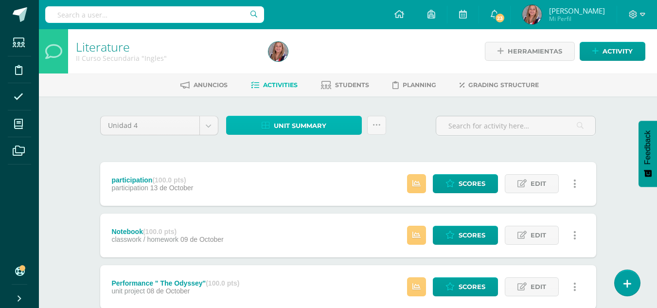
click at [309, 128] on span "Unit summary" at bounding box center [300, 126] width 53 height 18
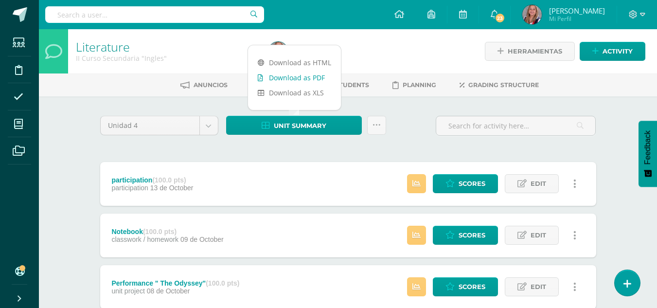
click at [304, 78] on link "Download as PDF" at bounding box center [294, 77] width 93 height 15
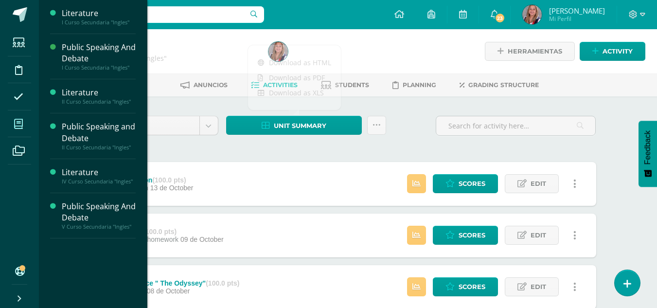
click at [16, 125] on icon at bounding box center [18, 124] width 9 height 10
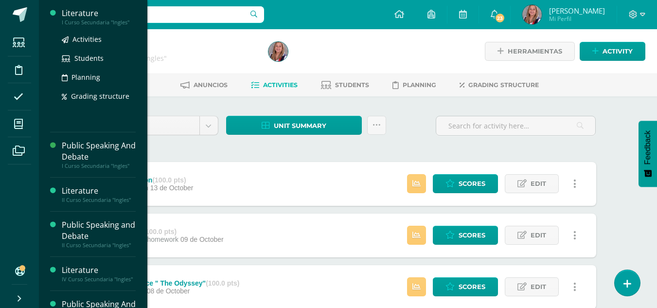
click at [90, 23] on div "I Curso Secundaria "Ingles"" at bounding box center [99, 22] width 74 height 7
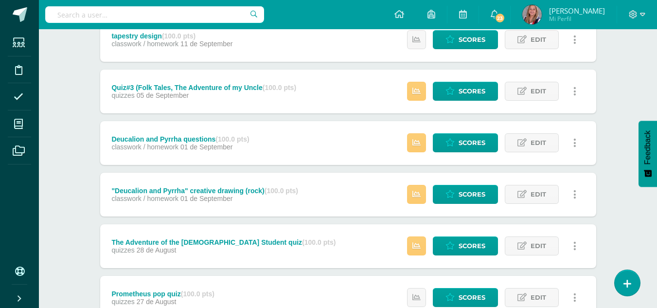
scroll to position [608, 0]
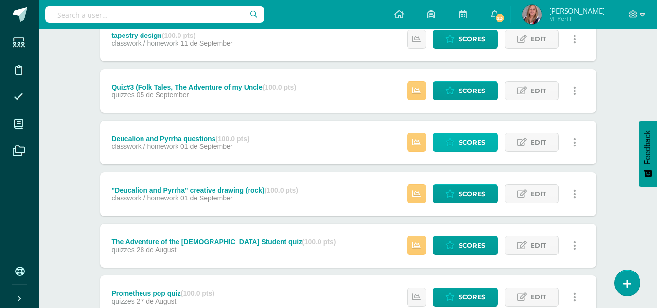
click at [454, 143] on icon at bounding box center [449, 142] width 9 height 8
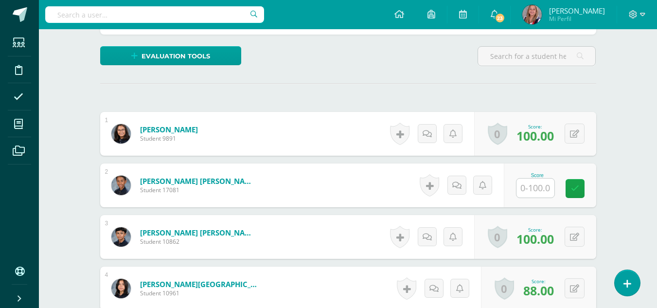
scroll to position [227, 0]
click at [540, 192] on input "text" at bounding box center [535, 187] width 38 height 19
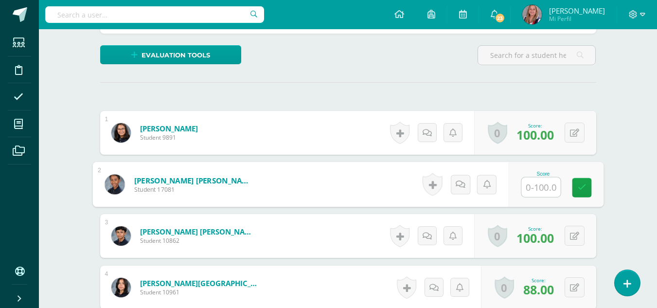
scroll to position [228, 0]
click at [539, 189] on input "text" at bounding box center [540, 186] width 39 height 19
type input "100"
click at [579, 192] on link at bounding box center [581, 187] width 19 height 19
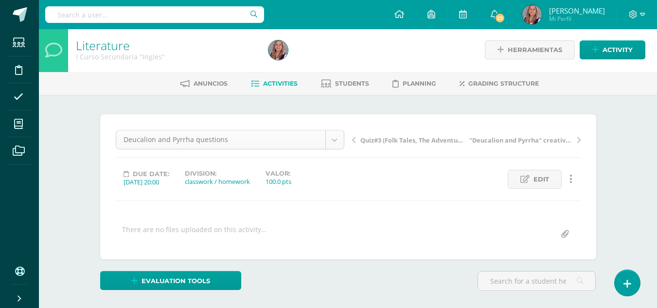
scroll to position [126, 0]
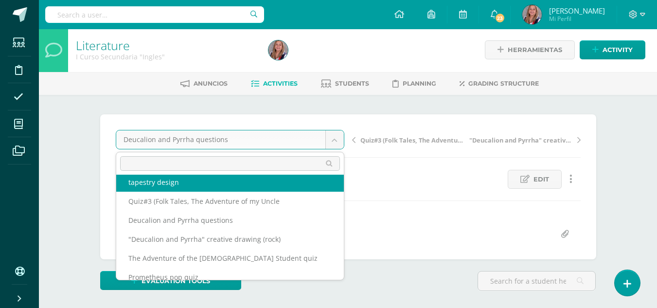
scroll to position [177, 0]
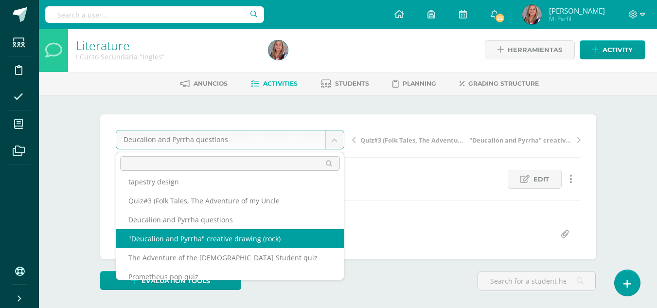
select select "/dashboard/teacher/grade-activity/238524/"
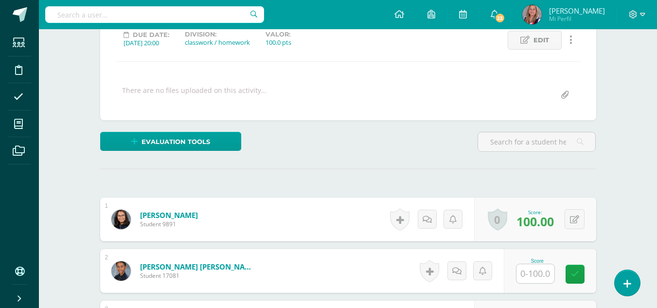
scroll to position [141, 0]
click at [532, 273] on input "text" at bounding box center [535, 273] width 38 height 19
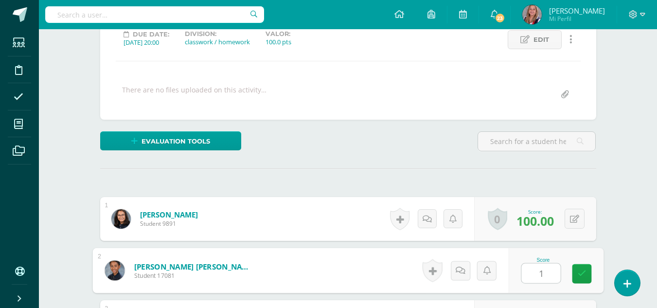
click at [532, 273] on input "1" at bounding box center [540, 273] width 39 height 19
type input "100"
click at [585, 275] on icon at bounding box center [581, 273] width 9 height 8
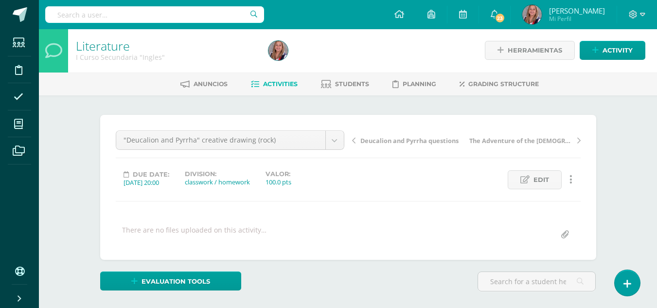
scroll to position [0, 0]
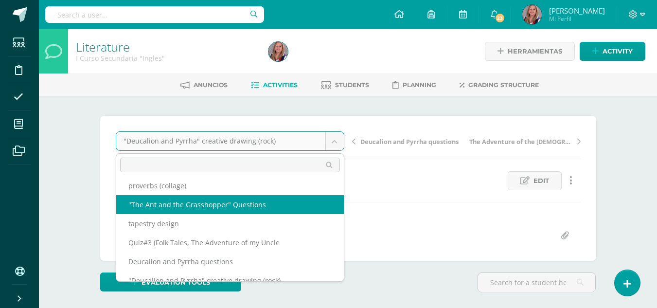
scroll to position [0, 0]
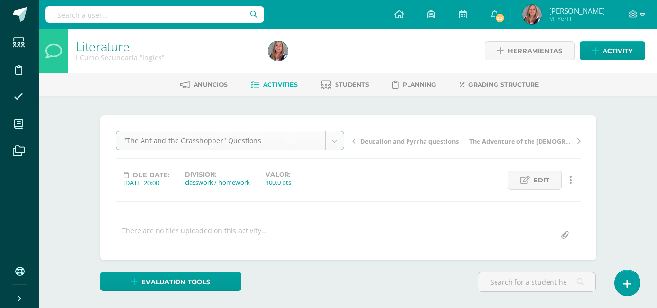
select select "/dashboard/teacher/grade-activity/238525/"
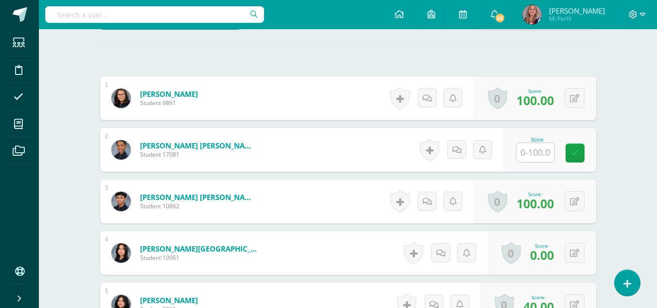
scroll to position [264, 0]
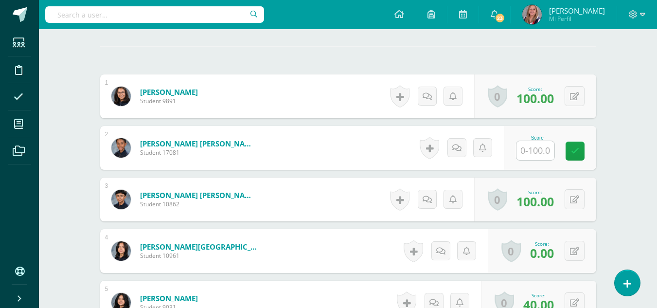
click at [531, 150] on input "text" at bounding box center [535, 150] width 38 height 19
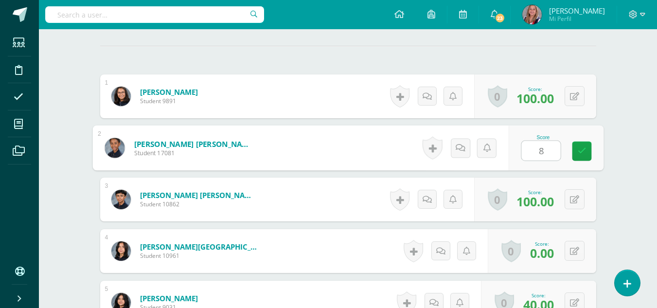
type input "88"
click at [580, 151] on icon at bounding box center [581, 150] width 9 height 8
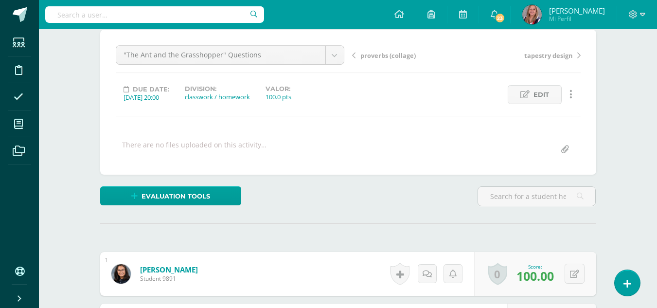
scroll to position [85, 0]
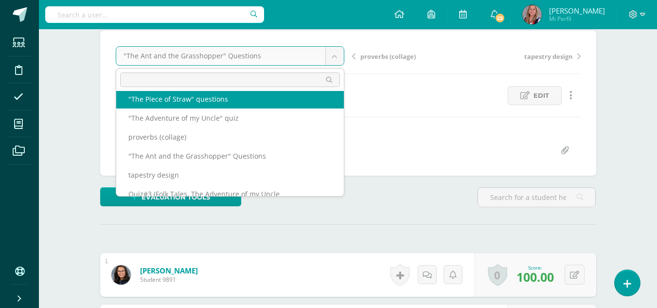
scroll to position [96, 0]
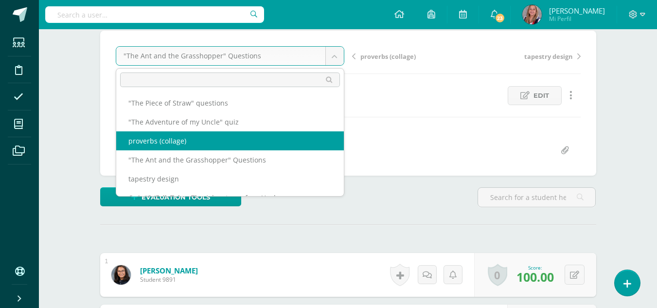
select select "/dashboard/teacher/grade-activity/238527/"
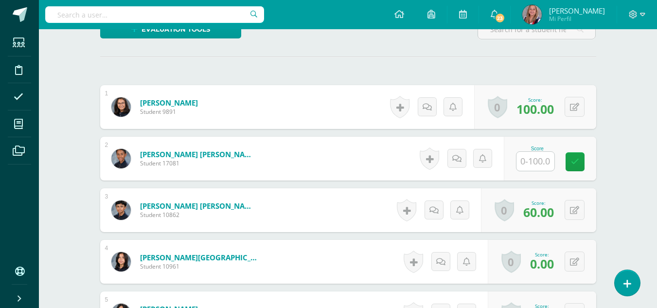
scroll to position [253, 0]
click at [535, 162] on input "text" at bounding box center [535, 160] width 38 height 19
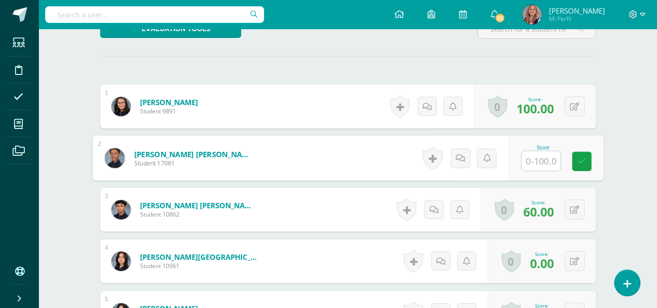
scroll to position [254, 0]
type input "80"
click at [578, 161] on icon at bounding box center [581, 161] width 9 height 8
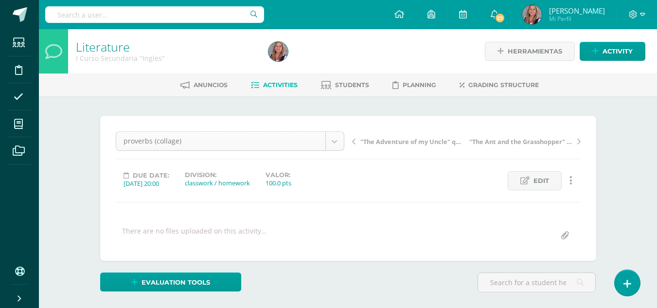
scroll to position [51, 0]
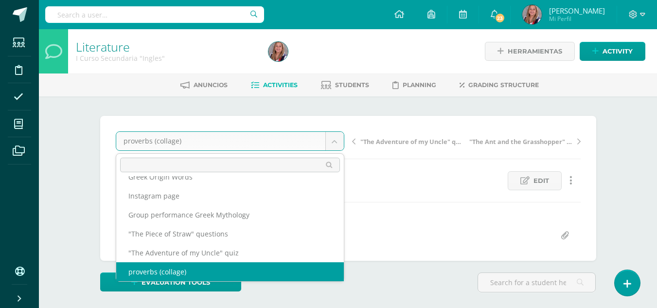
scroll to position [42, 0]
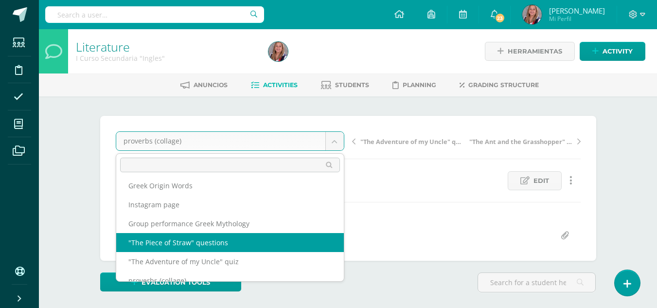
select select "/dashboard/teacher/grade-activity/238528/"
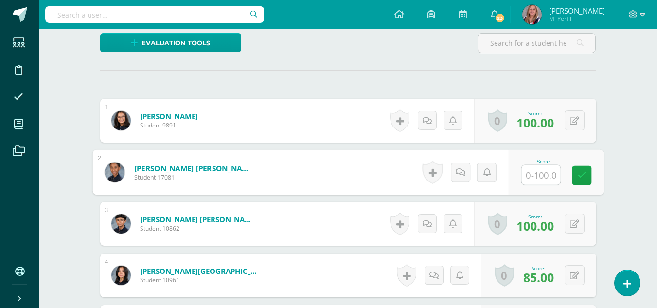
scroll to position [240, 0]
click at [534, 178] on input "text" at bounding box center [540, 174] width 39 height 19
type input "95"
click at [577, 175] on icon at bounding box center [581, 175] width 9 height 8
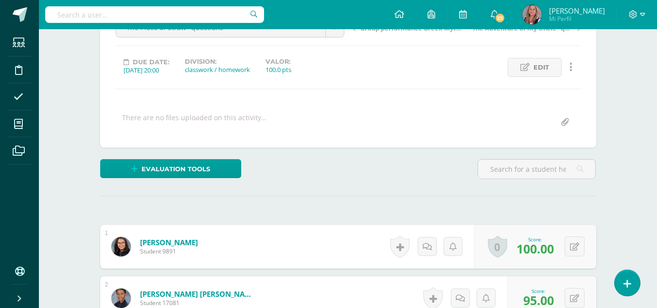
scroll to position [93, 0]
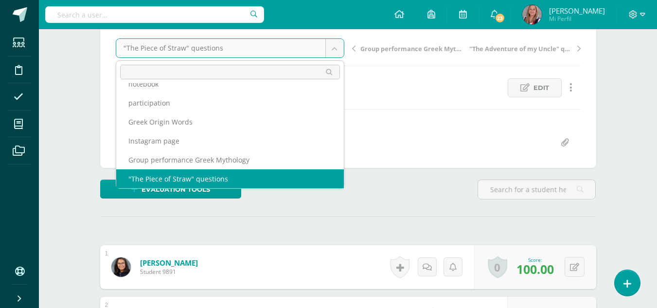
scroll to position [0, 0]
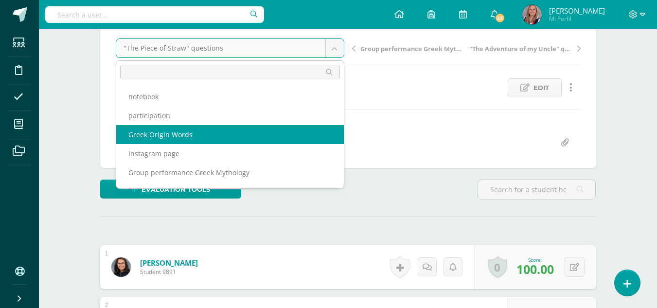
select select "/dashboard/teacher/grade-activity/238530/"
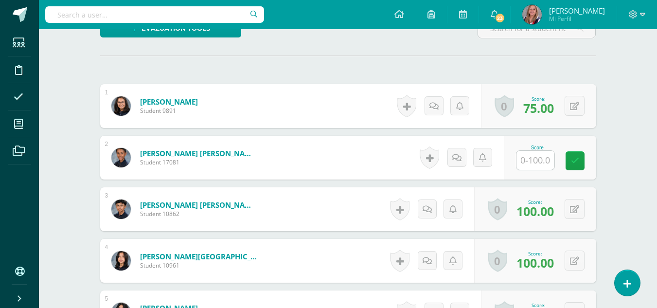
scroll to position [254, 0]
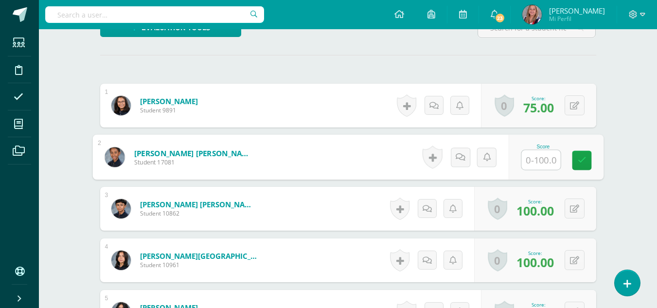
click at [539, 162] on input "text" at bounding box center [540, 159] width 39 height 19
type input "0"
click at [581, 163] on icon at bounding box center [581, 160] width 9 height 8
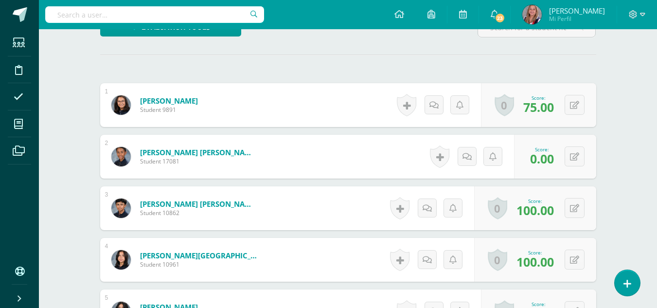
scroll to position [255, 0]
